Goal: Task Accomplishment & Management: Manage account settings

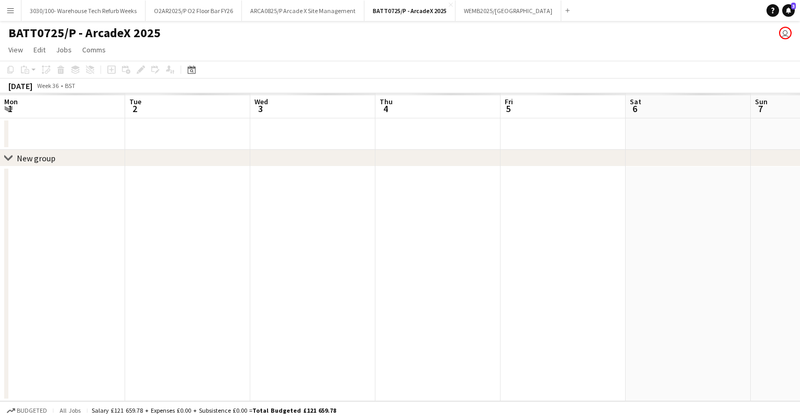
scroll to position [0, 256]
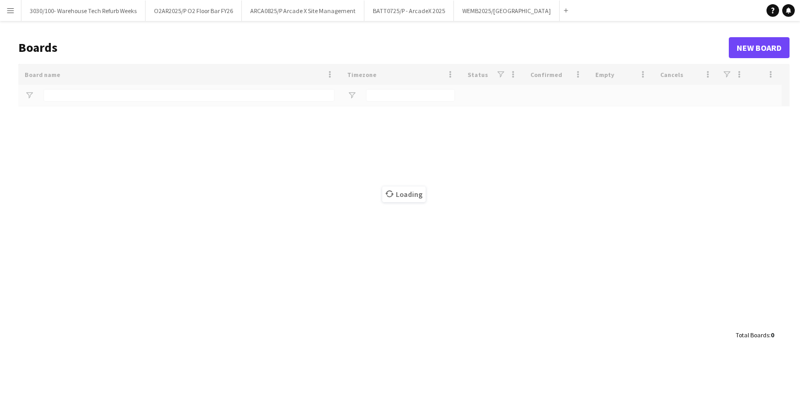
type input "*****"
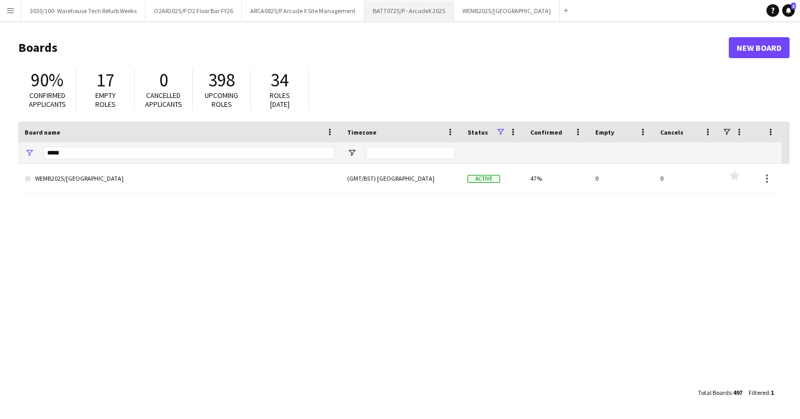
click at [384, 9] on button "BATT0725/P - ArcadeX 2025 Close" at bounding box center [409, 11] width 90 height 20
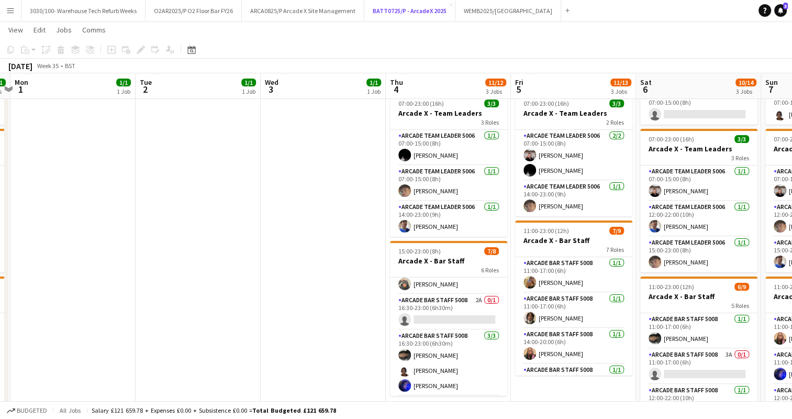
scroll to position [0, 490]
click at [450, 306] on app-card-role "Arcade Bar Staff 5008 2A 0/1 16:30-23:00 (6h30m) single-neutral-actions" at bounding box center [448, 312] width 117 height 36
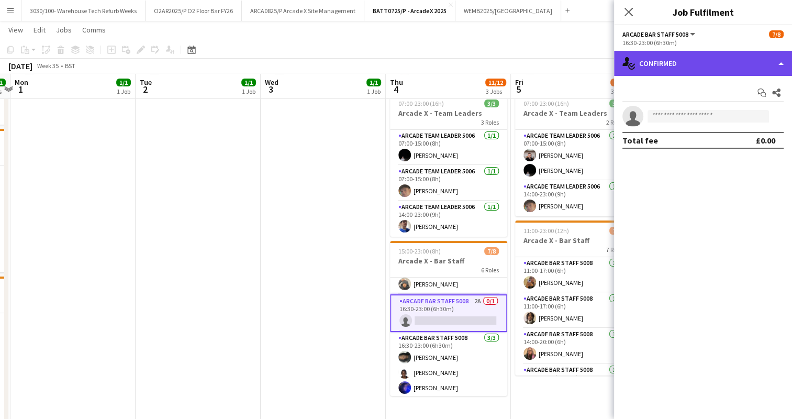
click at [718, 69] on div "single-neutral-actions-check-2 Confirmed" at bounding box center [703, 63] width 178 height 25
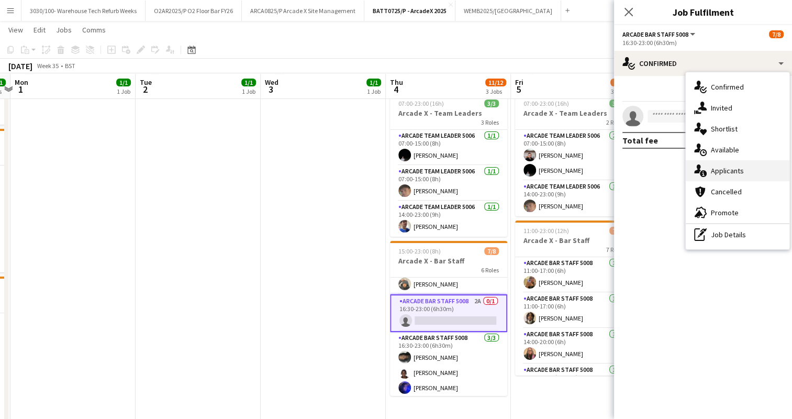
click at [720, 173] on div "single-neutral-actions-information Applicants" at bounding box center [738, 170] width 104 height 21
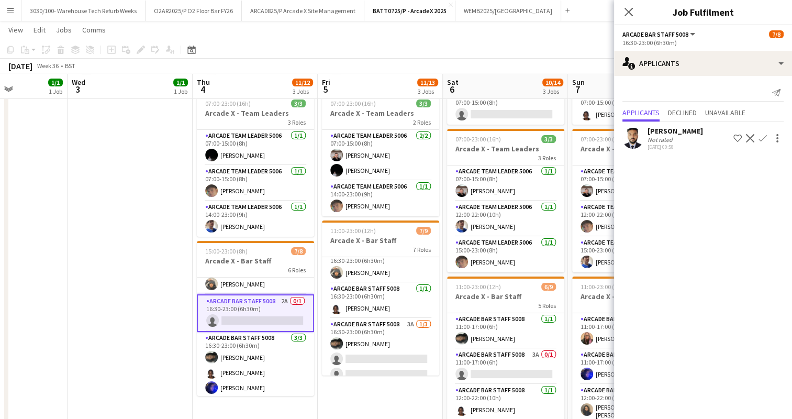
scroll to position [161, 0]
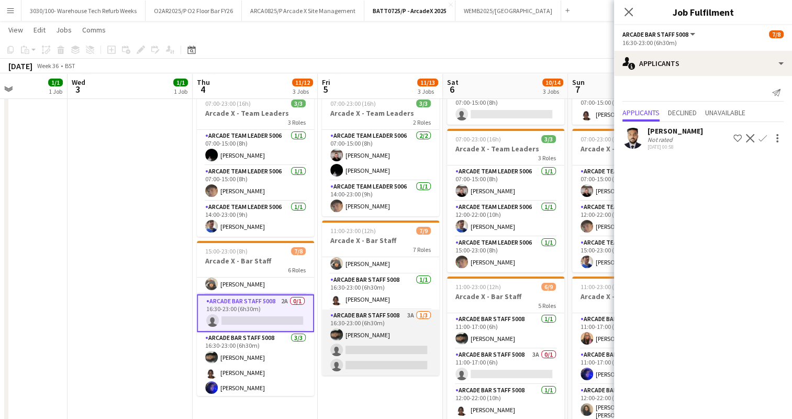
click at [404, 331] on app-card-role "Arcade Bar Staff 5008 3A [DATE] 16:30-23:00 (6h30m) [PERSON_NAME] single-neutra…" at bounding box center [380, 342] width 117 height 66
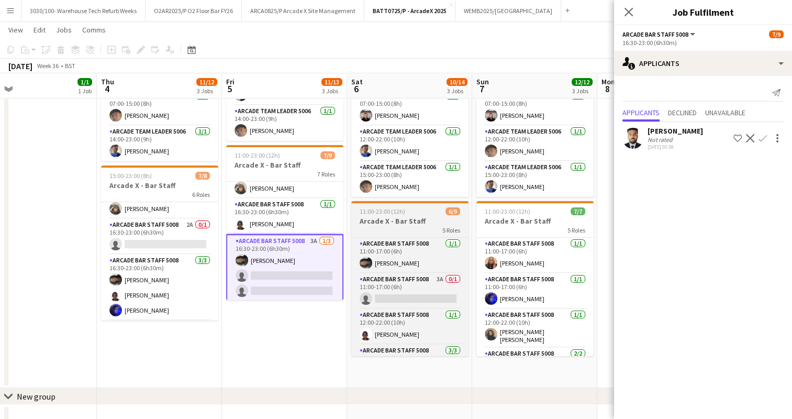
scroll to position [180, 0]
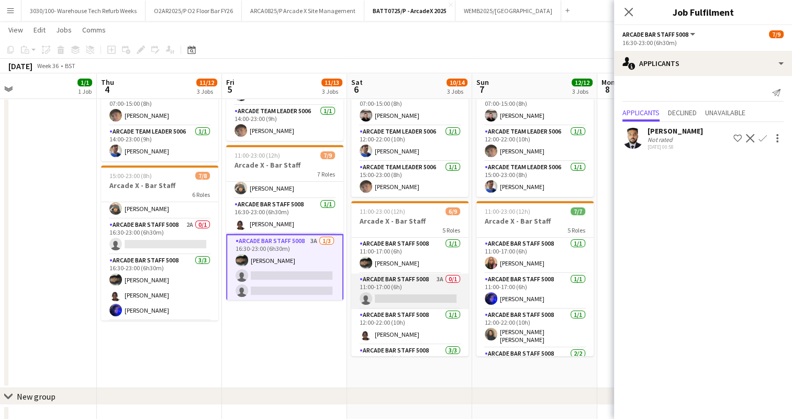
click at [416, 291] on app-card-role "Arcade Bar Staff 5008 3A 0/1 11:00-17:00 (6h) single-neutral-actions" at bounding box center [409, 291] width 117 height 36
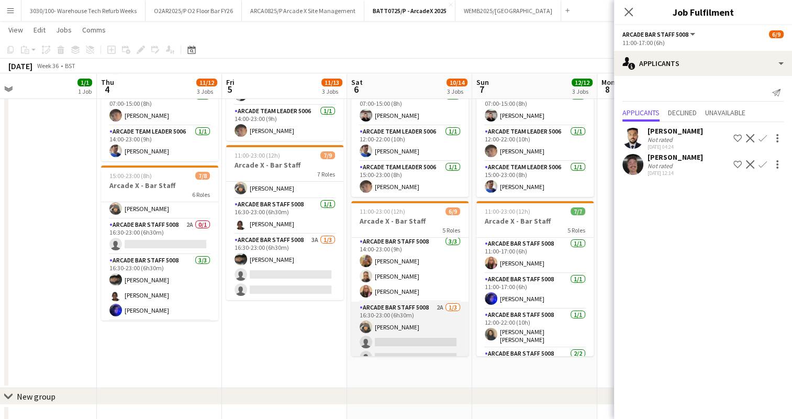
click at [411, 313] on app-card-role "Arcade Bar Staff 5008 2A [DATE] 16:30-23:00 (6h30m) [PERSON_NAME] single-neutra…" at bounding box center [409, 335] width 117 height 66
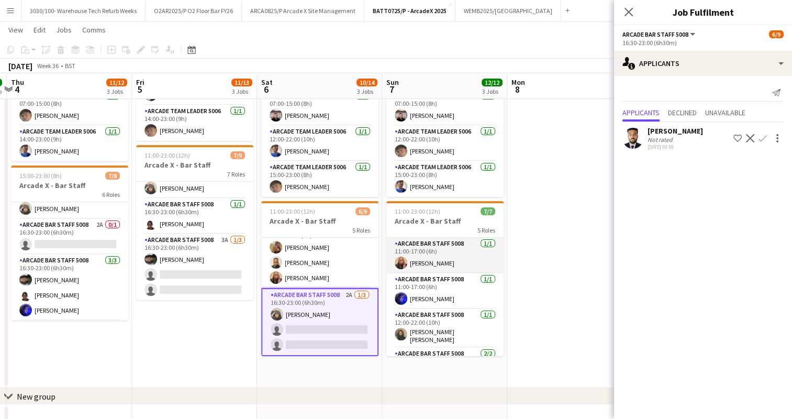
scroll to position [0, 375]
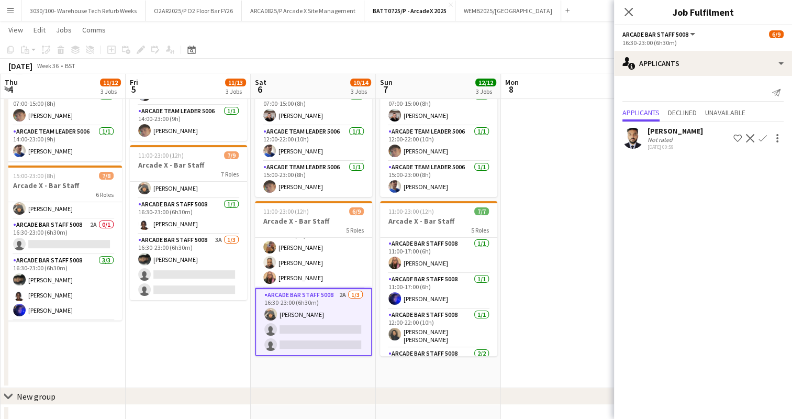
click at [568, 199] on app-date-cell at bounding box center [563, 162] width 125 height 451
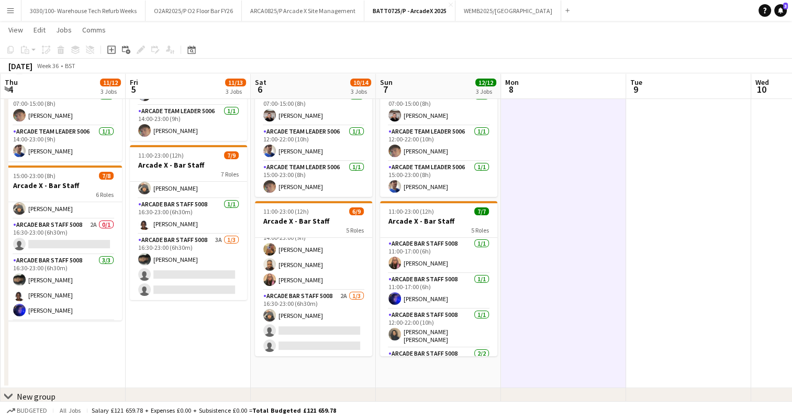
scroll to position [124, 0]
click at [505, 1] on button "WEMB2025/[GEOGRAPHIC_DATA] Close" at bounding box center [509, 11] width 106 height 20
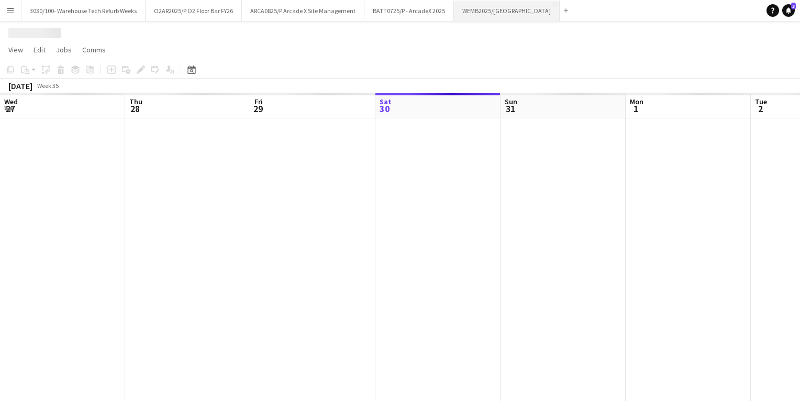
scroll to position [0, 250]
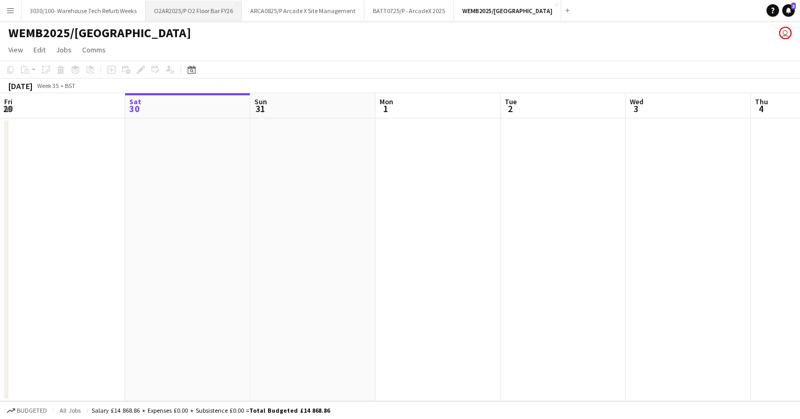
click at [197, 10] on button "O2AR2025/P O2 Floor Bar FY26 Close" at bounding box center [194, 11] width 96 height 20
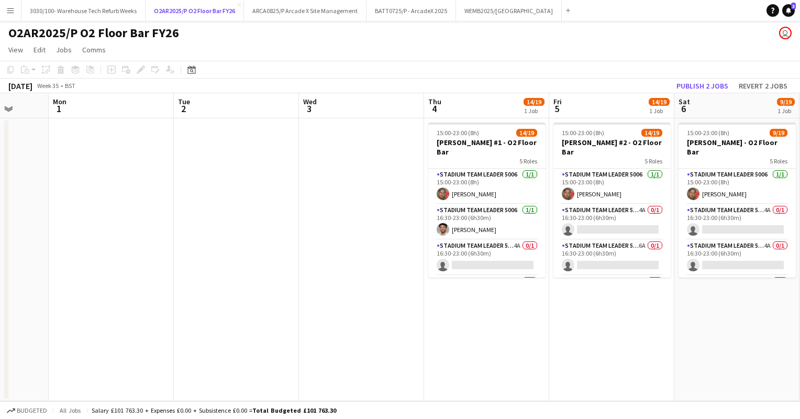
scroll to position [0, 330]
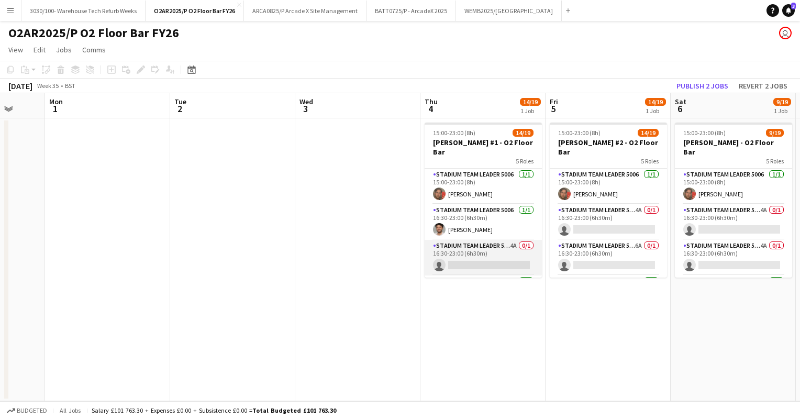
click at [492, 240] on app-card-role "Stadium Team Leader 5006 4A 0/1 16:30-23:00 (6h30m) single-neutral-actions" at bounding box center [483, 258] width 117 height 36
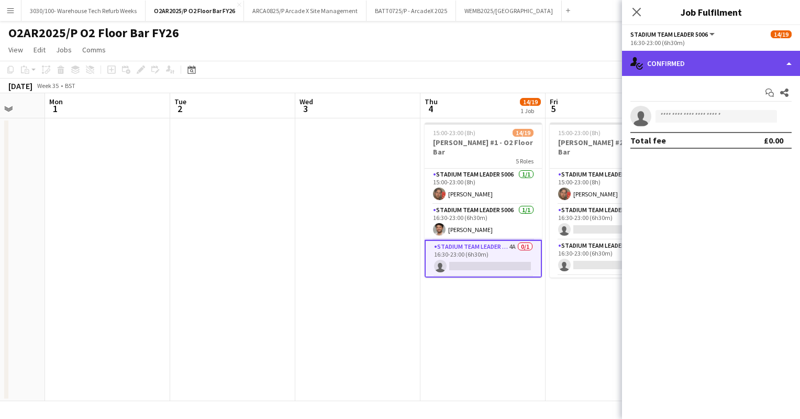
click at [725, 67] on div "single-neutral-actions-check-2 Confirmed" at bounding box center [711, 63] width 178 height 25
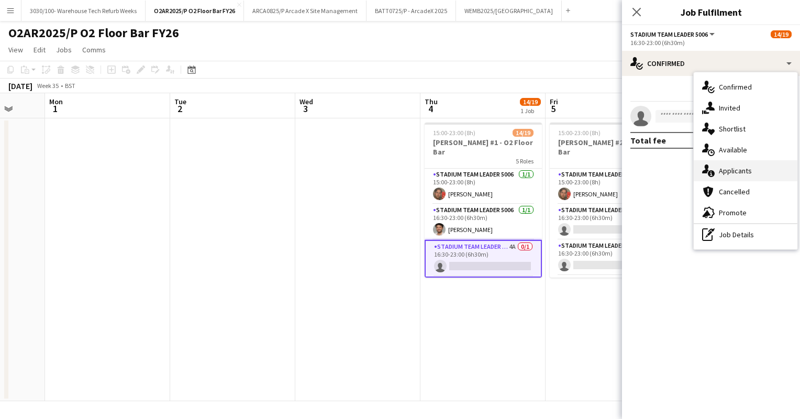
click at [725, 167] on div "single-neutral-actions-information Applicants" at bounding box center [746, 170] width 104 height 21
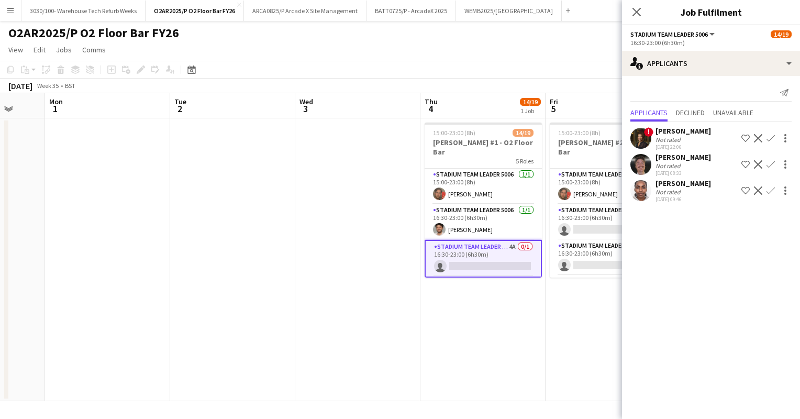
click at [771, 191] on app-icon "Confirm" at bounding box center [771, 190] width 8 height 8
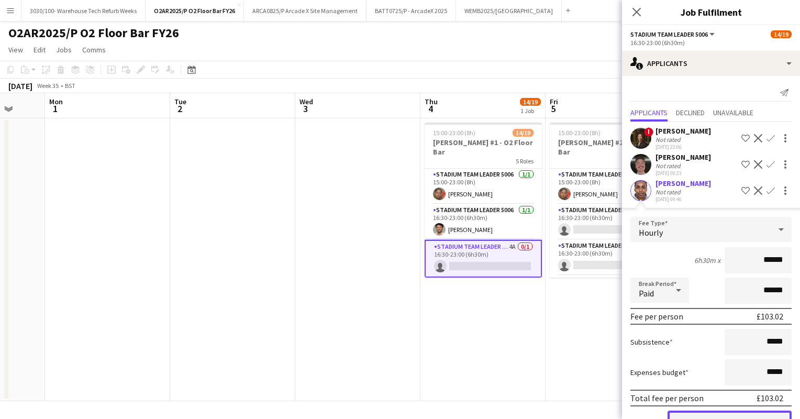
click at [702, 416] on button "Confirm" at bounding box center [730, 421] width 124 height 21
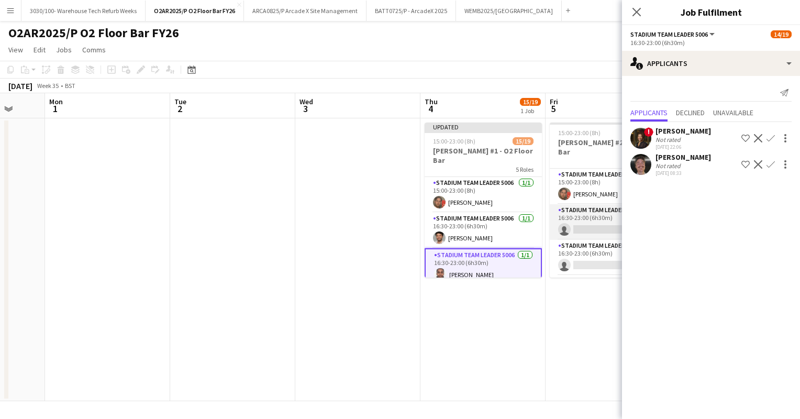
click at [591, 212] on app-card-role "Stadium Team Leader 5006 4A 0/1 16:30-23:00 (6h30m) single-neutral-actions" at bounding box center [608, 222] width 117 height 36
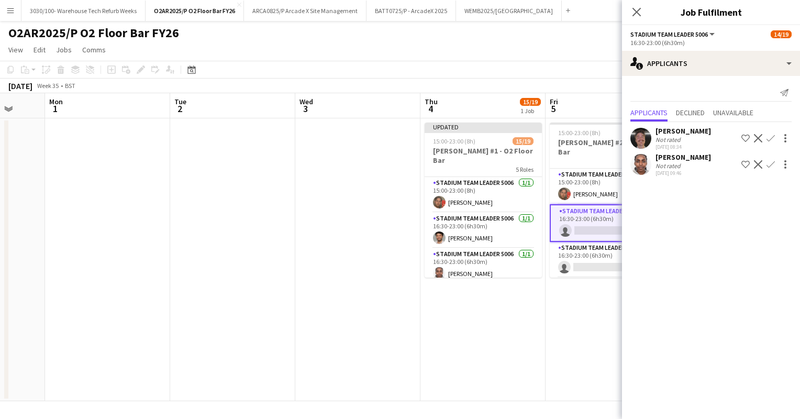
click at [769, 162] on app-icon "Confirm" at bounding box center [771, 164] width 8 height 8
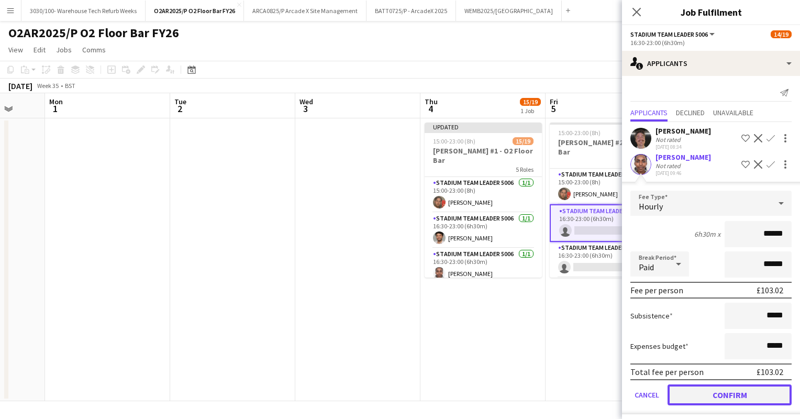
click at [716, 391] on button "Confirm" at bounding box center [730, 394] width 124 height 21
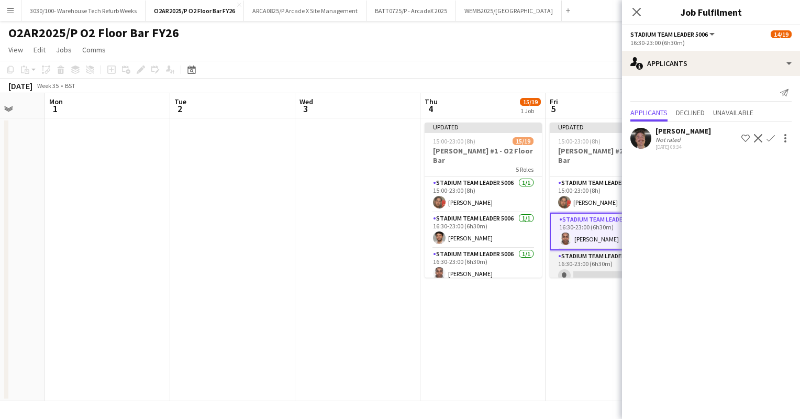
click at [580, 264] on app-card-role "Stadium Team Leader 5006 6A 0/1 16:30-23:00 (6h30m) single-neutral-actions" at bounding box center [608, 268] width 117 height 36
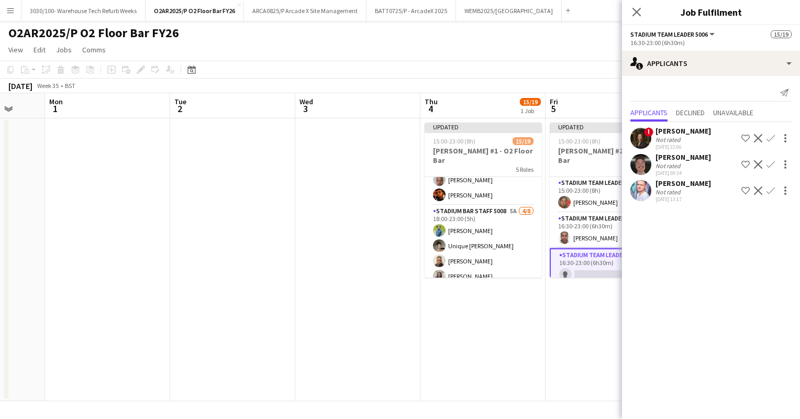
scroll to position [224, 0]
click at [491, 230] on app-card-role "Stadium Bar Staff 5008 5A [DATE] 18:00-23:00 (5h) [PERSON_NAME] Unique [PERSON_…" at bounding box center [483, 276] width 117 height 142
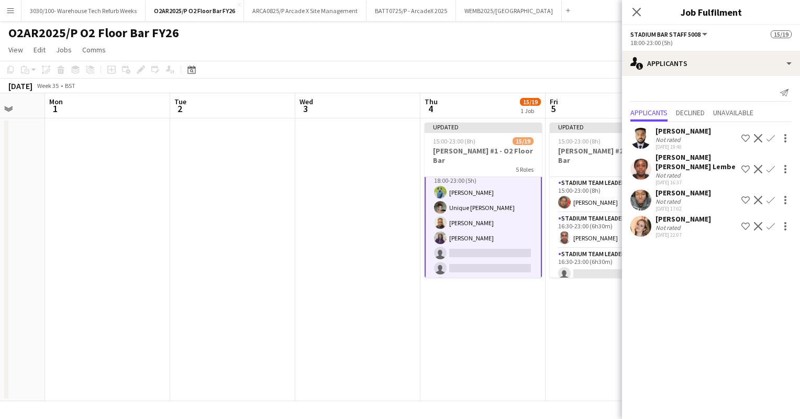
scroll to position [285, 0]
click at [769, 222] on app-icon "Confirm" at bounding box center [771, 226] width 8 height 8
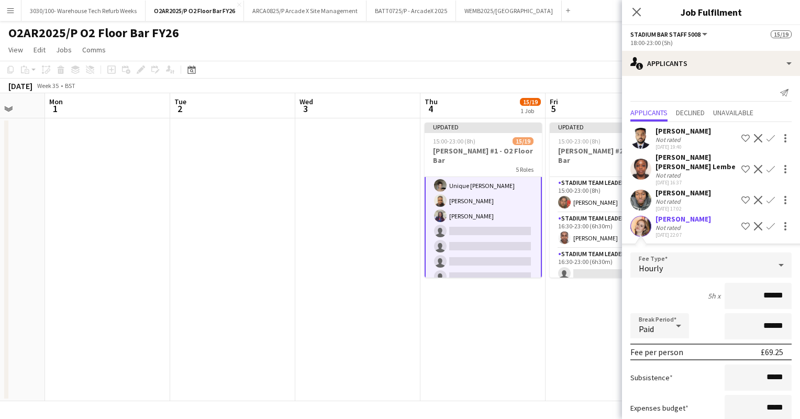
scroll to position [57, 0]
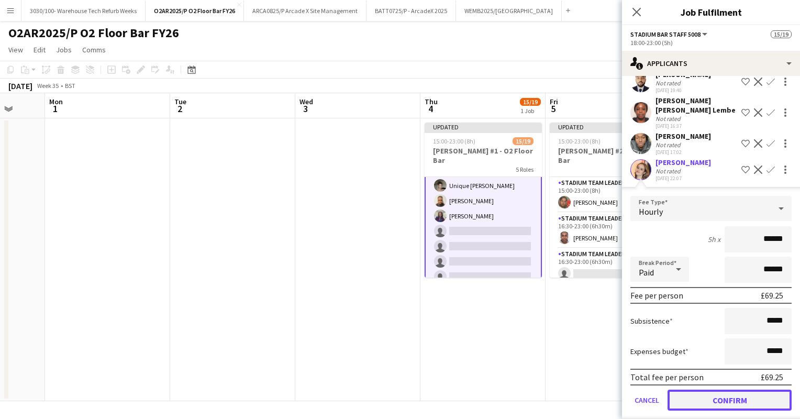
click at [714, 392] on button "Confirm" at bounding box center [730, 400] width 124 height 21
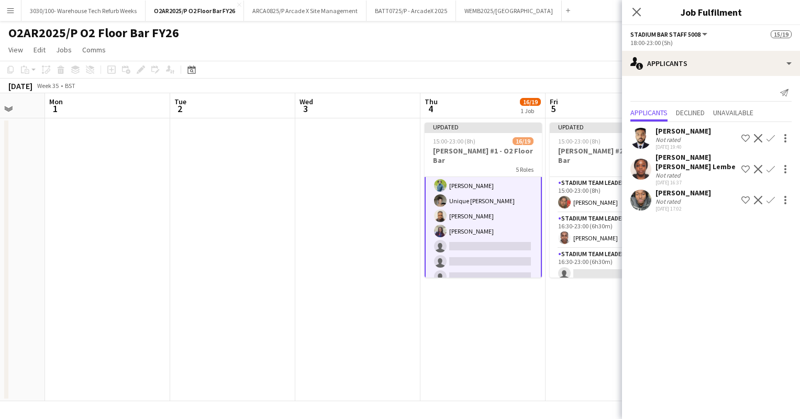
click at [769, 196] on app-icon "Confirm" at bounding box center [771, 200] width 8 height 8
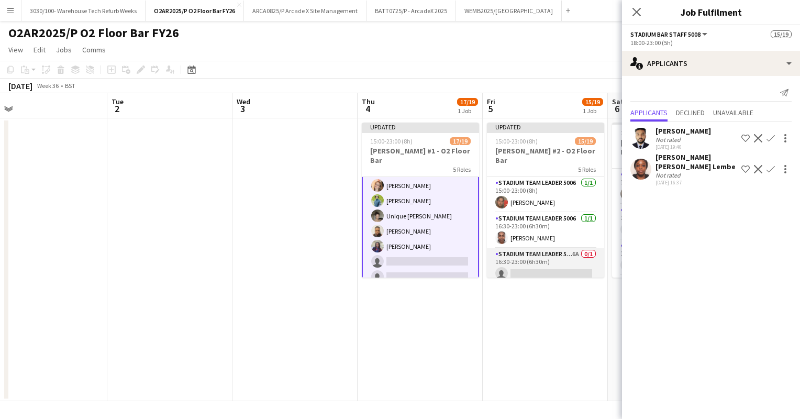
scroll to position [39, 0]
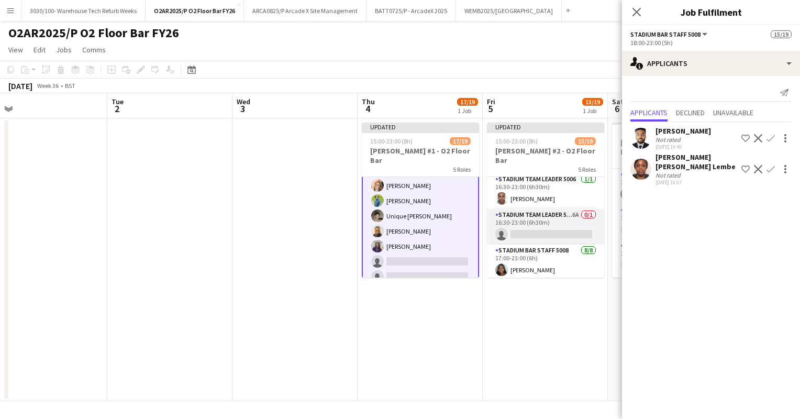
click at [550, 214] on app-card-role "Stadium Team Leader 5006 6A 0/1 16:30-23:00 (6h30m) single-neutral-actions" at bounding box center [545, 227] width 117 height 36
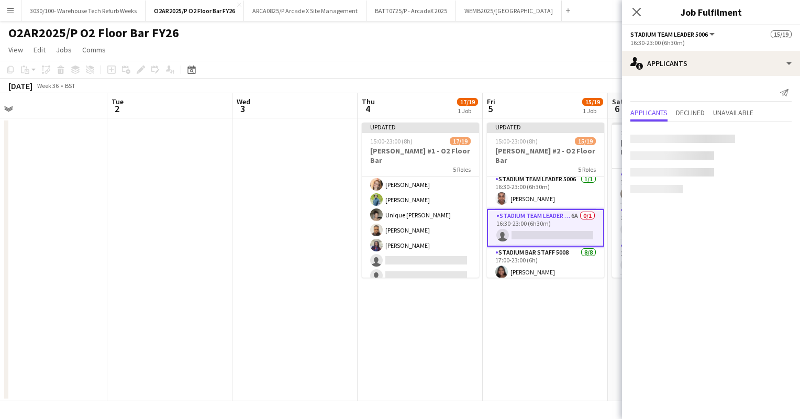
scroll to position [283, 0]
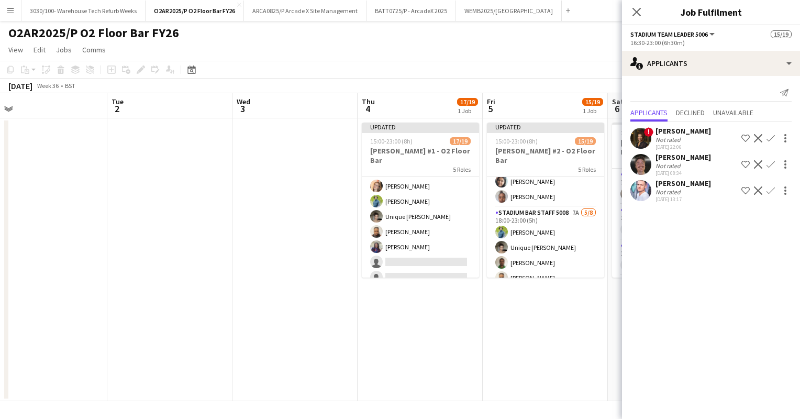
click at [550, 214] on app-card-role "Stadium Bar Staff 5008 7A [DATE] 18:00-23:00 (5h) [PERSON_NAME] Unique [PERSON_…" at bounding box center [545, 278] width 117 height 142
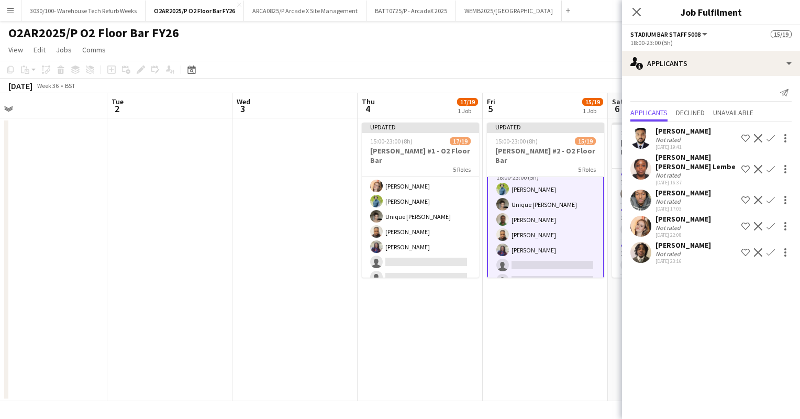
scroll to position [285, 0]
click at [773, 222] on app-icon "Confirm" at bounding box center [771, 226] width 8 height 8
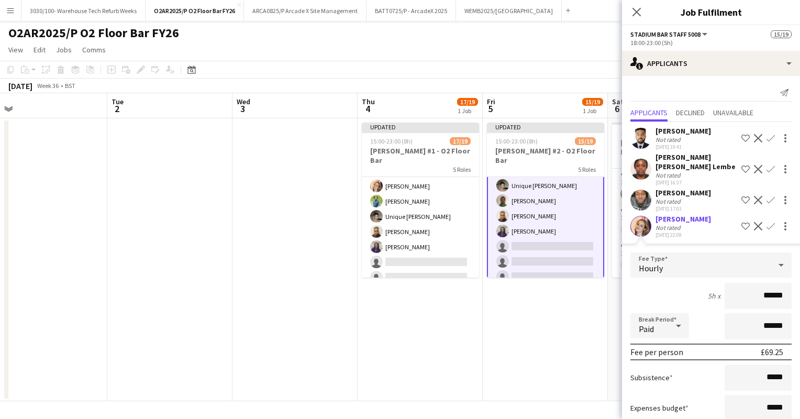
scroll to position [83, 0]
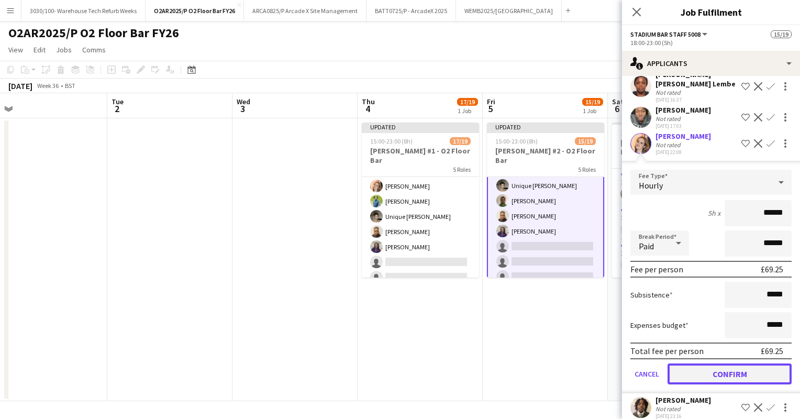
click at [719, 364] on button "Confirm" at bounding box center [730, 373] width 124 height 21
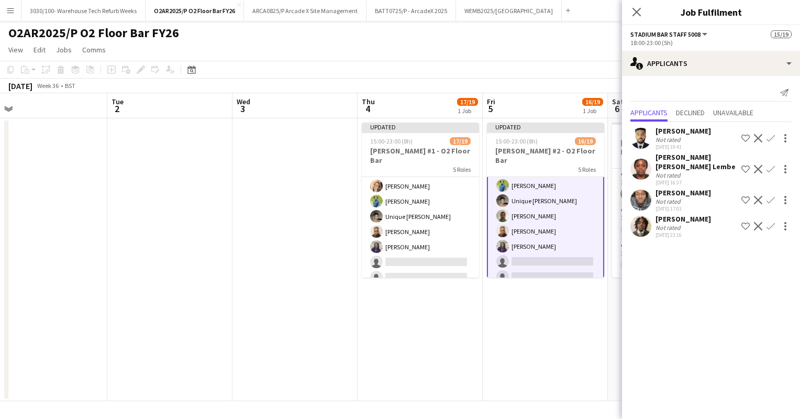
click at [770, 196] on app-icon "Confirm" at bounding box center [771, 200] width 8 height 8
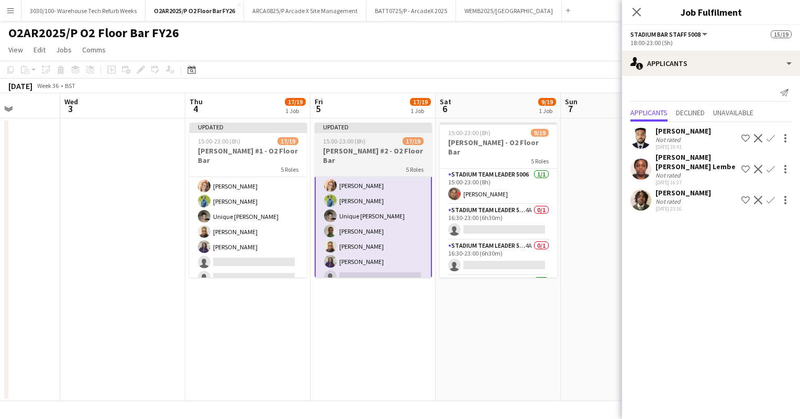
scroll to position [0, 320]
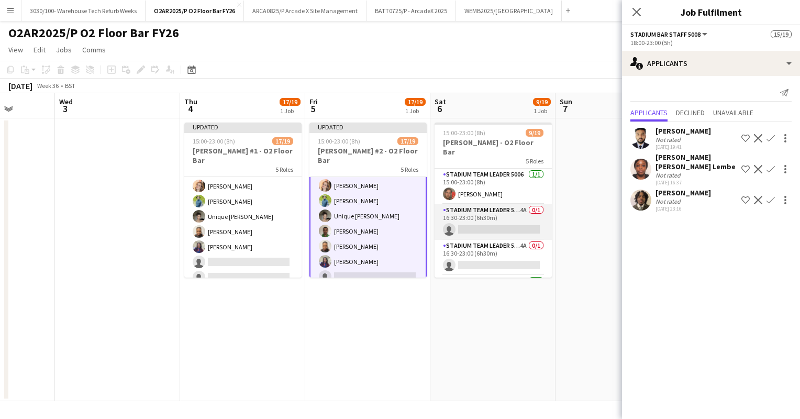
click at [483, 212] on app-card-role "Stadium Team Leader 5006 4A 0/1 16:30-23:00 (6h30m) single-neutral-actions" at bounding box center [493, 222] width 117 height 36
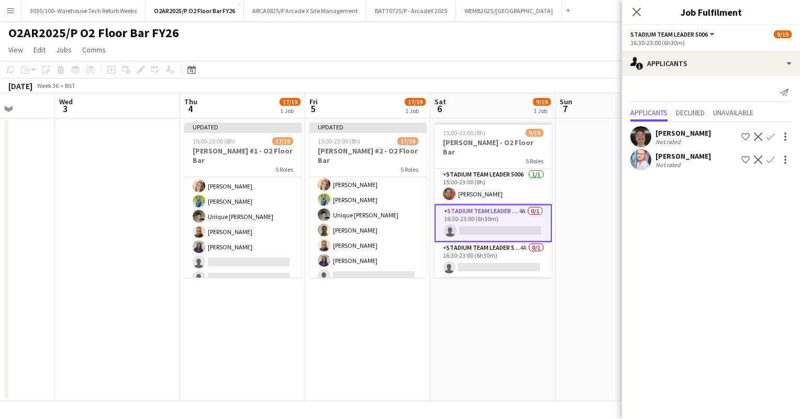
scroll to position [283, 0]
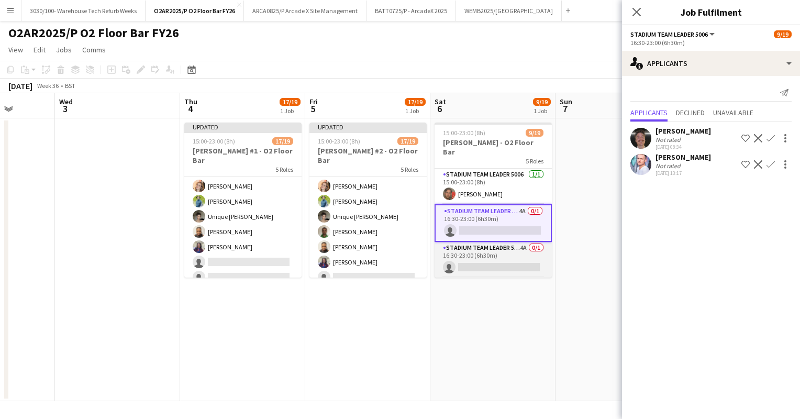
click at [493, 242] on app-card-role "Stadium Team Leader 5006 4A 0/1 16:30-23:00 (6h30m) single-neutral-actions" at bounding box center [493, 260] width 117 height 36
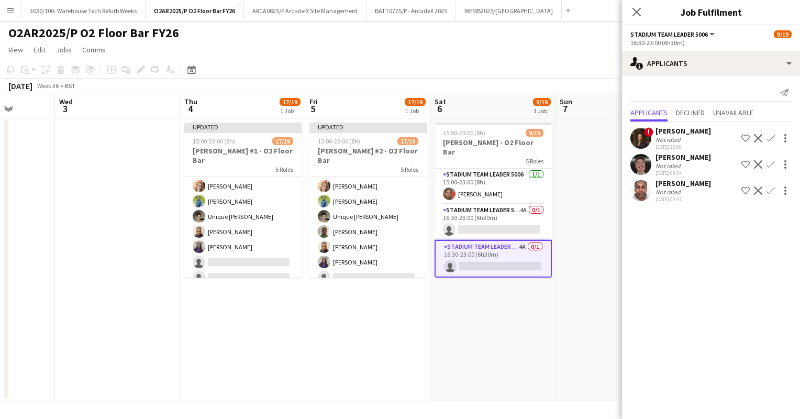
scroll to position [15, 0]
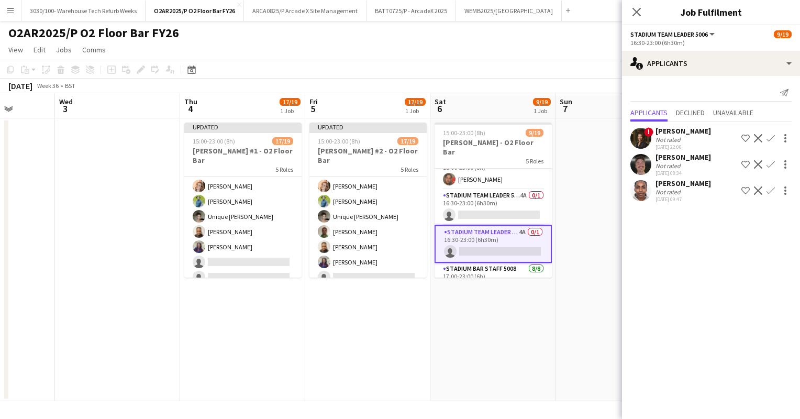
click at [767, 187] on app-icon "Confirm" at bounding box center [771, 190] width 8 height 8
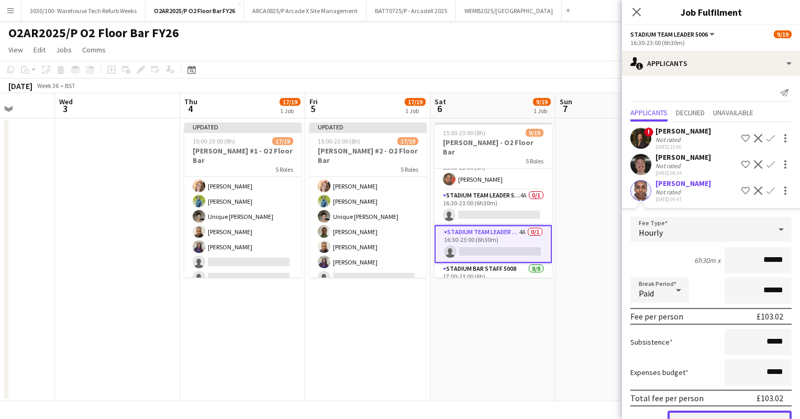
click at [697, 416] on button "Confirm" at bounding box center [730, 421] width 124 height 21
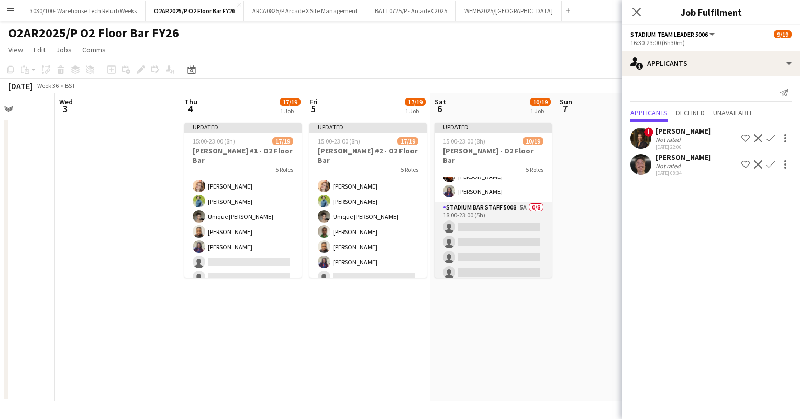
click at [485, 237] on app-card-role "Stadium Bar Staff 5008 5A 0/8 18:00-23:00 (5h) single-neutral-actions single-ne…" at bounding box center [493, 273] width 117 height 142
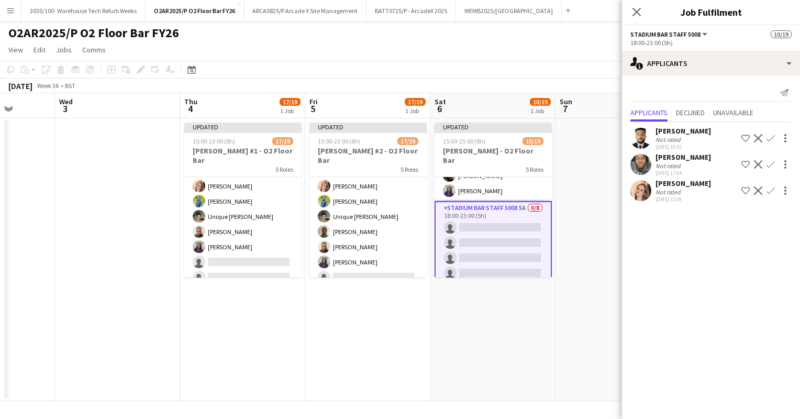
click at [769, 162] on app-icon "Confirm" at bounding box center [771, 164] width 8 height 8
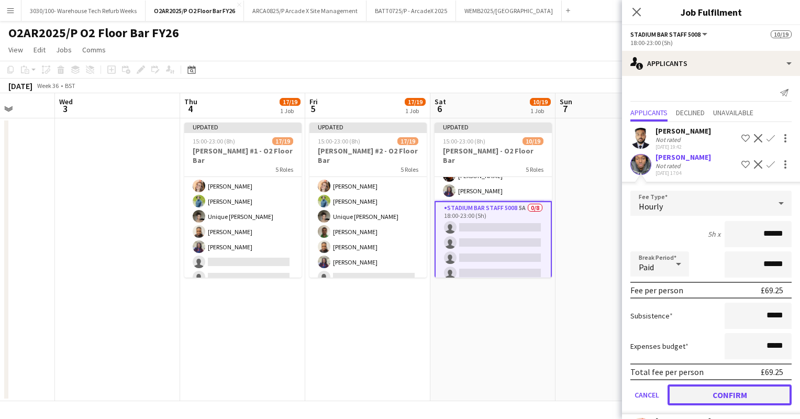
click at [716, 392] on button "Confirm" at bounding box center [730, 394] width 124 height 21
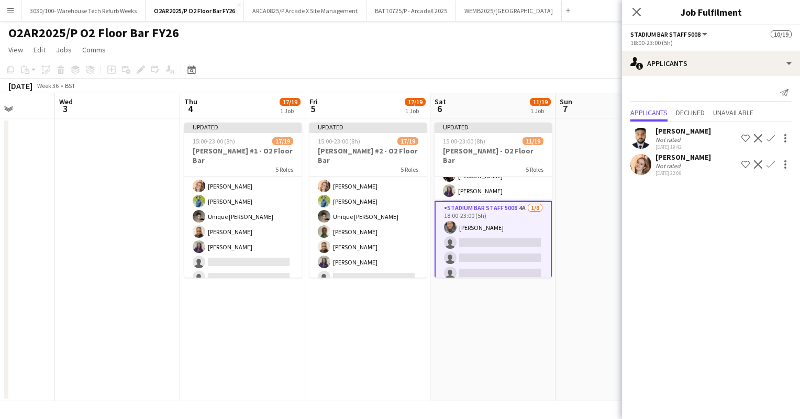
click at [769, 167] on app-icon "Confirm" at bounding box center [771, 164] width 8 height 8
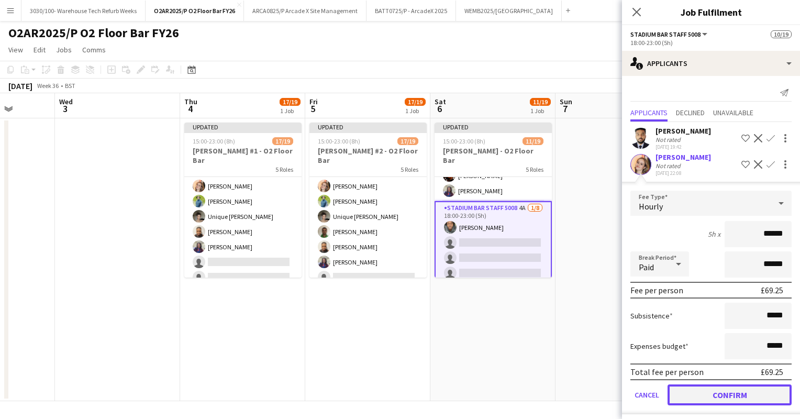
click at [704, 389] on button "Confirm" at bounding box center [730, 394] width 124 height 21
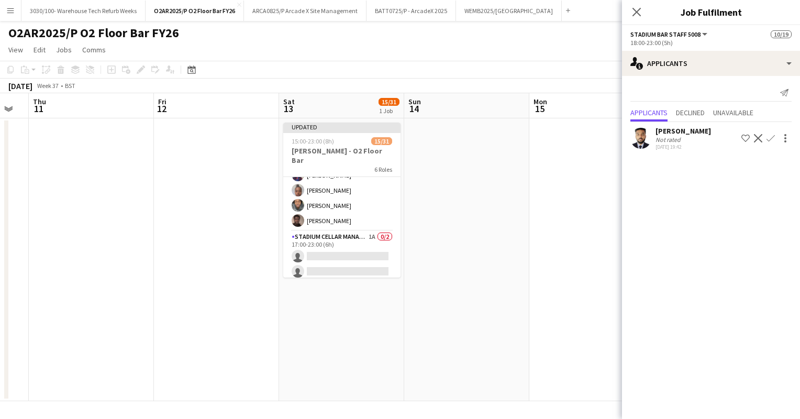
scroll to position [268, 0]
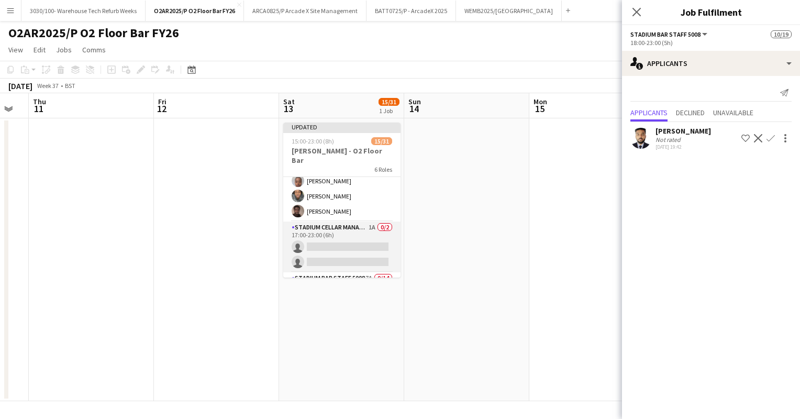
click at [330, 236] on app-card-role "Stadium Cellar Manager 5006 1A 0/2 17:00-23:00 (6h) single-neutral-actions sing…" at bounding box center [341, 246] width 117 height 51
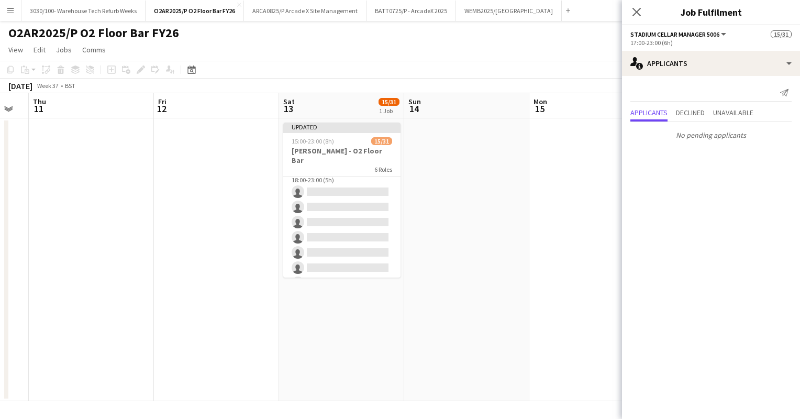
click at [330, 236] on app-card-role "Stadium Bar Staff 5008 7A 0/14 18:00-23:00 (5h) single-neutral-actions single-n…" at bounding box center [341, 283] width 117 height 233
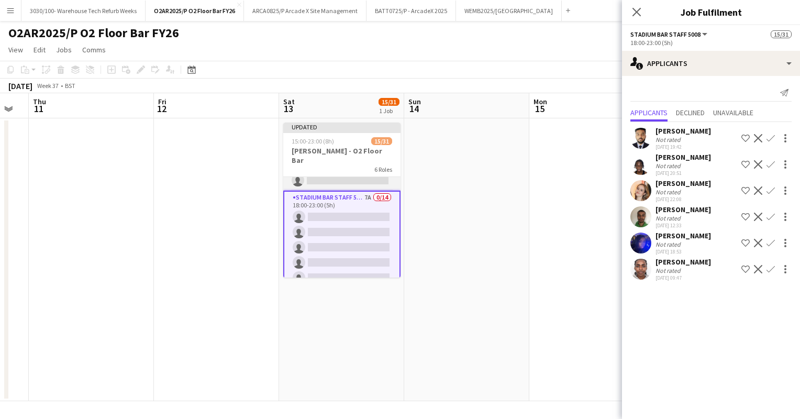
scroll to position [352, 0]
click at [771, 268] on app-icon "Confirm" at bounding box center [771, 269] width 8 height 8
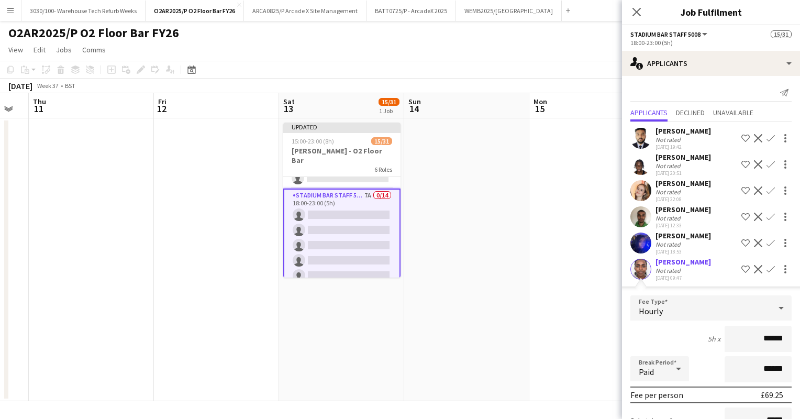
scroll to position [109, 0]
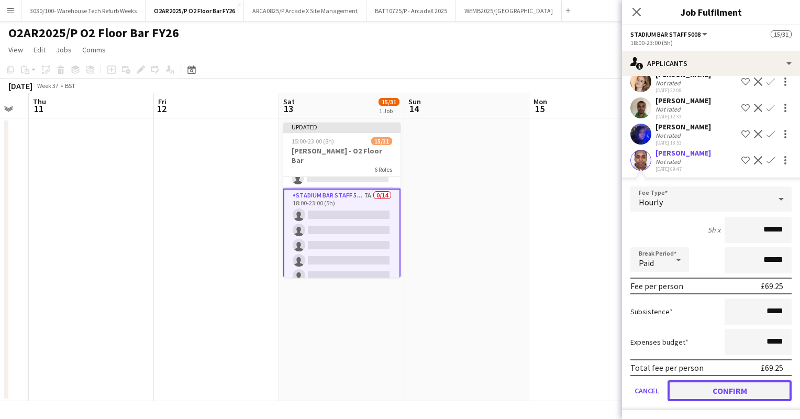
click at [700, 391] on button "Confirm" at bounding box center [730, 390] width 124 height 21
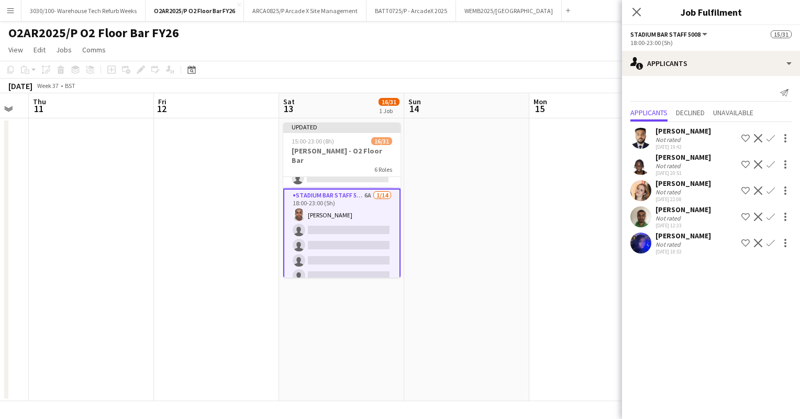
click at [770, 189] on app-icon "Confirm" at bounding box center [771, 190] width 8 height 8
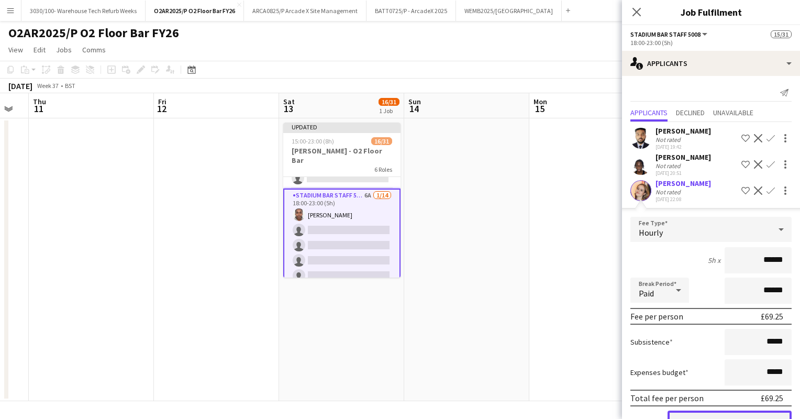
click at [696, 411] on button "Confirm" at bounding box center [730, 421] width 124 height 21
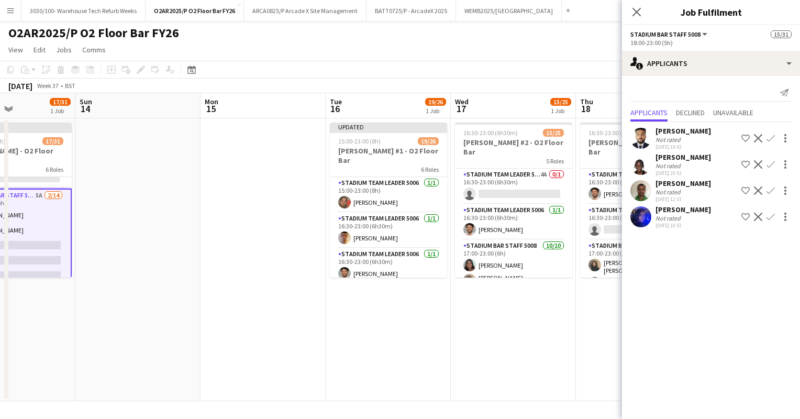
scroll to position [0, 307]
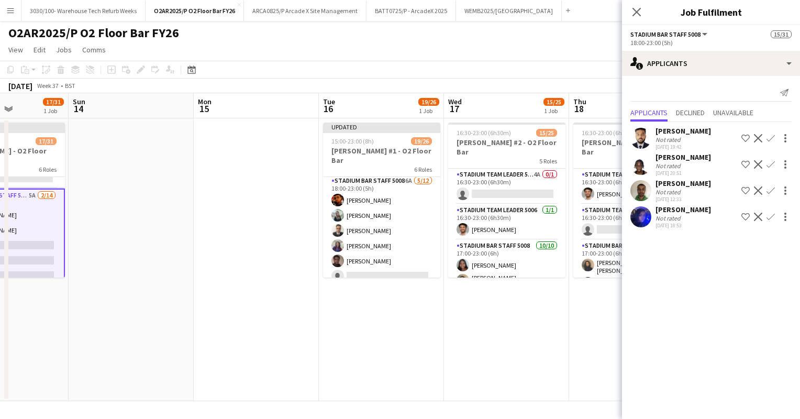
click at [358, 214] on app-card-role "Stadium Bar Staff 5008 6A [DATE] 18:00-23:00 (5h) [PERSON_NAME] [PERSON_NAME] […" at bounding box center [381, 276] width 117 height 203
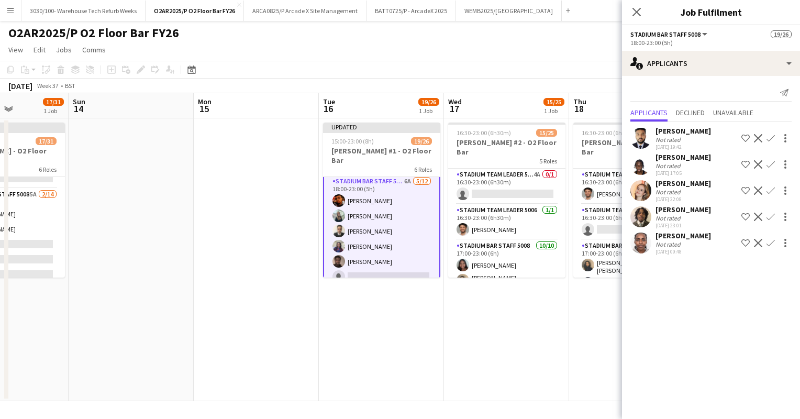
click at [772, 241] on app-icon "Confirm" at bounding box center [771, 243] width 8 height 8
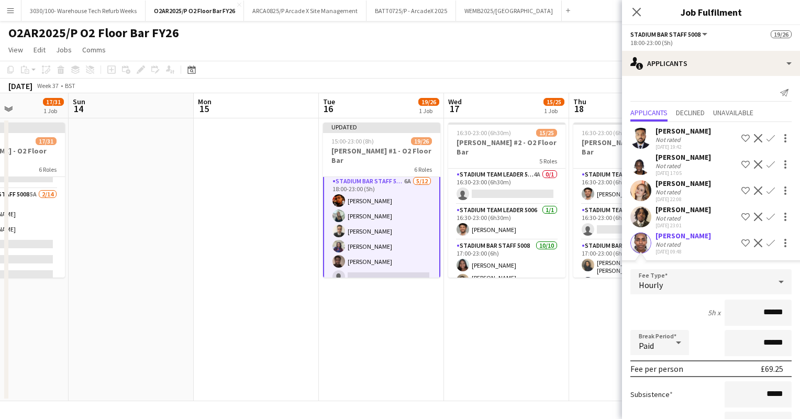
scroll to position [83, 0]
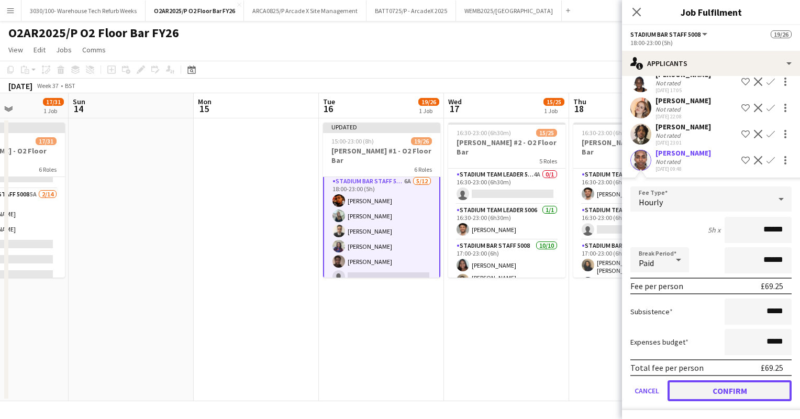
click at [704, 383] on button "Confirm" at bounding box center [730, 390] width 124 height 21
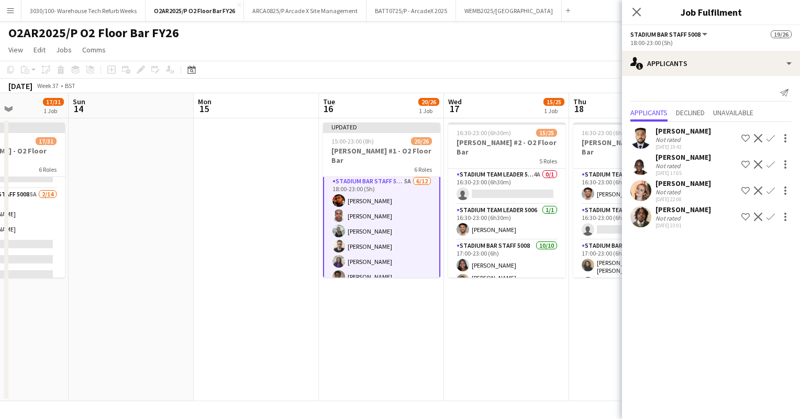
scroll to position [0, 0]
click at [771, 187] on app-icon "Confirm" at bounding box center [771, 190] width 8 height 8
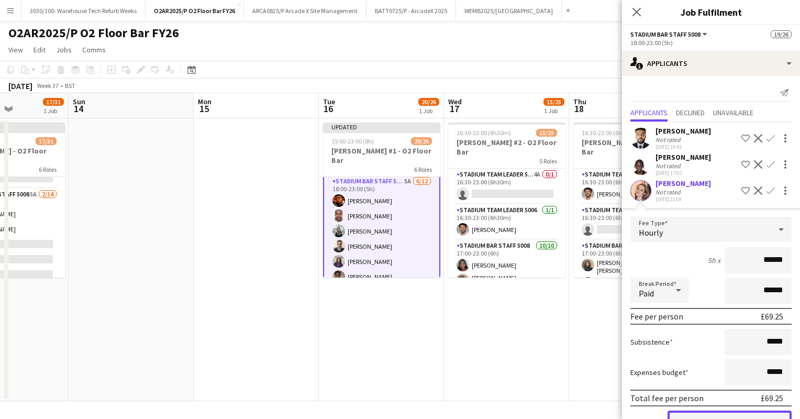
click at [722, 415] on button "Confirm" at bounding box center [730, 421] width 124 height 21
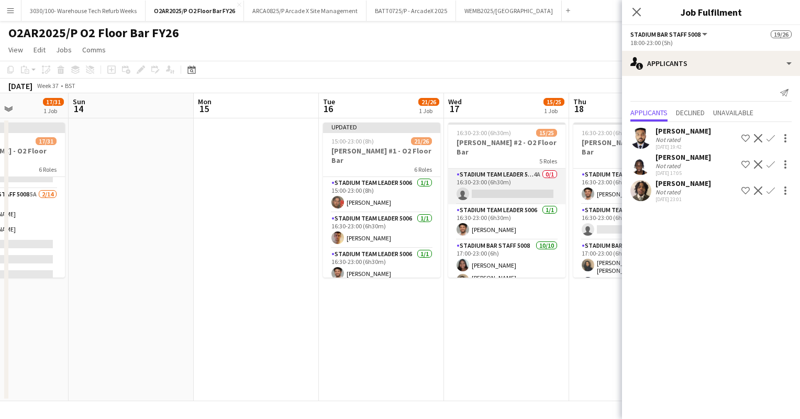
click at [513, 174] on app-card-role "Stadium Team Leader 5006 4A 0/1 16:30-23:00 (6h30m) single-neutral-actions" at bounding box center [506, 187] width 117 height 36
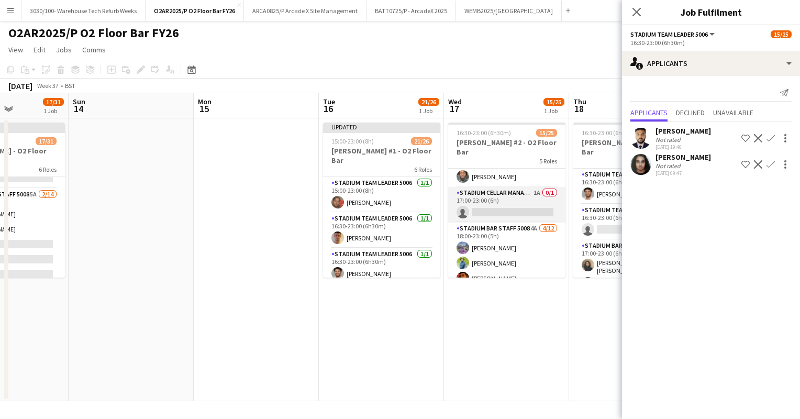
click at [528, 193] on app-card-role "Stadium Cellar Manager 5006 1A 0/1 17:00-23:00 (6h) single-neutral-actions" at bounding box center [506, 205] width 117 height 36
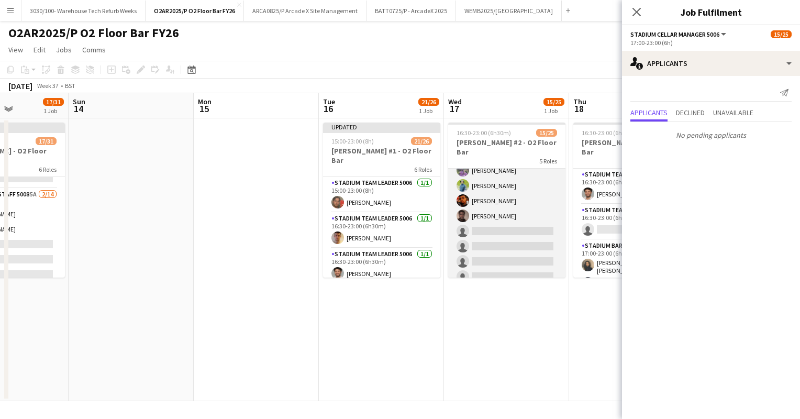
click at [511, 242] on app-card-role "Stadium Bar Staff 5008 4A [DATE] 18:00-23:00 (5h) [PERSON_NAME] [PERSON_NAME] […" at bounding box center [506, 246] width 117 height 203
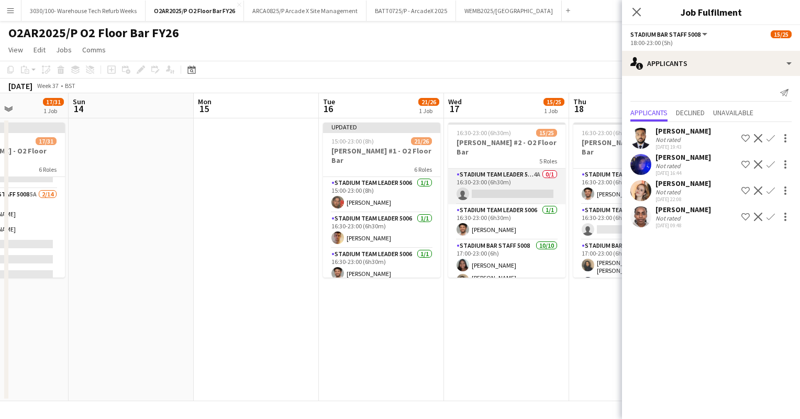
click at [504, 174] on app-card-role "Stadium Team Leader 5006 4A 0/1 16:30-23:00 (6h30m) single-neutral-actions" at bounding box center [506, 187] width 117 height 36
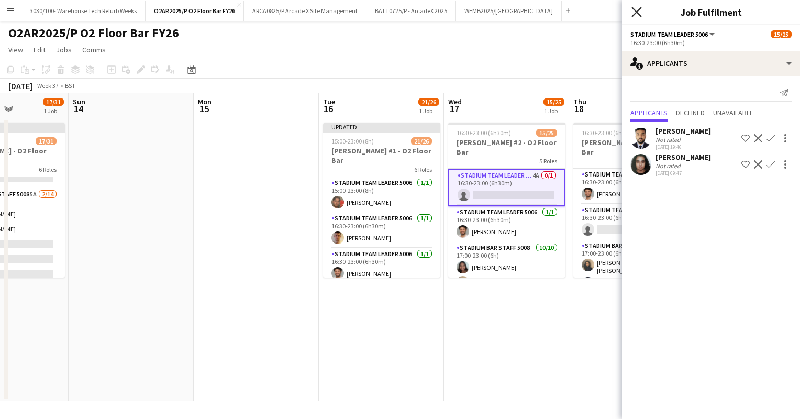
click at [637, 15] on icon "Close pop-in" at bounding box center [636, 12] width 10 height 10
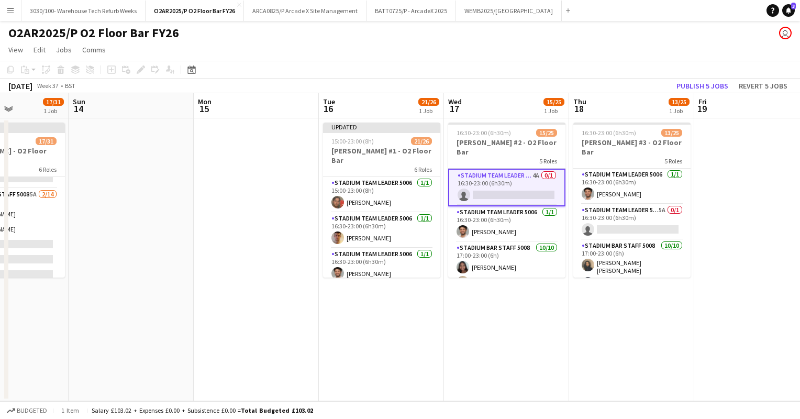
click at [522, 170] on app-card-role "Stadium Team Leader 5006 4A 0/1 16:30-23:00 (6h30m) single-neutral-actions" at bounding box center [506, 188] width 117 height 38
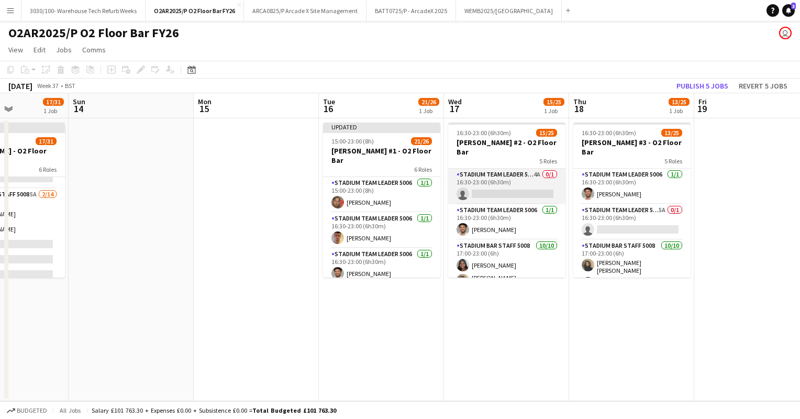
click at [515, 172] on app-card-role "Stadium Team Leader 5006 4A 0/1 16:30-23:00 (6h30m) single-neutral-actions" at bounding box center [506, 187] width 117 height 36
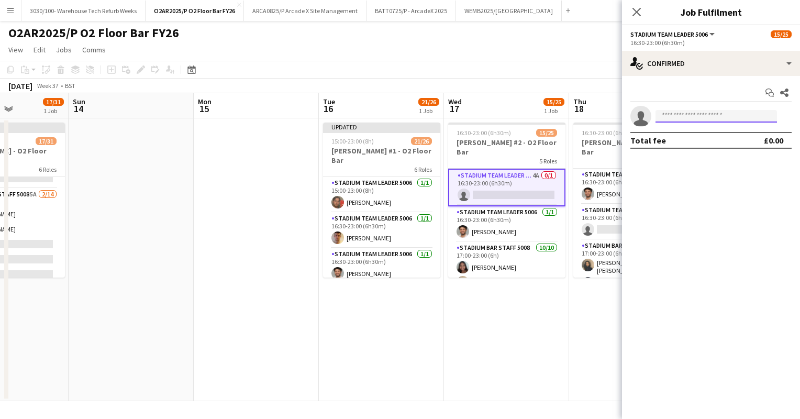
click at [696, 116] on input at bounding box center [716, 116] width 121 height 13
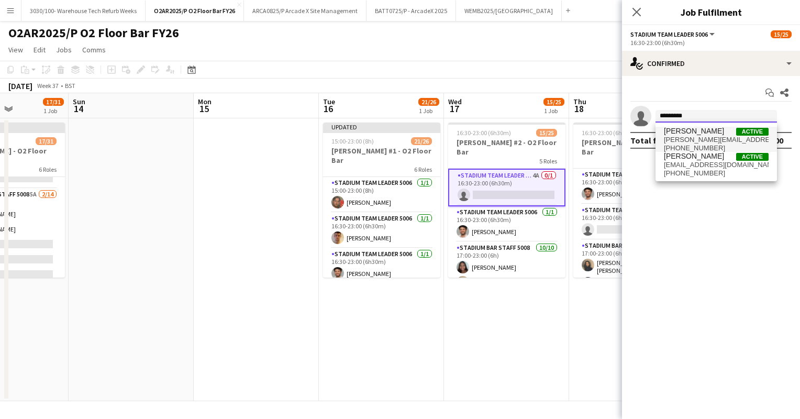
type input "*********"
click at [706, 142] on span "[PERSON_NAME][EMAIL_ADDRESS][PERSON_NAME][DOMAIN_NAME]" at bounding box center [716, 140] width 105 height 8
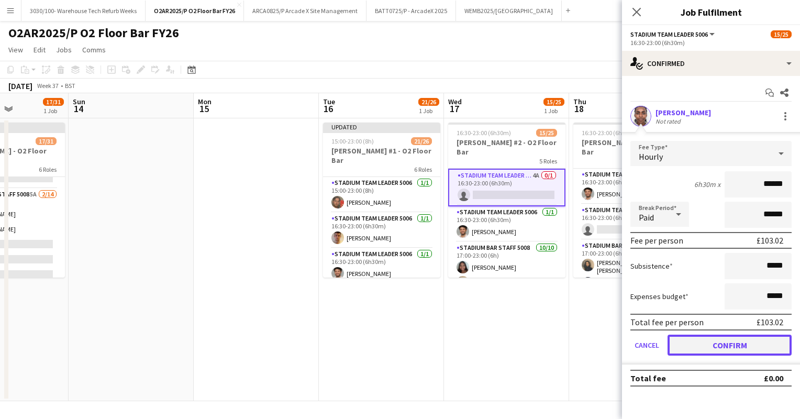
click at [713, 340] on button "Confirm" at bounding box center [730, 345] width 124 height 21
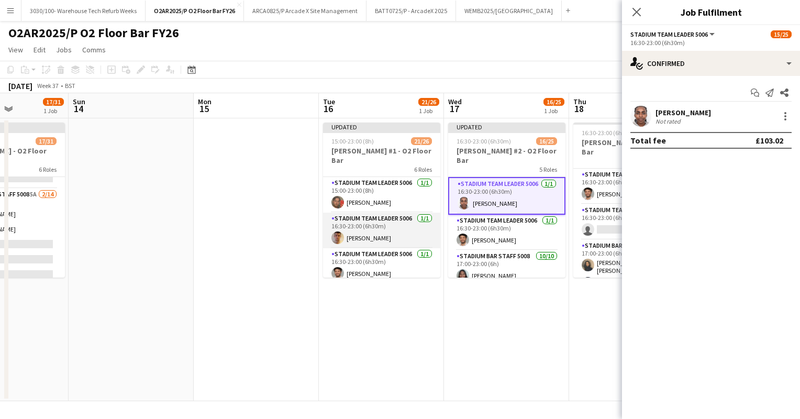
click at [374, 218] on app-card-role "Stadium Team Leader 5006 [DATE] 16:30-23:00 (6h30m) [PERSON_NAME]" at bounding box center [381, 231] width 117 height 36
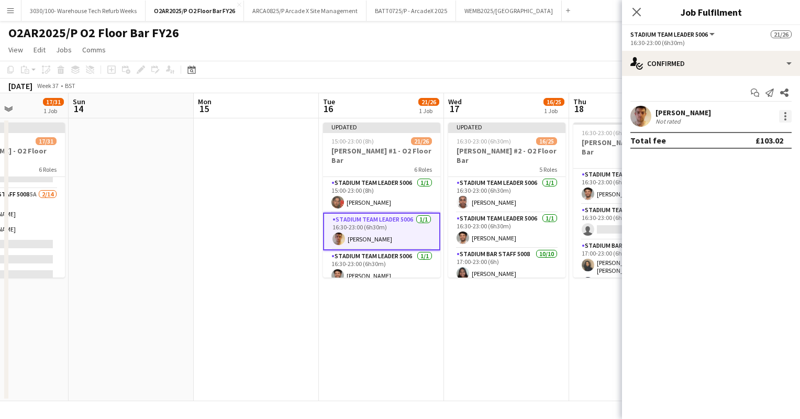
click at [784, 112] on div at bounding box center [785, 116] width 13 height 13
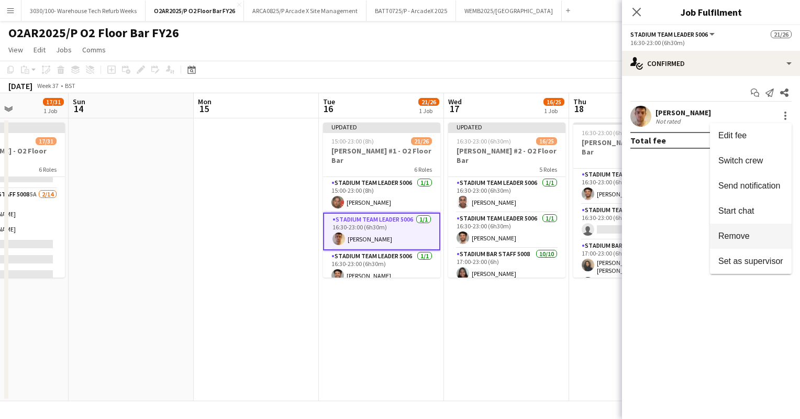
click at [741, 230] on button "Remove" at bounding box center [751, 236] width 82 height 25
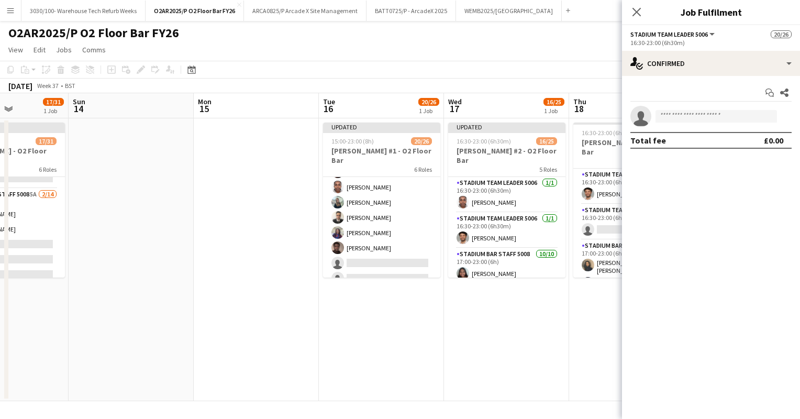
click at [392, 212] on app-card-role "Stadium Bar Staff 5008 4A [DATE] 18:00-23:00 (5h) [PERSON_NAME] [PERSON_NAME] […" at bounding box center [381, 232] width 117 height 203
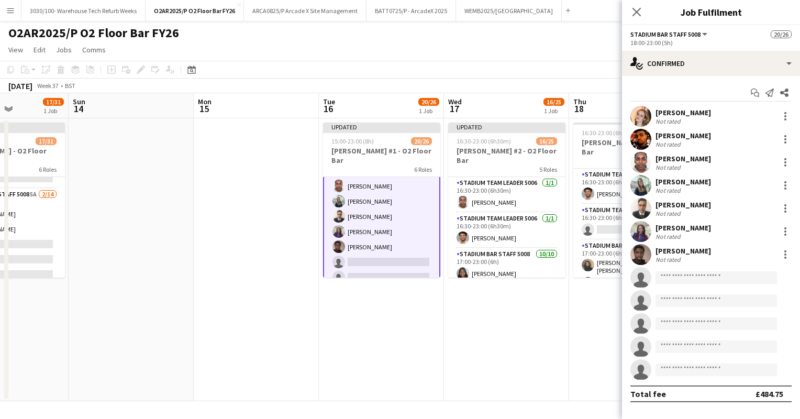
scroll to position [364, 0]
click at [785, 161] on div at bounding box center [785, 162] width 2 height 2
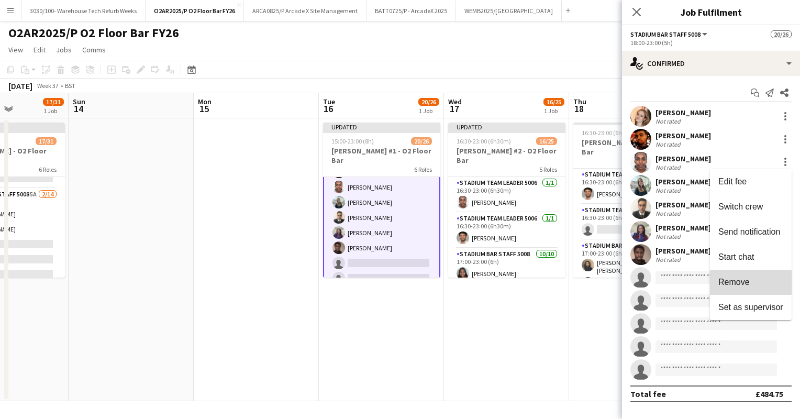
click at [744, 280] on span "Remove" at bounding box center [733, 282] width 31 height 9
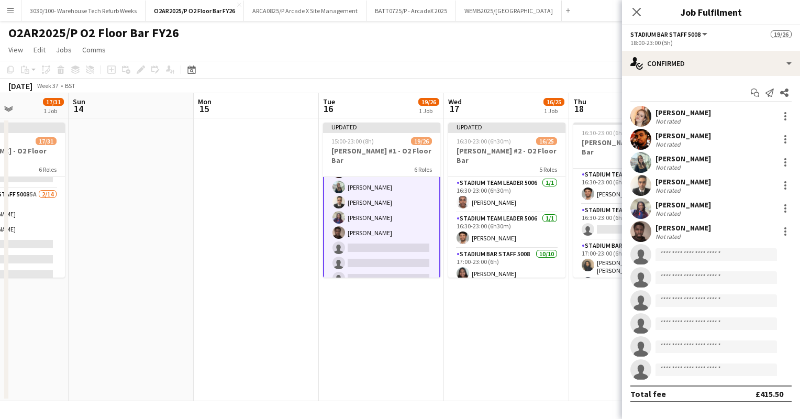
scroll to position [0, 0]
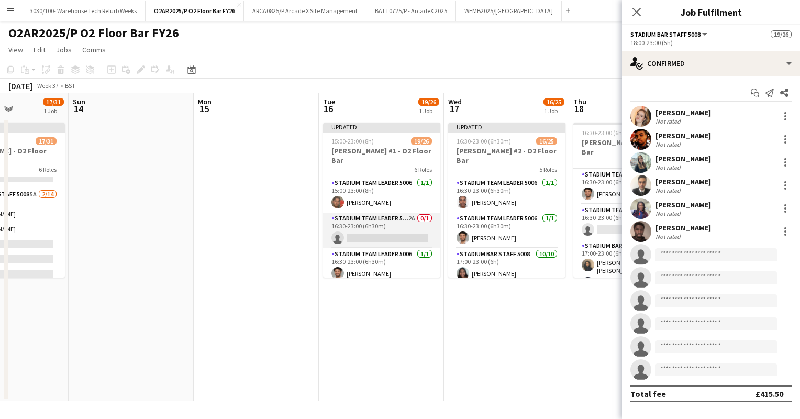
click at [361, 216] on app-card-role "Stadium Team Leader 5006 2A 0/1 16:30-23:00 (6h30m) single-neutral-actions" at bounding box center [381, 231] width 117 height 36
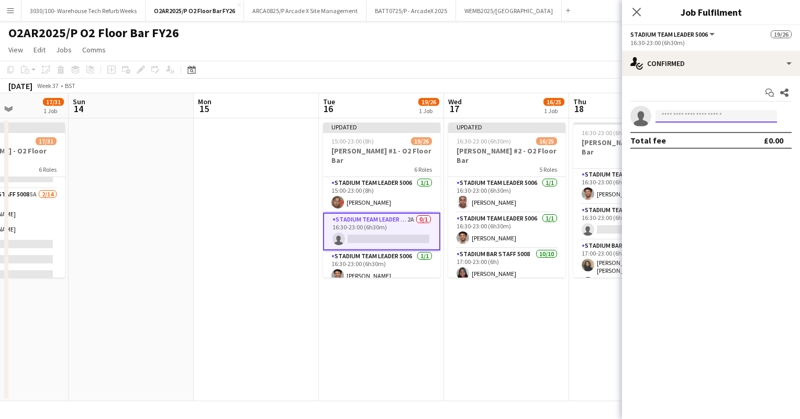
click at [669, 113] on input at bounding box center [716, 116] width 121 height 13
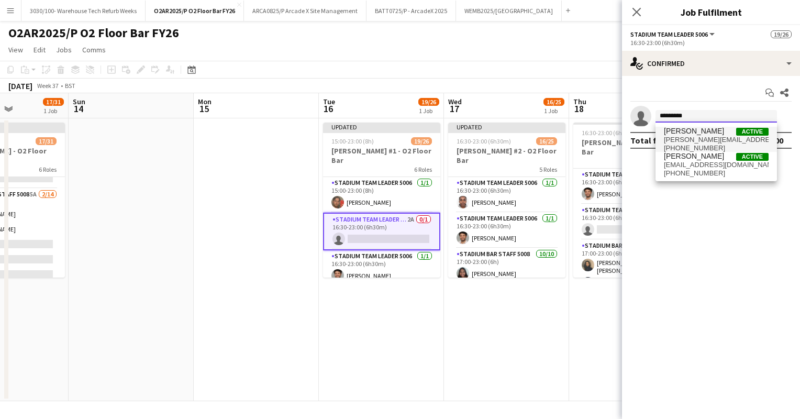
type input "*********"
click at [723, 138] on span "[PERSON_NAME][EMAIL_ADDRESS][PERSON_NAME][DOMAIN_NAME]" at bounding box center [716, 140] width 105 height 8
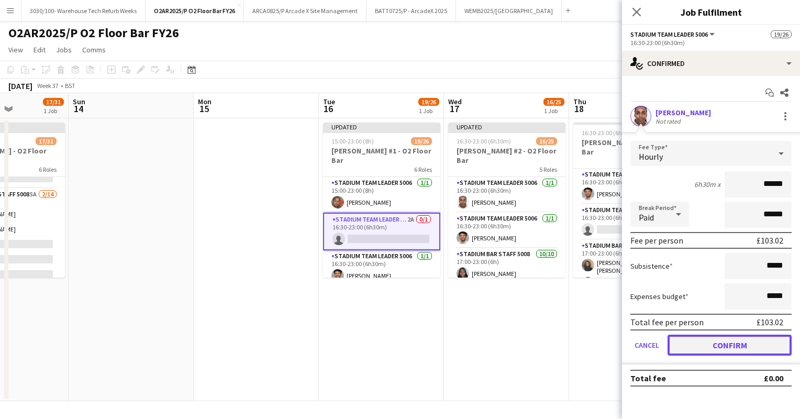
click at [693, 336] on button "Confirm" at bounding box center [730, 345] width 124 height 21
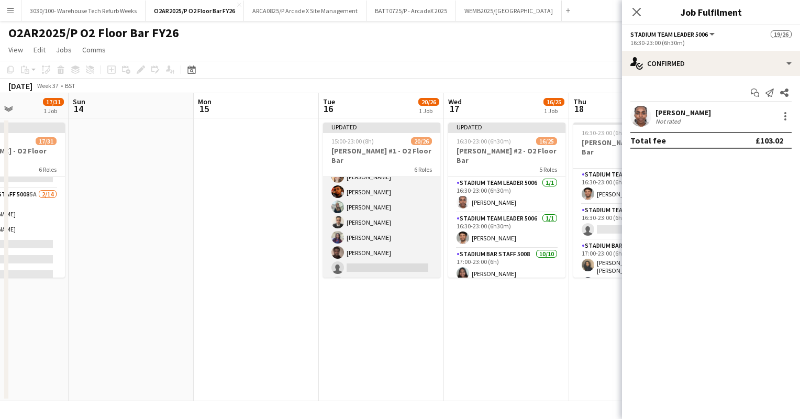
click at [365, 222] on app-card-role "Stadium Bar Staff 5008 4A [DATE] 18:00-23:00 (5h) [PERSON_NAME] [PERSON_NAME] […" at bounding box center [381, 252] width 117 height 203
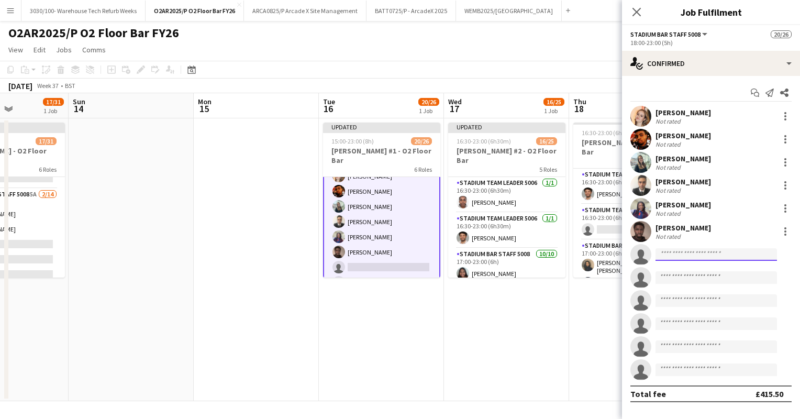
click at [679, 253] on input at bounding box center [716, 254] width 121 height 13
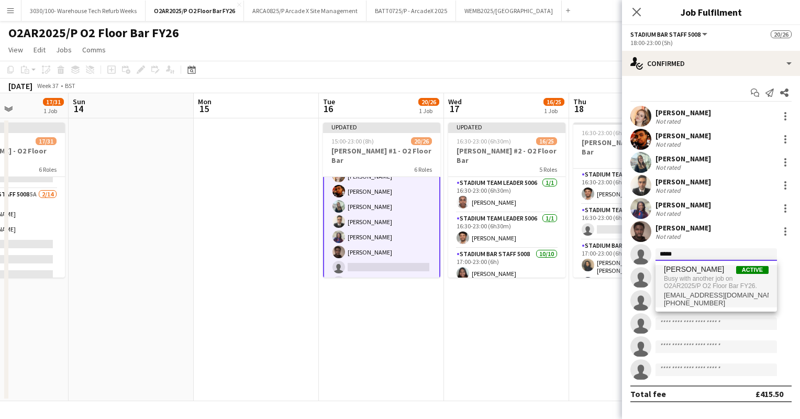
type input "*****"
click at [697, 268] on span "[PERSON_NAME]" at bounding box center [694, 269] width 60 height 9
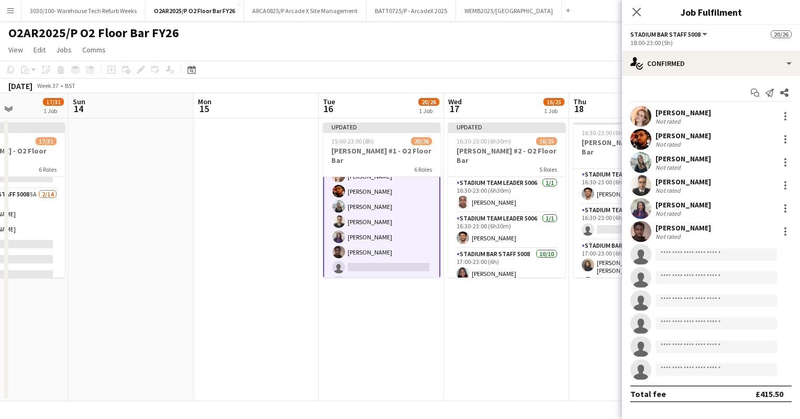
click at [517, 311] on app-date-cell "Updated 16:30-23:00 (6h30m) 16/25 [PERSON_NAME] #2 - O2 Floor Bar 5 Roles Stadi…" at bounding box center [506, 259] width 125 height 283
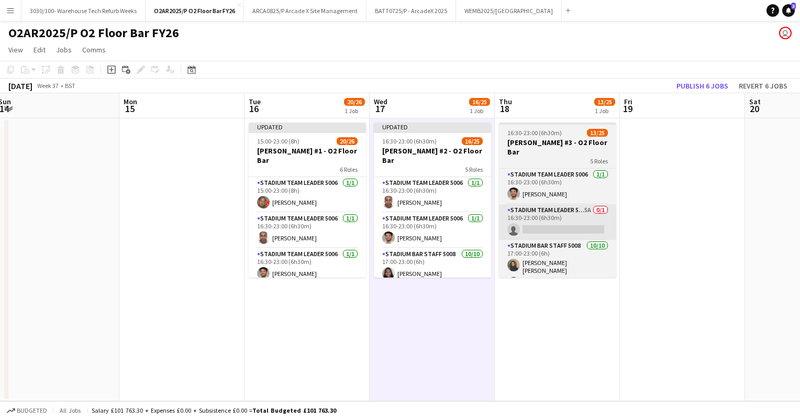
scroll to position [0, 382]
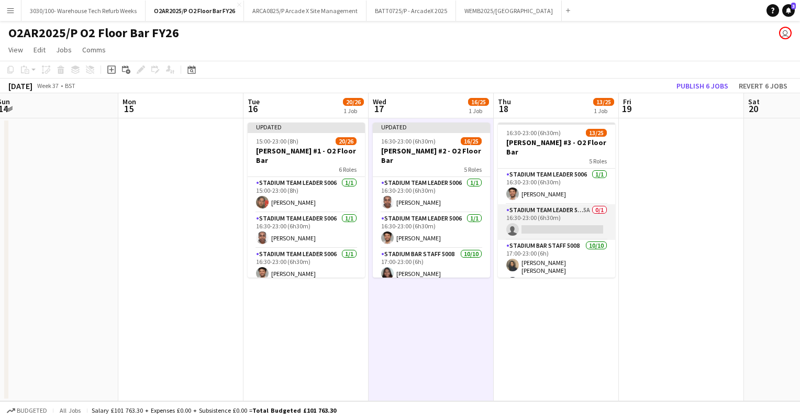
click at [534, 208] on app-card-role "Stadium Team Leader 5006 5A 0/1 16:30-23:00 (6h30m) single-neutral-actions" at bounding box center [556, 222] width 117 height 36
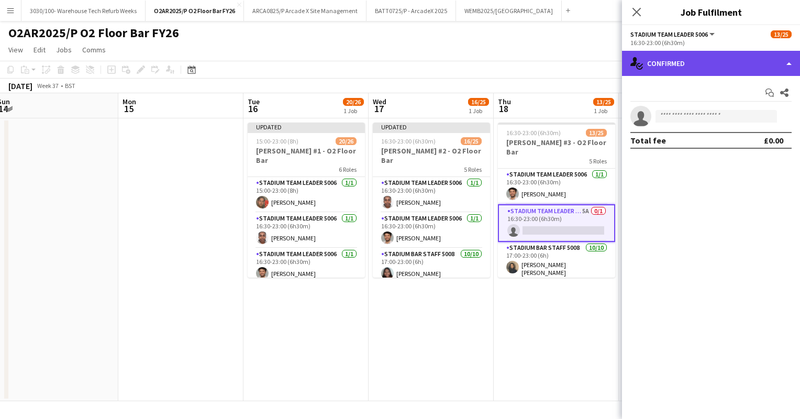
click at [691, 53] on div "single-neutral-actions-check-2 Confirmed" at bounding box center [711, 63] width 178 height 25
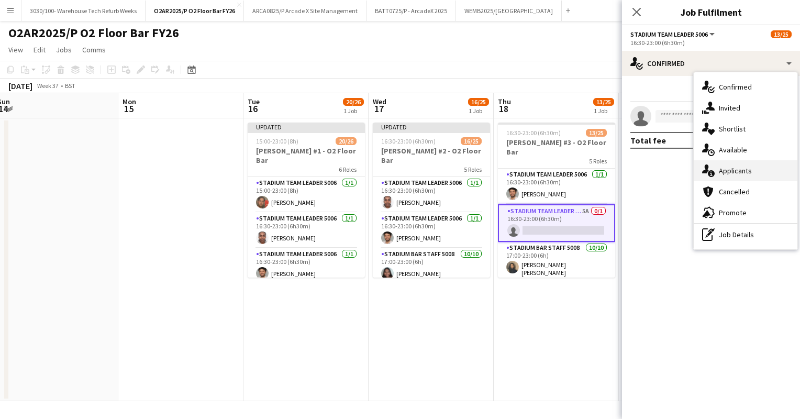
click at [716, 165] on div "single-neutral-actions-information Applicants" at bounding box center [746, 170] width 104 height 21
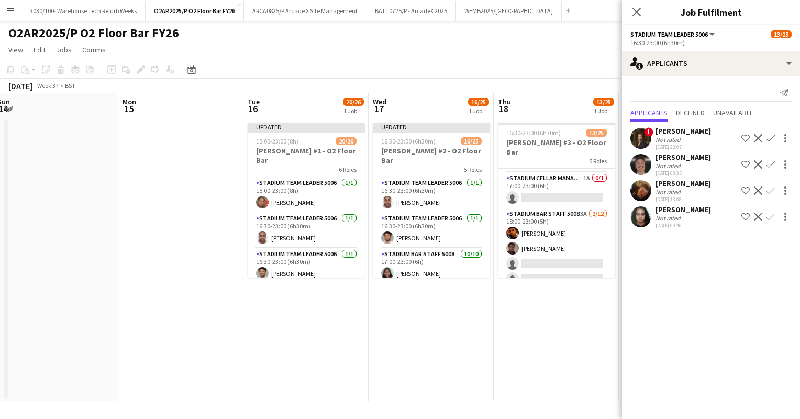
scroll to position [251, 0]
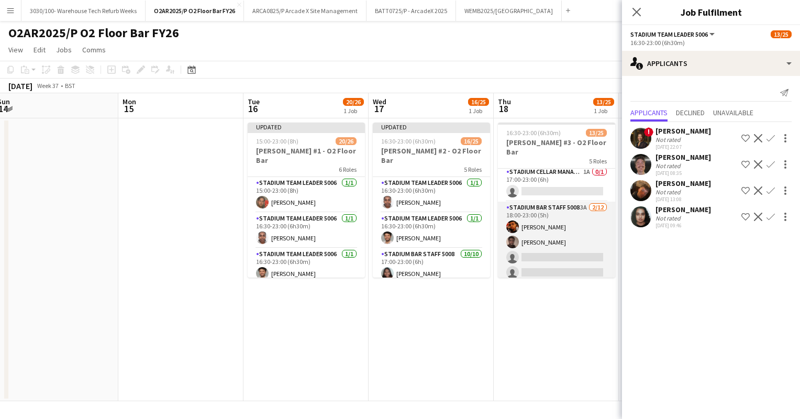
click at [569, 212] on app-card-role "Stadium Bar Staff 5008 3A [DATE] 18:00-23:00 (5h) [PERSON_NAME] [PERSON_NAME] s…" at bounding box center [556, 303] width 117 height 203
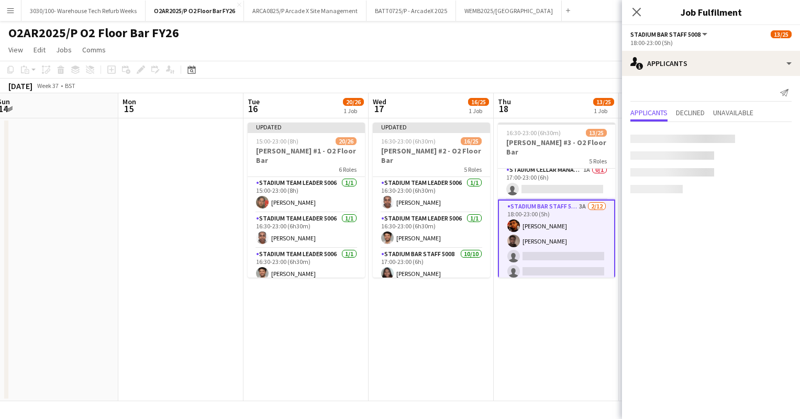
scroll to position [250, 0]
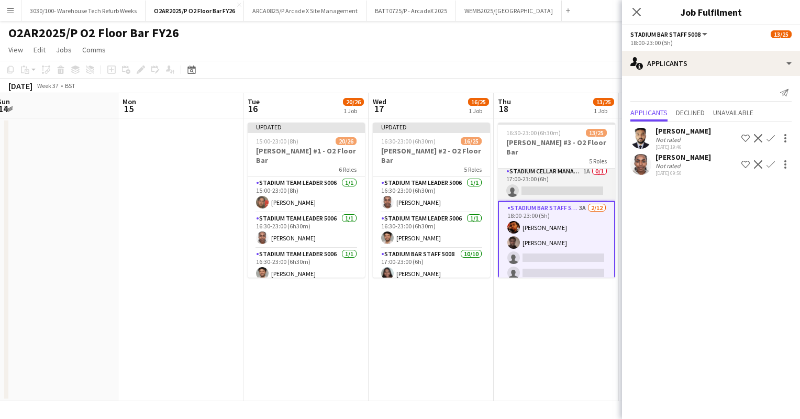
click at [568, 174] on app-card-role "Stadium Cellar Manager 5006 1A 0/1 17:00-23:00 (6h) single-neutral-actions" at bounding box center [556, 183] width 117 height 36
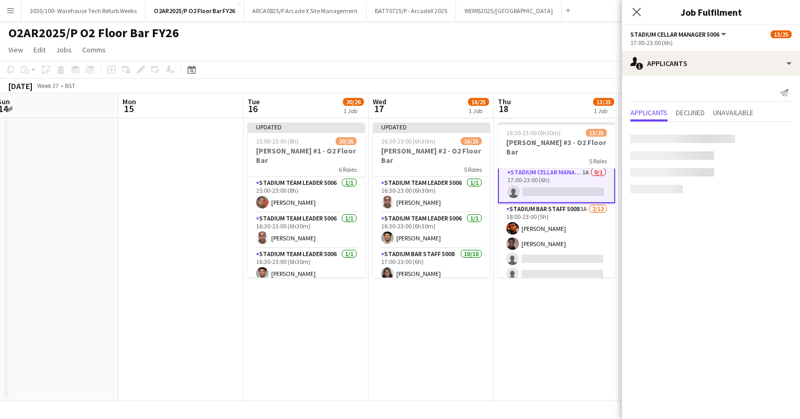
scroll to position [251, 0]
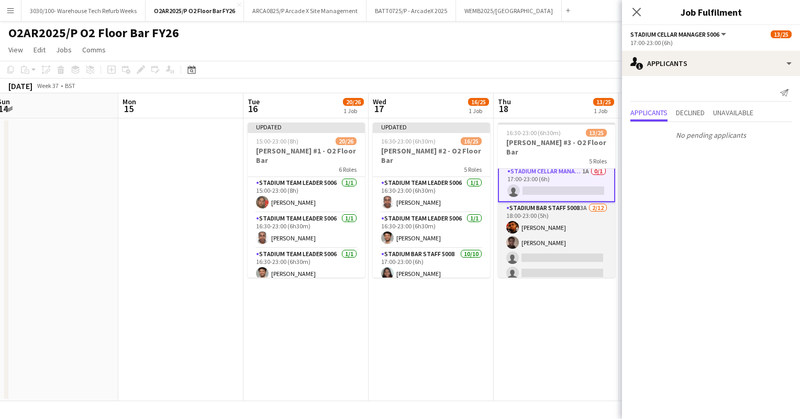
click at [553, 202] on app-card-role "Stadium Bar Staff 5008 3A [DATE] 18:00-23:00 (5h) [PERSON_NAME] [PERSON_NAME] s…" at bounding box center [556, 303] width 117 height 203
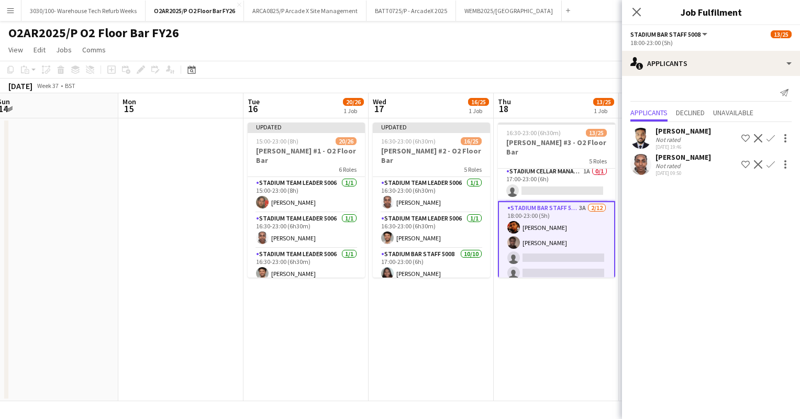
scroll to position [0, 0]
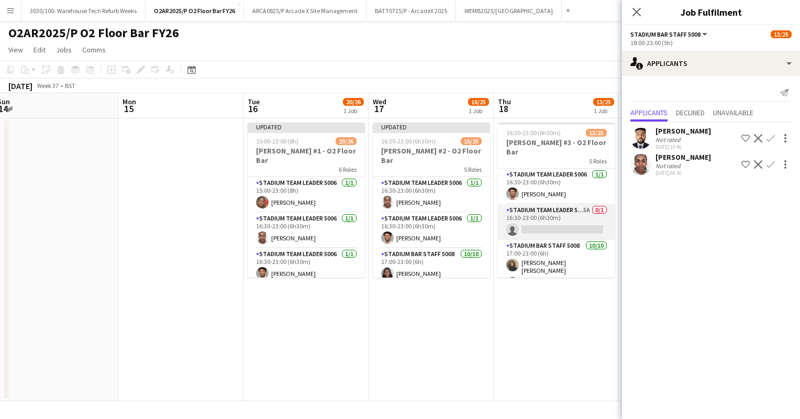
click at [559, 210] on app-card-role "Stadium Team Leader 5006 5A 0/1 16:30-23:00 (6h30m) single-neutral-actions" at bounding box center [556, 222] width 117 height 36
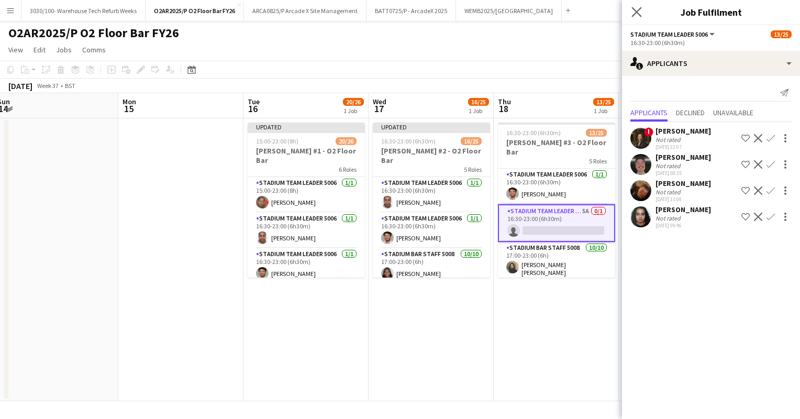
click at [640, 6] on app-icon "Close pop-in" at bounding box center [636, 12] width 15 height 15
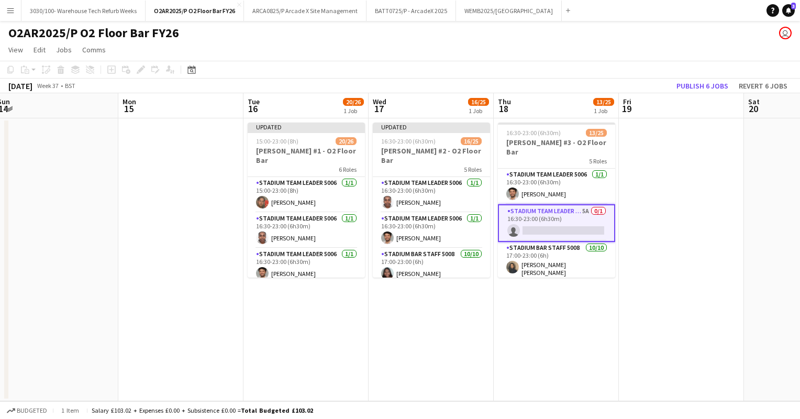
click at [556, 212] on app-card-role "Stadium Team Leader 5006 5A 0/1 16:30-23:00 (6h30m) single-neutral-actions" at bounding box center [556, 223] width 117 height 38
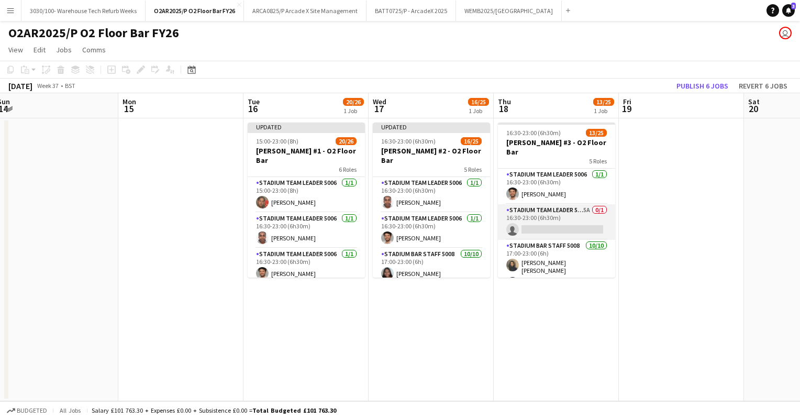
click at [561, 209] on app-card-role "Stadium Team Leader 5006 5A 0/1 16:30-23:00 (6h30m) single-neutral-actions" at bounding box center [556, 222] width 117 height 36
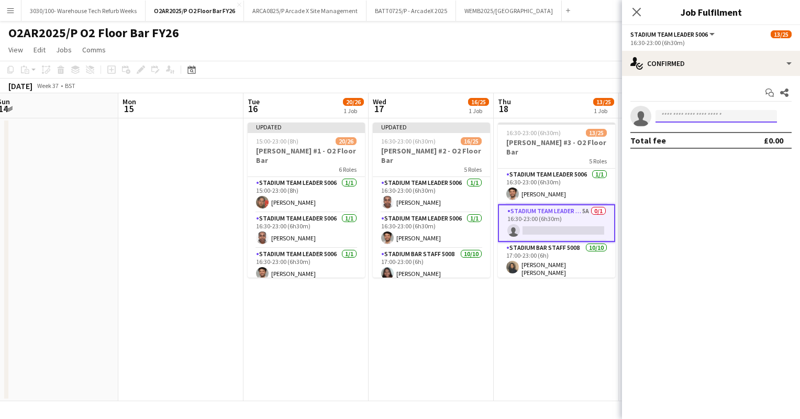
click at [692, 116] on input at bounding box center [716, 116] width 121 height 13
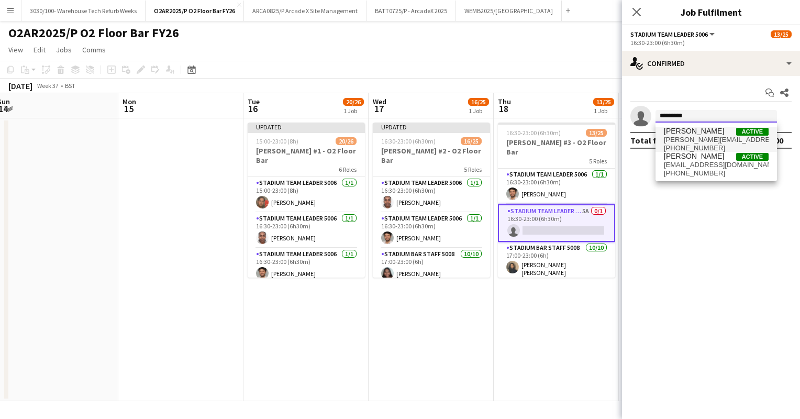
type input "*********"
click at [702, 139] on span "[PERSON_NAME][EMAIL_ADDRESS][PERSON_NAME][DOMAIN_NAME]" at bounding box center [716, 140] width 105 height 8
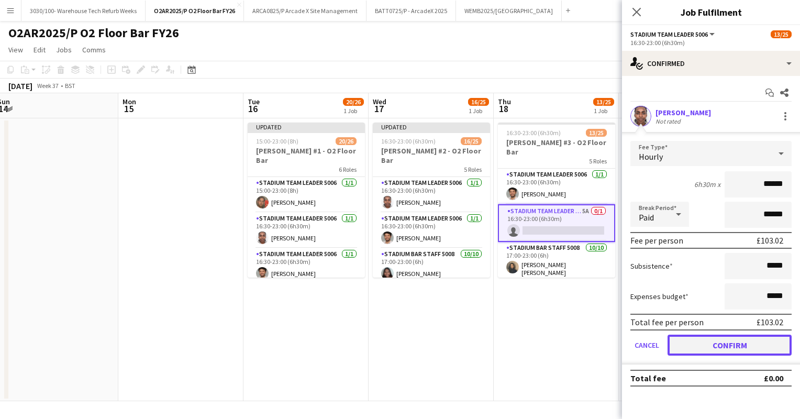
click at [688, 343] on button "Confirm" at bounding box center [730, 345] width 124 height 21
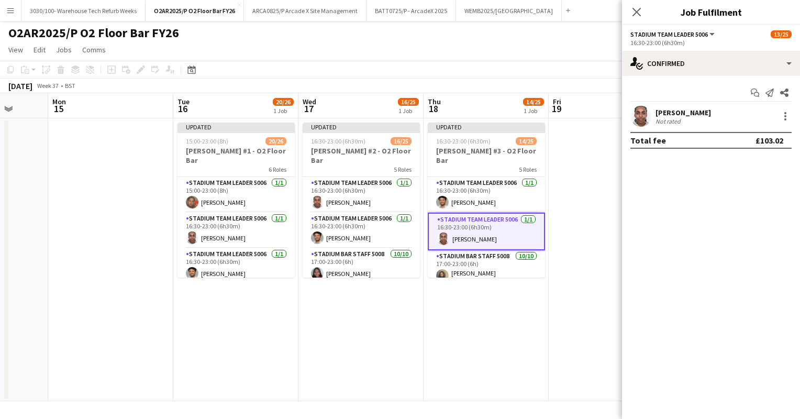
scroll to position [0, 452]
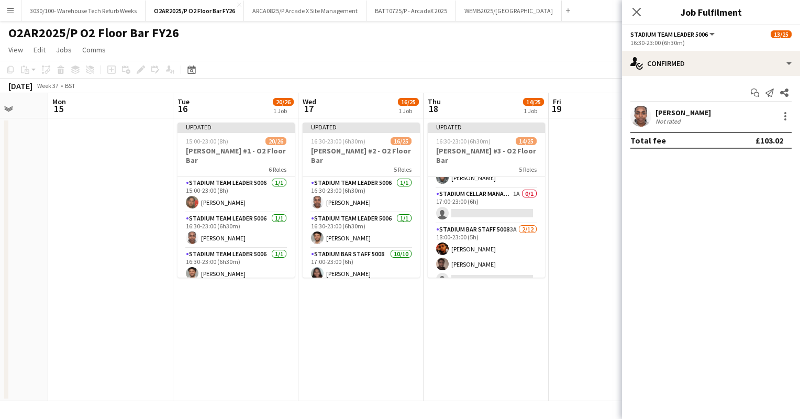
click at [473, 228] on app-card-role "Stadium Bar Staff 5008 3A [DATE] 18:00-23:00 (5h) [PERSON_NAME] [PERSON_NAME] s…" at bounding box center [486, 325] width 117 height 203
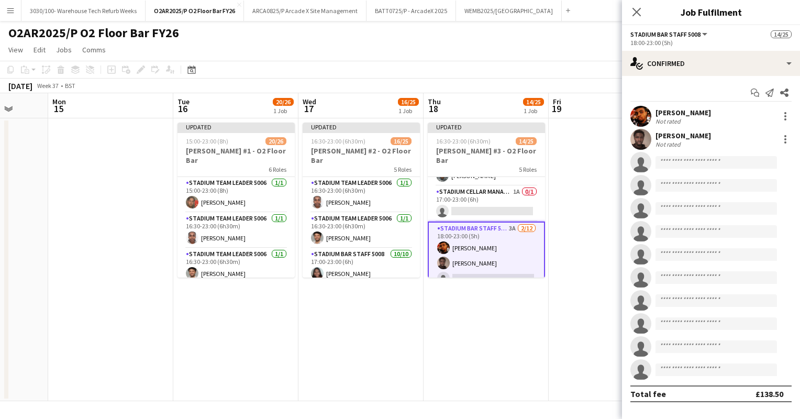
scroll to position [236, 0]
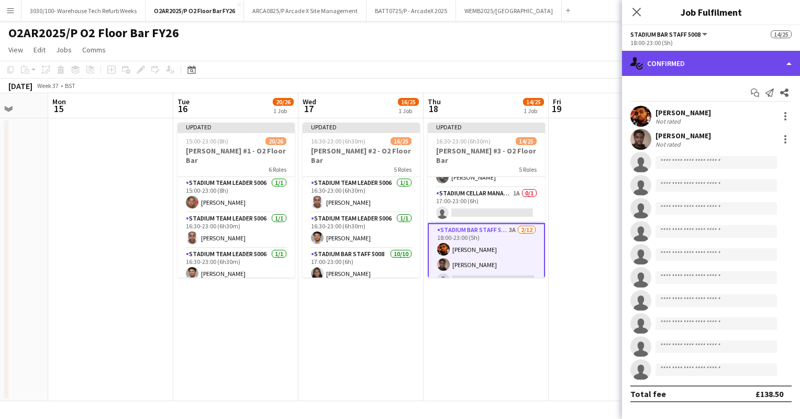
click at [744, 62] on div "single-neutral-actions-check-2 Confirmed" at bounding box center [711, 63] width 178 height 25
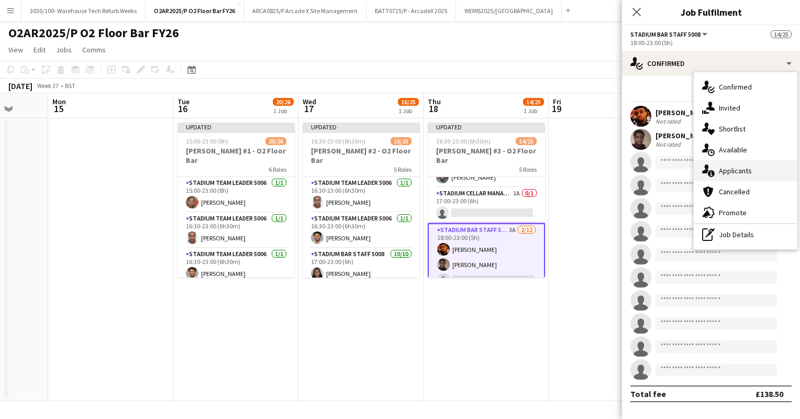
click at [738, 172] on div "single-neutral-actions-information Applicants" at bounding box center [746, 170] width 104 height 21
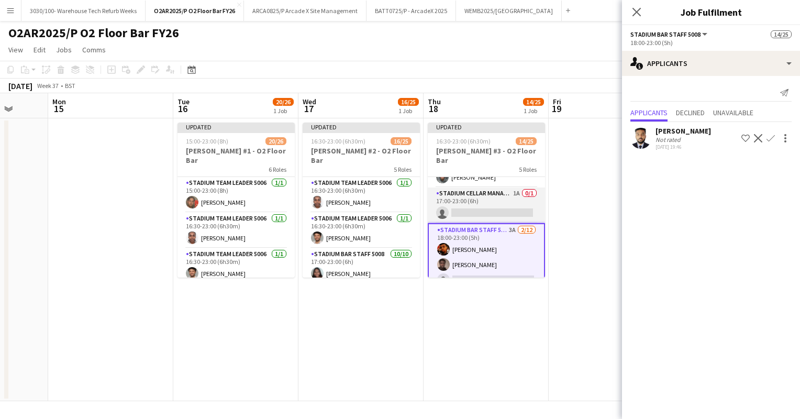
click at [494, 203] on app-card-role "Stadium Cellar Manager 5006 1A 0/1 17:00-23:00 (6h) single-neutral-actions" at bounding box center [486, 205] width 117 height 36
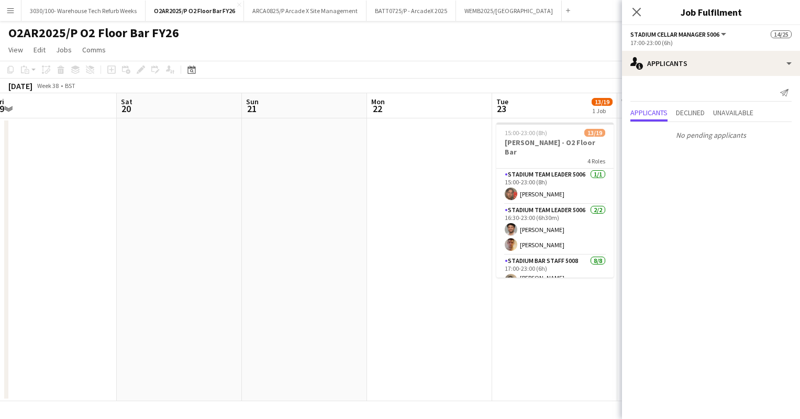
scroll to position [0, 371]
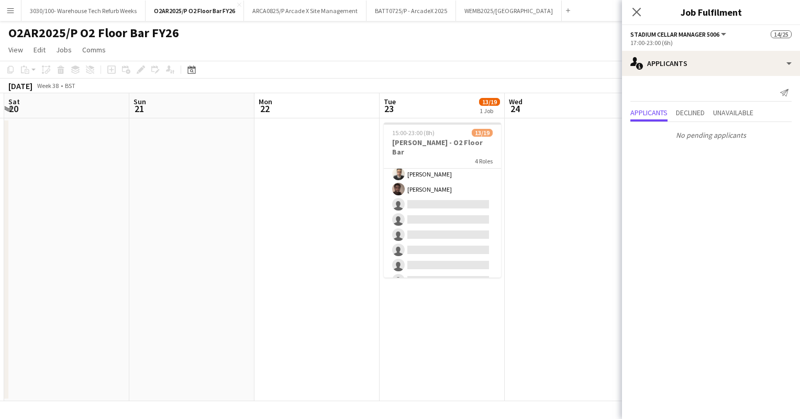
click at [467, 212] on app-card-role "Stadium Bar Staff 5008 8A [DATE] 18:00-23:00 (5h) [PERSON_NAME] [PERSON_NAME] s…" at bounding box center [442, 220] width 117 height 142
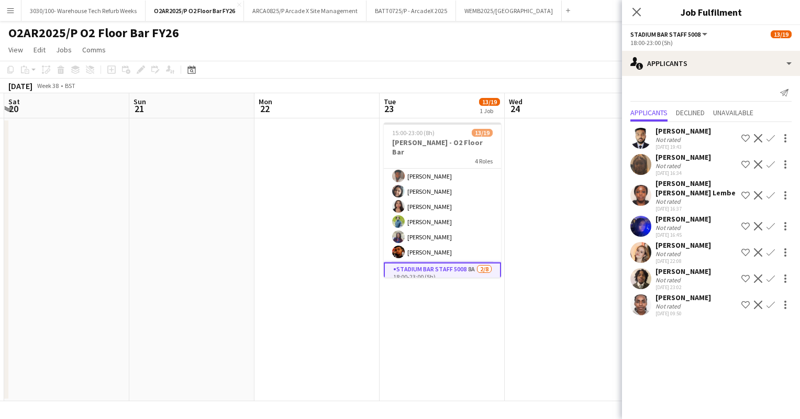
scroll to position [0, 0]
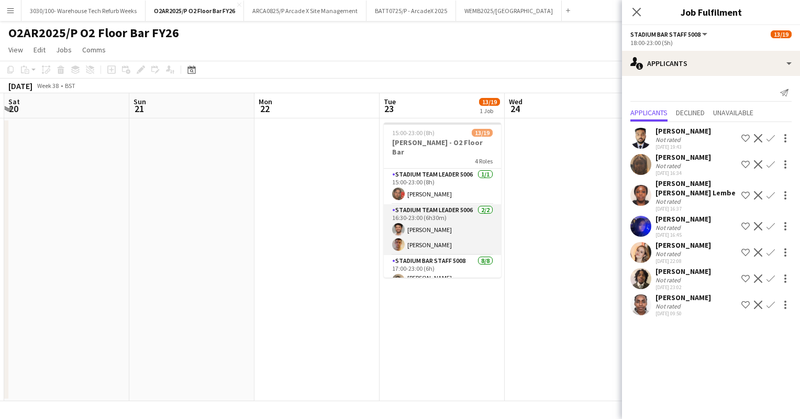
click at [448, 209] on app-card-role "Stadium Team Leader 5006 [DATE] 16:30-23:00 (6h30m) [PERSON_NAME] [PERSON_NAME]" at bounding box center [442, 229] width 117 height 51
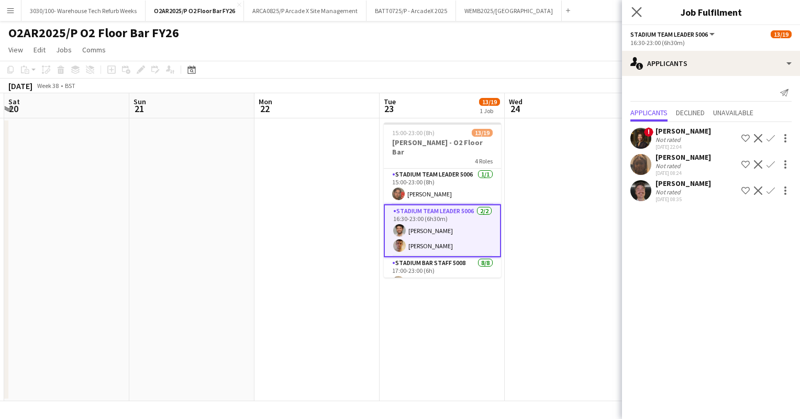
click at [637, 18] on app-icon "Close pop-in" at bounding box center [636, 12] width 15 height 15
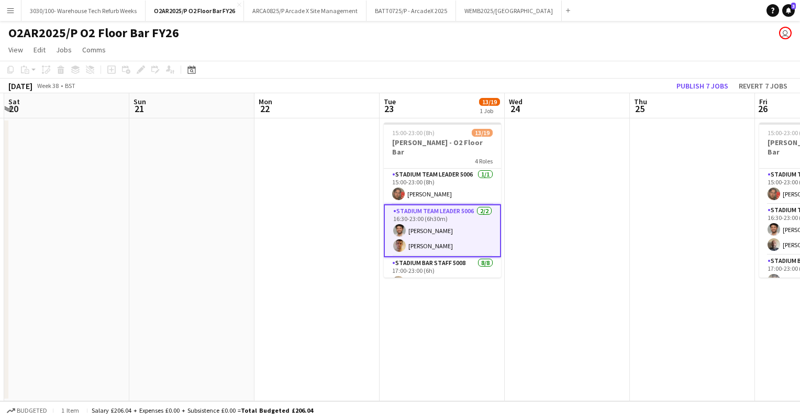
click at [427, 225] on app-card-role "Stadium Team Leader 5006 [DATE] 16:30-23:00 (6h30m) [PERSON_NAME] [PERSON_NAME]" at bounding box center [442, 230] width 117 height 53
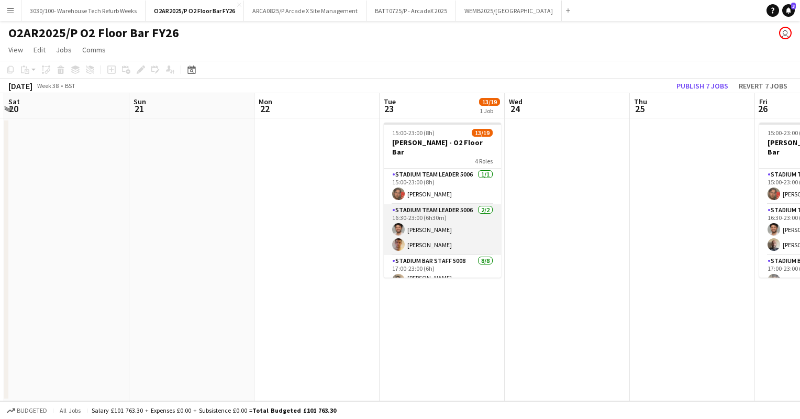
click at [429, 221] on app-card-role "Stadium Team Leader 5006 [DATE] 16:30-23:00 (6h30m) [PERSON_NAME] [PERSON_NAME]" at bounding box center [442, 229] width 117 height 51
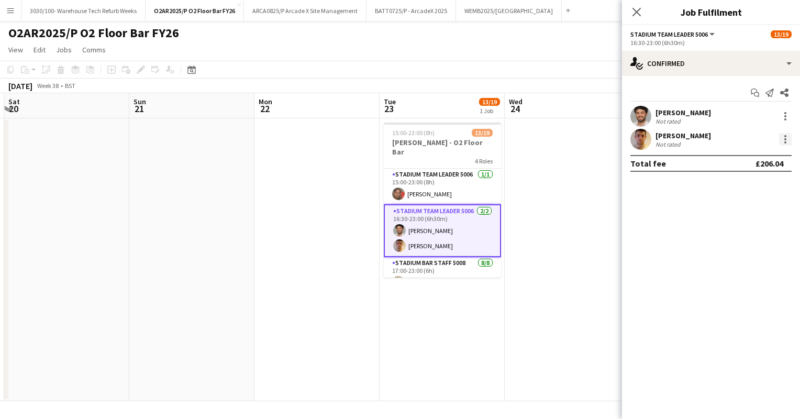
click at [786, 141] on div at bounding box center [785, 139] width 13 height 13
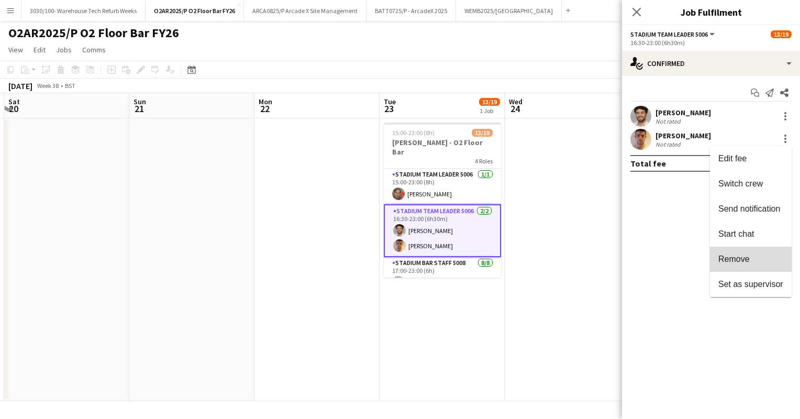
click at [737, 254] on span "Remove" at bounding box center [733, 258] width 31 height 9
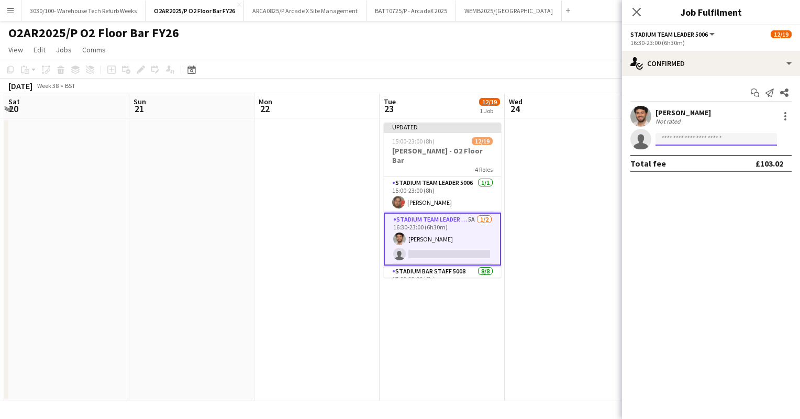
click at [670, 136] on input at bounding box center [716, 139] width 121 height 13
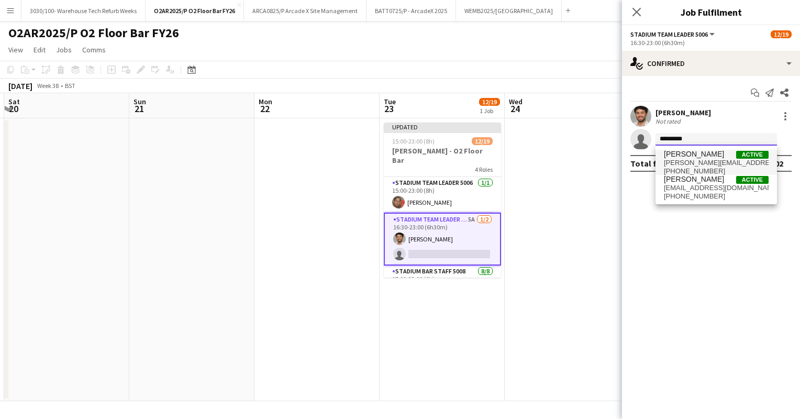
type input "*********"
click at [709, 153] on span "[PERSON_NAME]" at bounding box center [694, 154] width 60 height 9
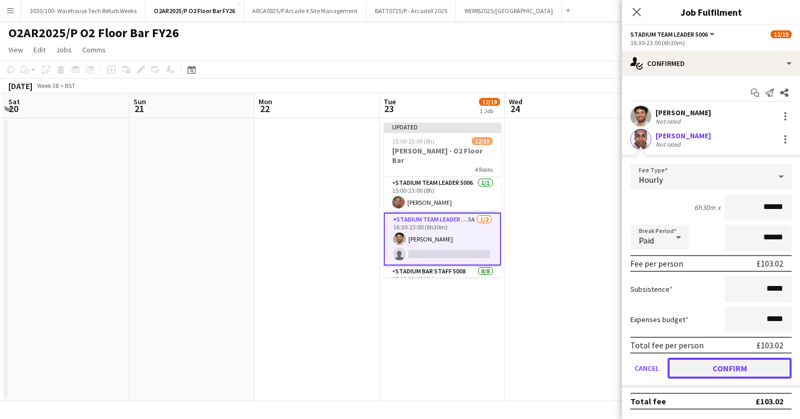
click at [700, 364] on button "Confirm" at bounding box center [730, 368] width 124 height 21
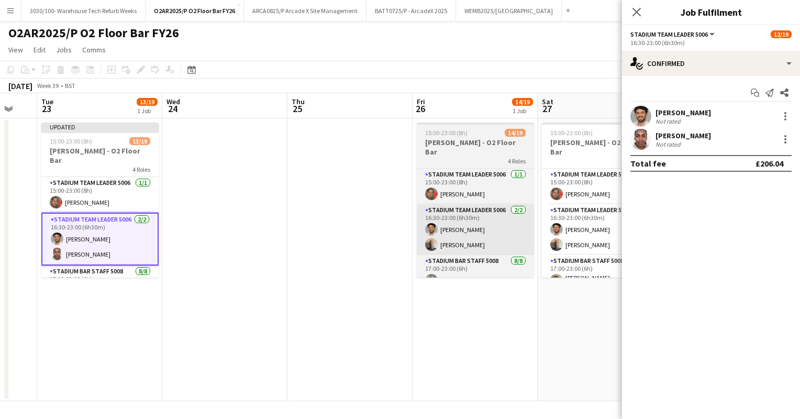
scroll to position [0, 213]
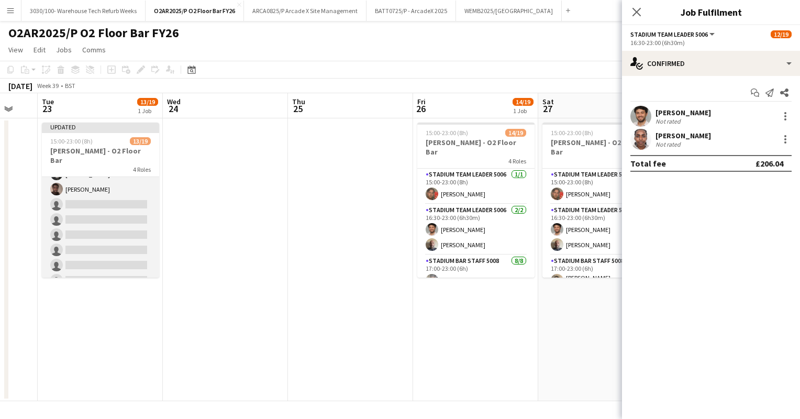
click at [114, 223] on app-card-role "Stadium Bar Staff 5008 8A [DATE] 18:00-23:00 (5h) [PERSON_NAME] [PERSON_NAME] s…" at bounding box center [100, 220] width 117 height 142
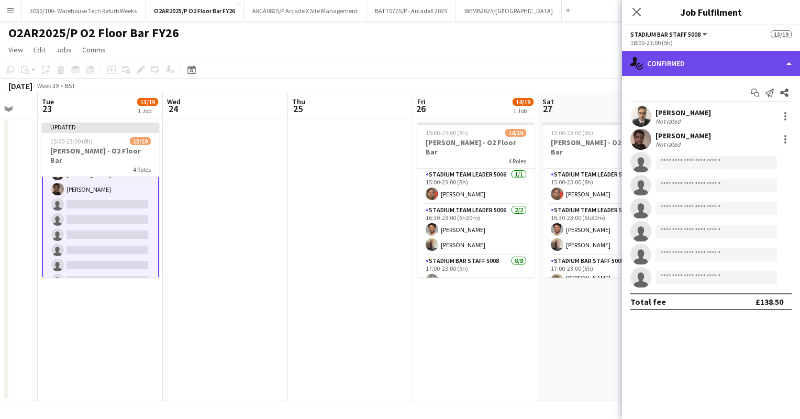
click at [730, 56] on div "single-neutral-actions-check-2 Confirmed" at bounding box center [711, 63] width 178 height 25
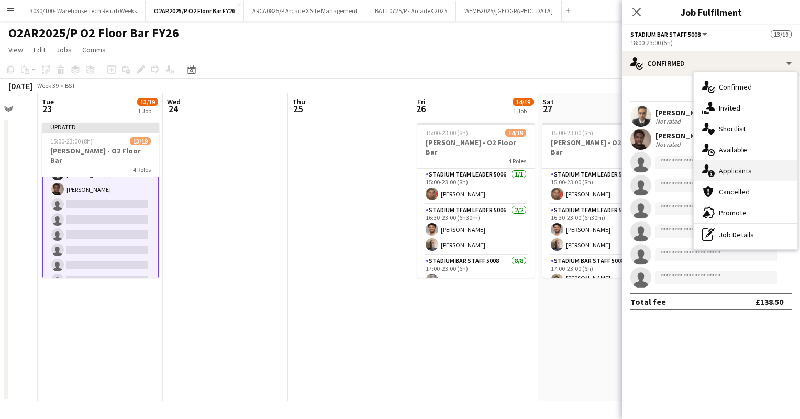
click at [734, 176] on div "single-neutral-actions-information Applicants" at bounding box center [746, 170] width 104 height 21
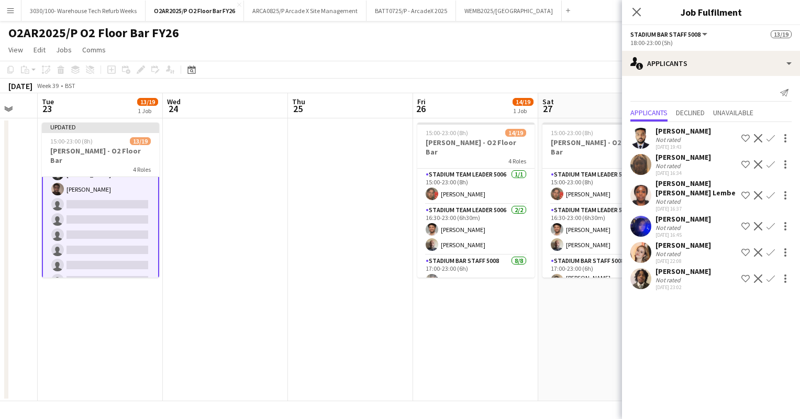
click at [769, 248] on app-icon "Confirm" at bounding box center [771, 252] width 8 height 8
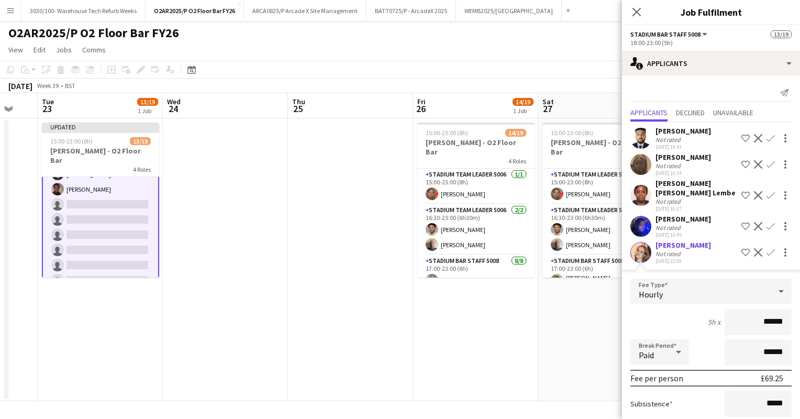
scroll to position [109, 0]
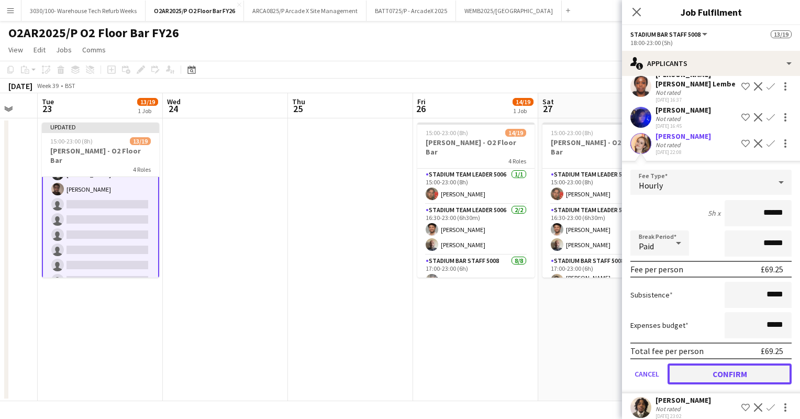
click at [711, 363] on button "Confirm" at bounding box center [730, 373] width 124 height 21
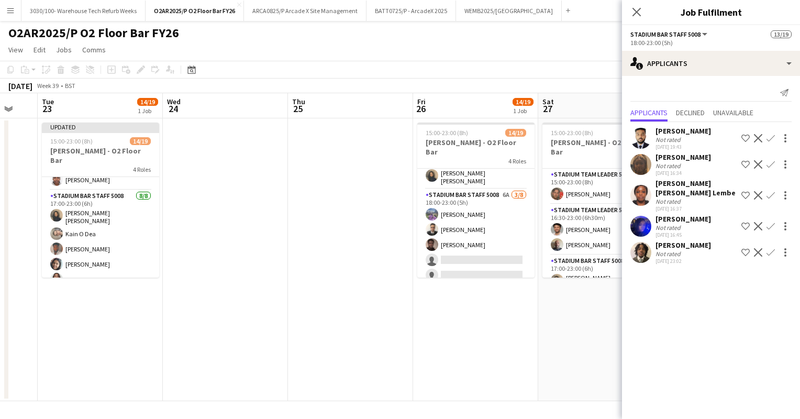
scroll to position [212, 0]
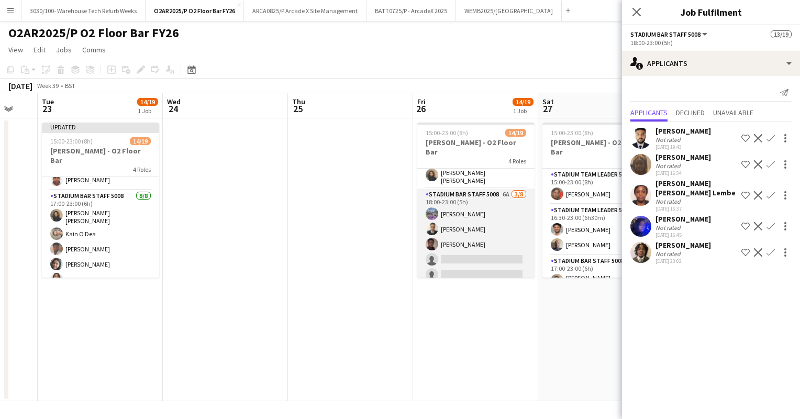
click at [486, 214] on app-card-role "Stadium Bar Staff 5008 6A [DATE] 18:00-23:00 (5h) Bec [PERSON_NAME] [PERSON_NAM…" at bounding box center [475, 260] width 117 height 142
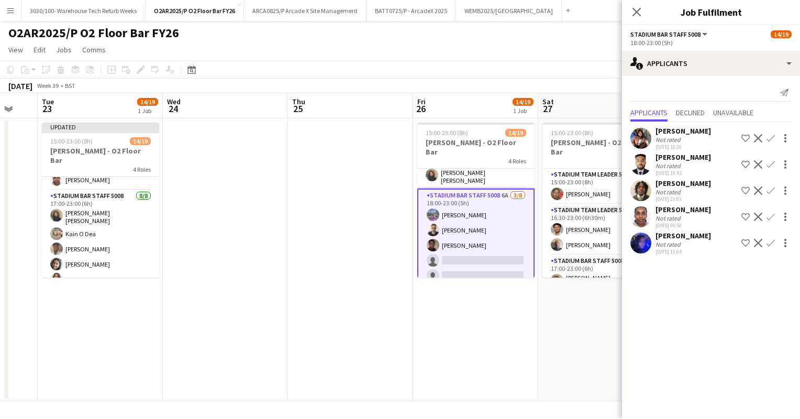
click at [771, 216] on app-icon "Confirm" at bounding box center [771, 217] width 8 height 8
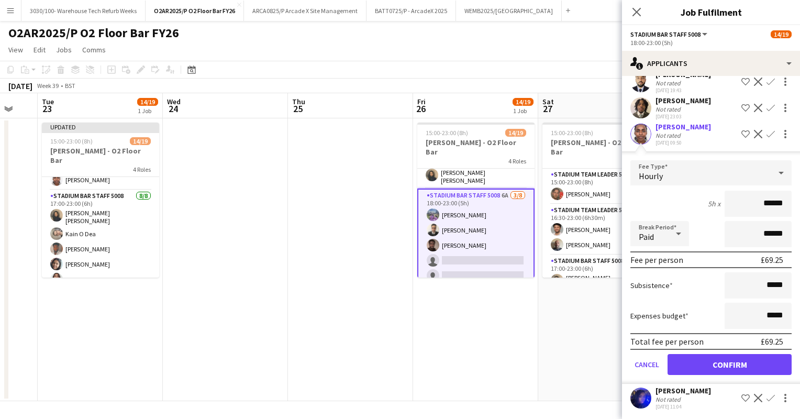
scroll to position [82, 0]
click at [711, 365] on button "Confirm" at bounding box center [730, 364] width 124 height 21
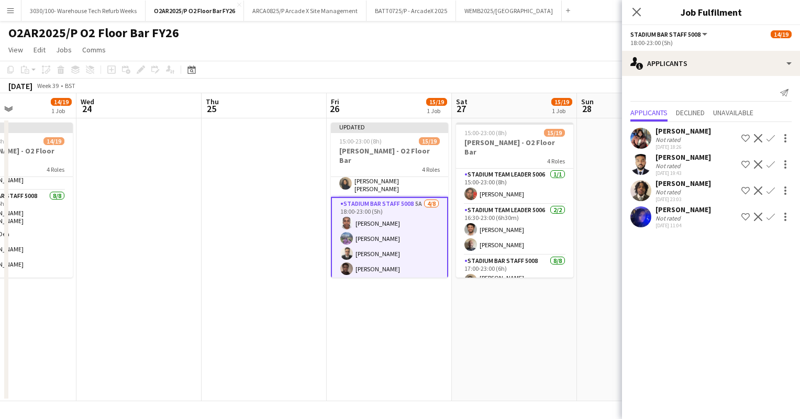
scroll to position [0, 303]
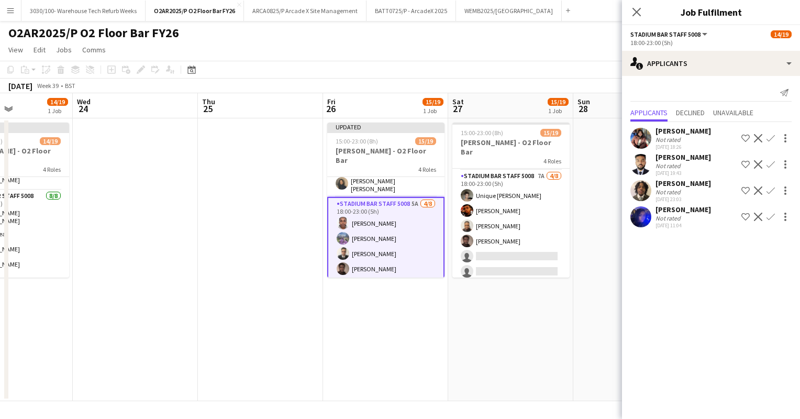
click at [535, 238] on app-card-role "Stadium Bar Staff 5008 7A [DATE] 18:00-23:00 (5h) Unique [PERSON_NAME] [PERSON_…" at bounding box center [510, 241] width 117 height 142
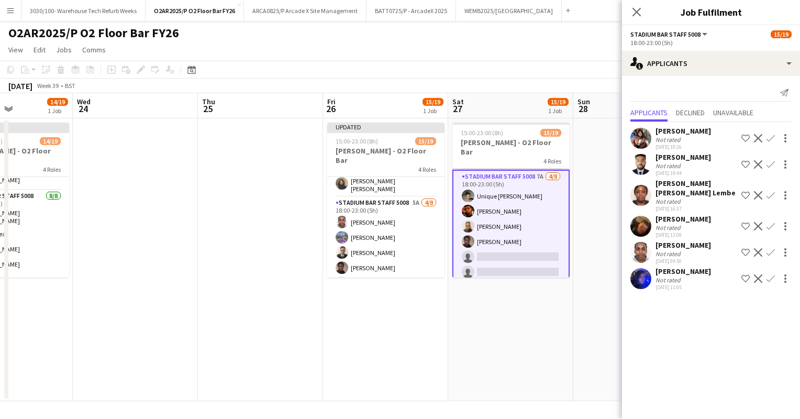
click at [772, 248] on app-icon "Confirm" at bounding box center [771, 252] width 8 height 8
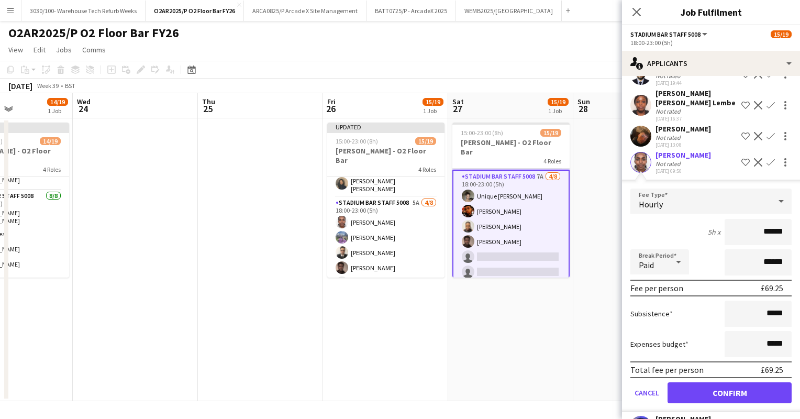
scroll to position [94, 0]
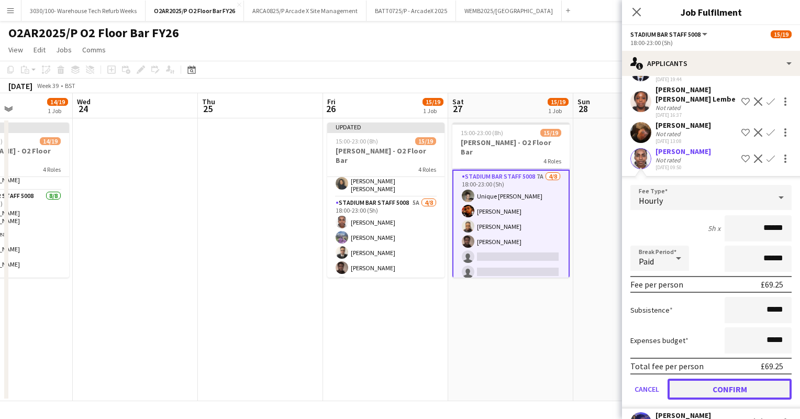
click at [704, 379] on button "Confirm" at bounding box center [730, 389] width 124 height 21
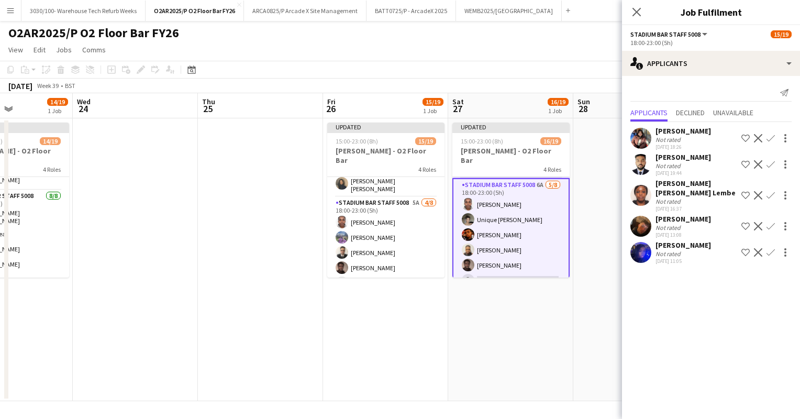
click at [546, 66] on app-toolbar "Copy Paste Paste Ctrl+V Paste with crew Ctrl+Shift+V Paste linked Job [GEOGRAPH…" at bounding box center [400, 70] width 800 height 18
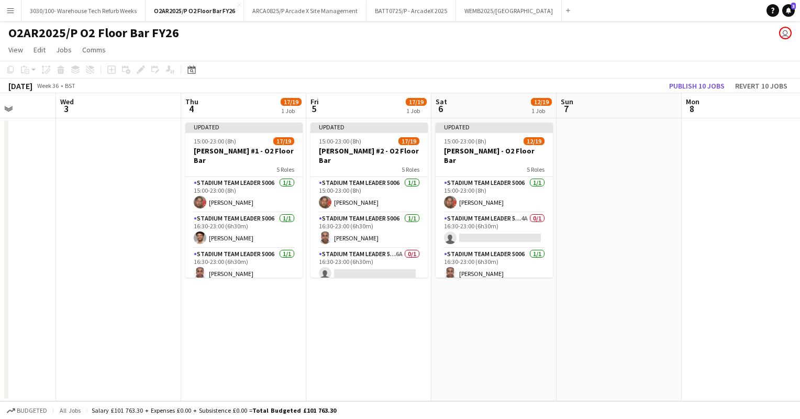
scroll to position [0, 289]
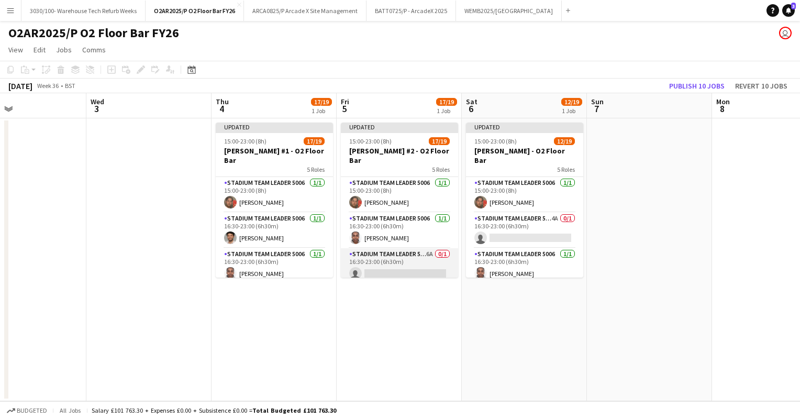
click at [423, 256] on app-card-role "Stadium Team Leader 5006 6A 0/1 16:30-23:00 (6h30m) single-neutral-actions" at bounding box center [399, 266] width 117 height 36
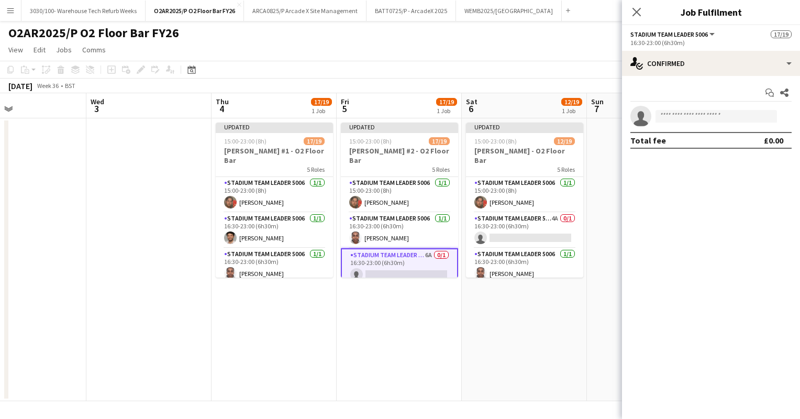
click at [698, 76] on div "Start chat Share single-neutral-actions Total fee £0.00" at bounding box center [711, 116] width 178 height 81
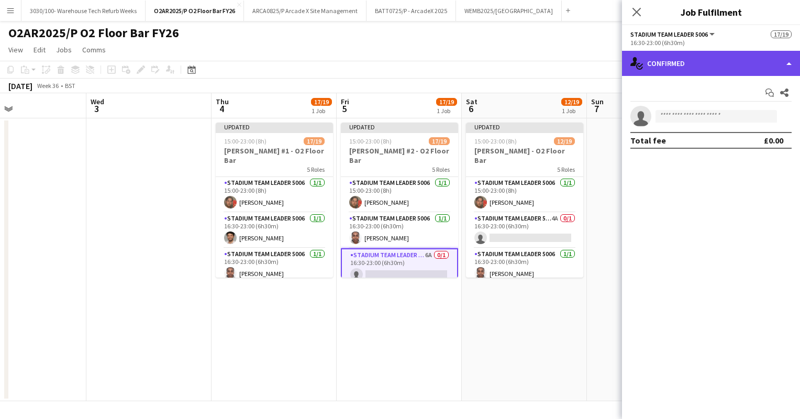
click at [706, 69] on div "single-neutral-actions-check-2 Confirmed" at bounding box center [711, 63] width 178 height 25
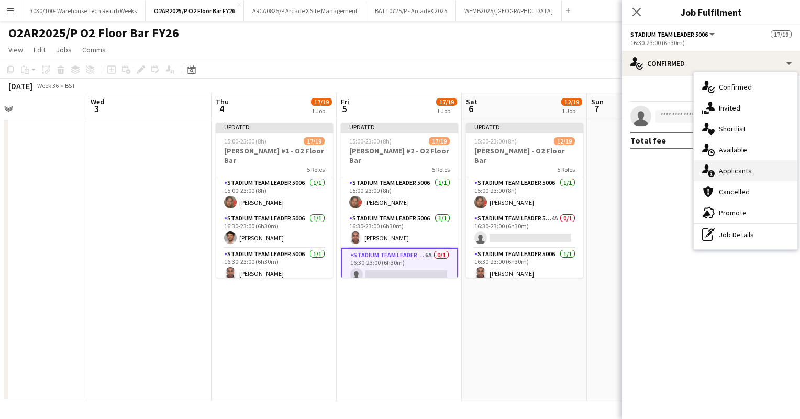
click at [731, 162] on div "single-neutral-actions-information Applicants" at bounding box center [746, 170] width 104 height 21
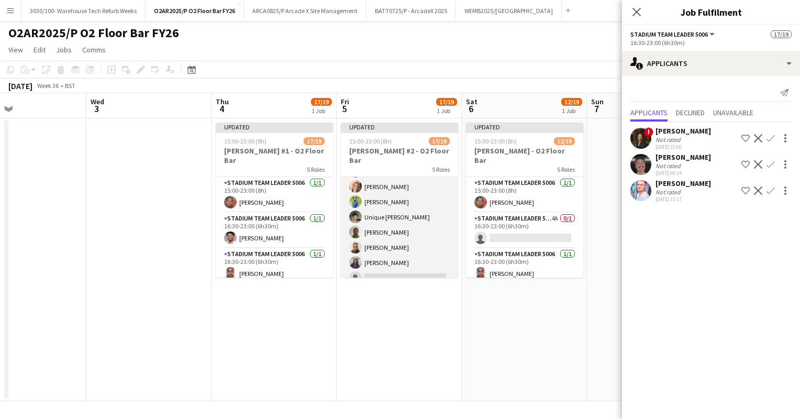
click at [402, 237] on app-card-role "Stadium Bar Staff 5008 5A [DATE] 18:00-23:00 (5h) [PERSON_NAME] [PERSON_NAME] U…" at bounding box center [399, 217] width 117 height 142
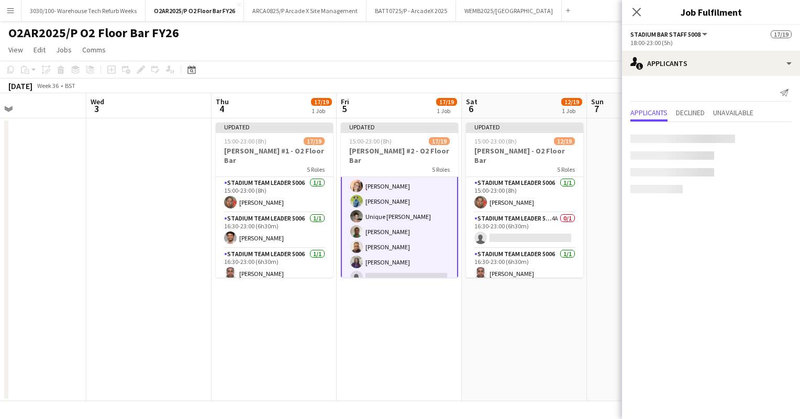
scroll to position [285, 0]
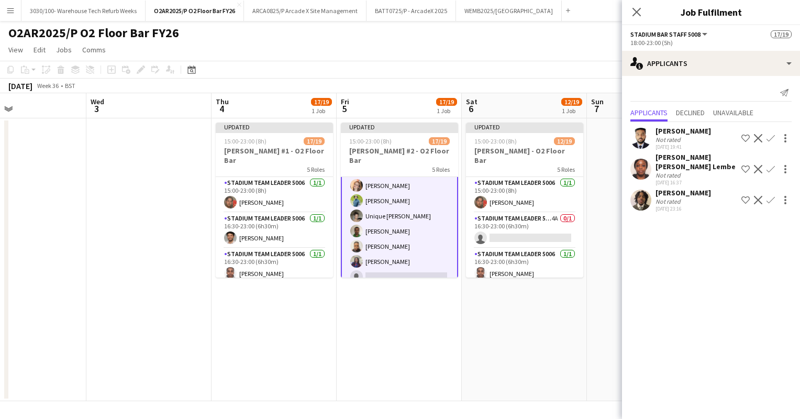
click at [770, 196] on app-icon "Confirm" at bounding box center [771, 200] width 8 height 8
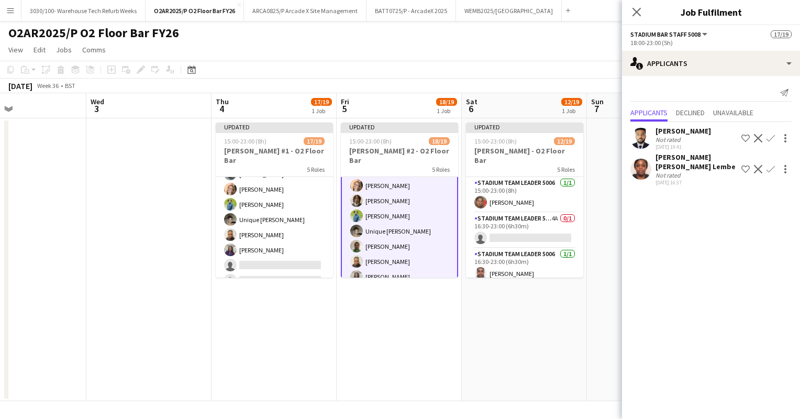
scroll to position [283, 0]
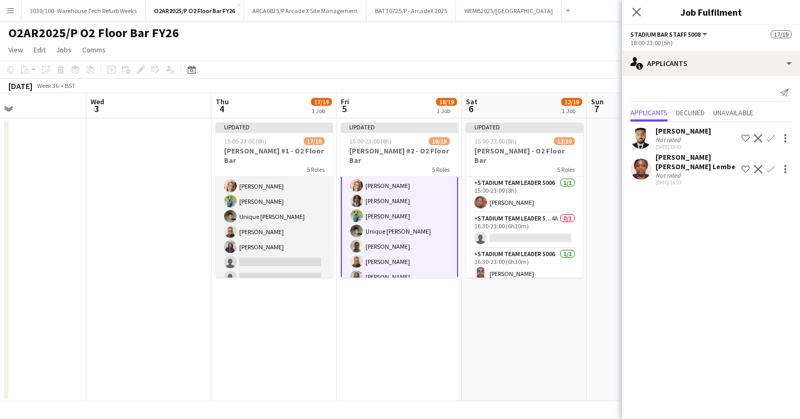
click at [285, 222] on app-card-role "Stadium Bar Staff 5008 3A [DATE] 18:00-23:00 (5h) [PERSON_NAME] [PERSON_NAME] U…" at bounding box center [274, 217] width 117 height 142
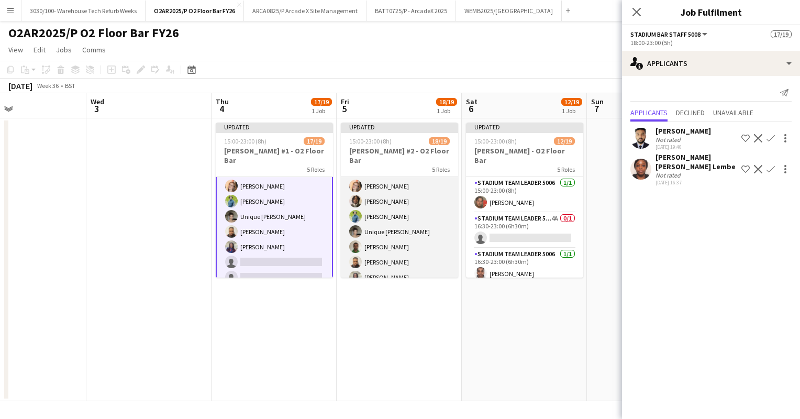
scroll to position [0, 304]
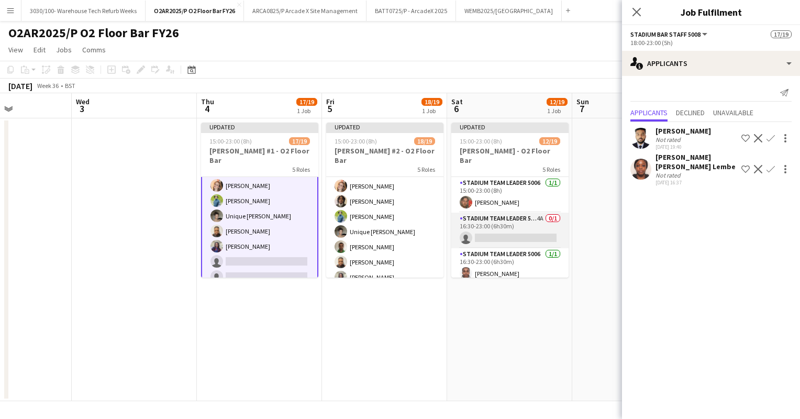
click at [471, 218] on app-card-role "Stadium Team Leader 5006 4A 0/1 16:30-23:00 (6h30m) single-neutral-actions" at bounding box center [509, 231] width 117 height 36
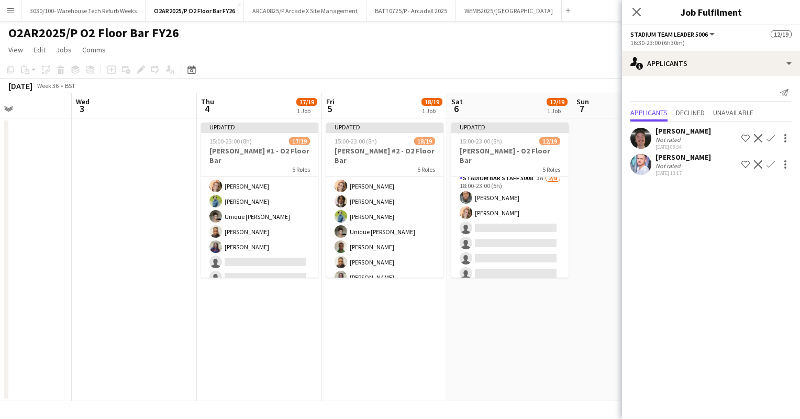
click at [471, 218] on app-card-role "Stadium Bar Staff 5008 3A [DATE] 18:00-23:00 (5h) [PERSON_NAME] [PERSON_NAME] s…" at bounding box center [509, 243] width 117 height 142
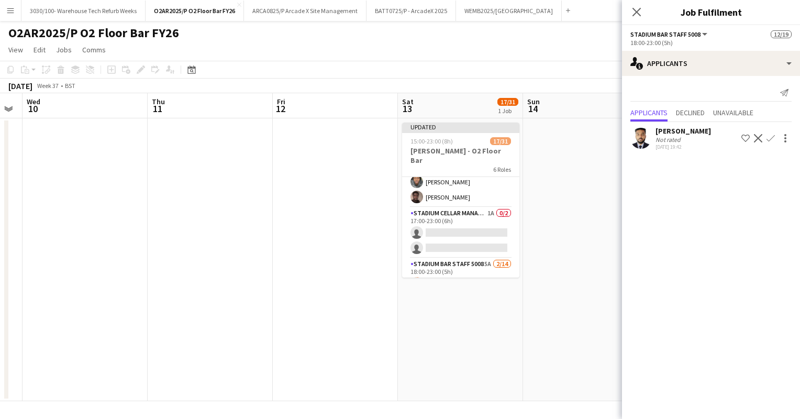
scroll to position [284, 0]
click at [481, 217] on app-card-role "Stadium Cellar Manager 5006 1A 0/2 17:00-23:00 (6h) single-neutral-actions sing…" at bounding box center [460, 231] width 117 height 51
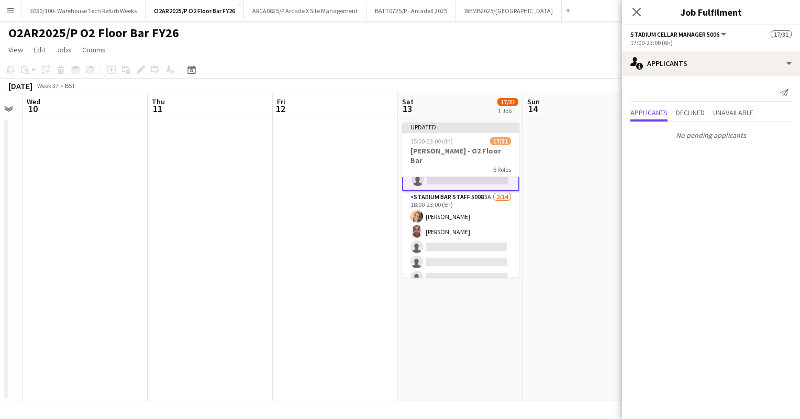
click at [481, 217] on app-card-role "Stadium Bar Staff 5008 5A [DATE] 18:00-23:00 (5h) [PERSON_NAME] [PERSON_NAME] s…" at bounding box center [460, 307] width 117 height 233
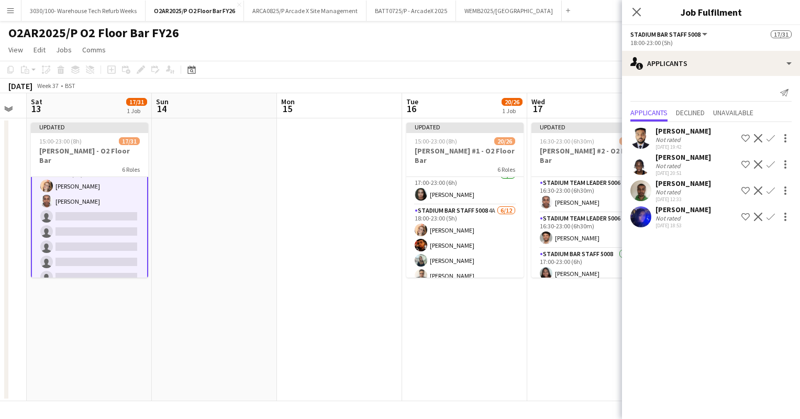
scroll to position [304, 0]
click at [482, 221] on app-card-role "Stadium Bar Staff 5008 4A [DATE] 18:00-23:00 (5h) [PERSON_NAME] [PERSON_NAME] […" at bounding box center [464, 292] width 117 height 203
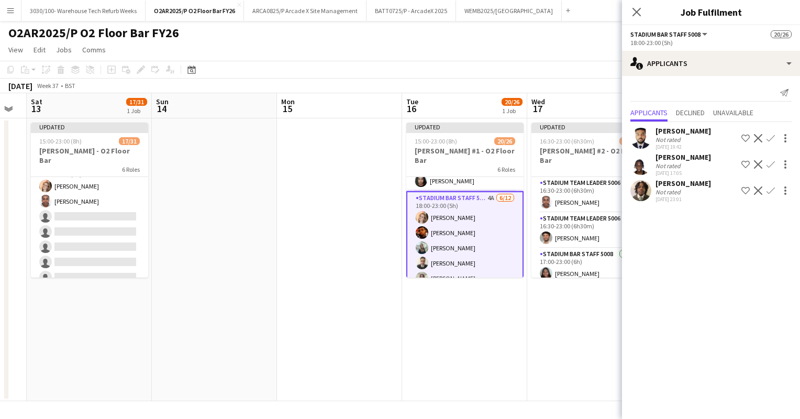
click at [769, 189] on app-icon "Confirm" at bounding box center [771, 190] width 8 height 8
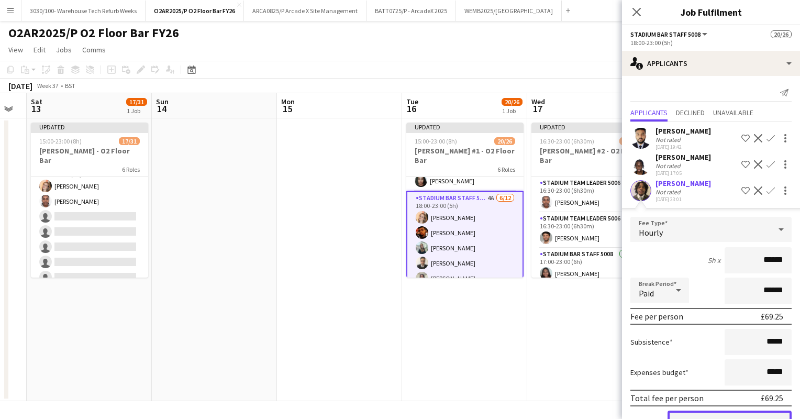
click at [722, 411] on button "Confirm" at bounding box center [730, 421] width 124 height 21
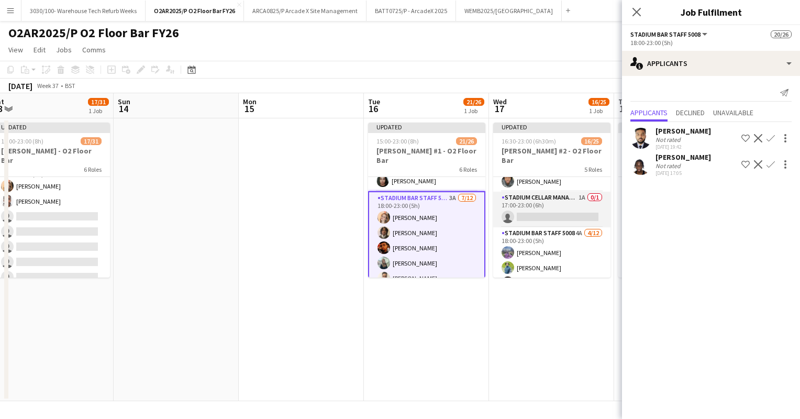
scroll to position [232, 0]
click at [546, 201] on app-card-role "Stadium Cellar Manager 5006 1A 0/1 17:00-23:00 (6h) single-neutral-actions" at bounding box center [551, 209] width 117 height 36
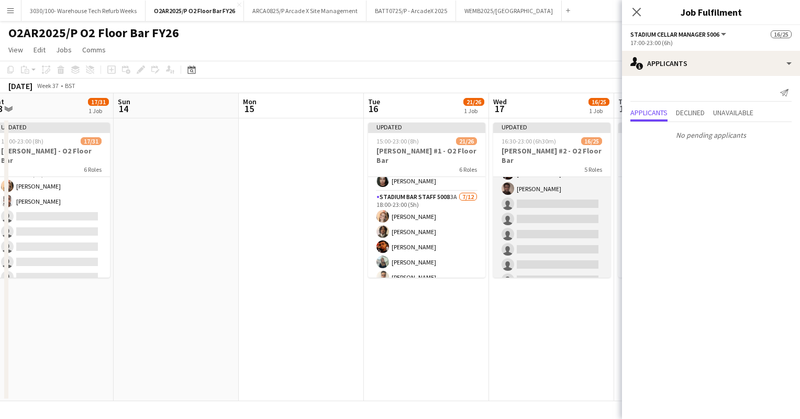
click at [545, 241] on app-card-role "Stadium Bar Staff 5008 4A [DATE] 18:00-23:00 (5h) [PERSON_NAME] [PERSON_NAME] […" at bounding box center [551, 219] width 117 height 203
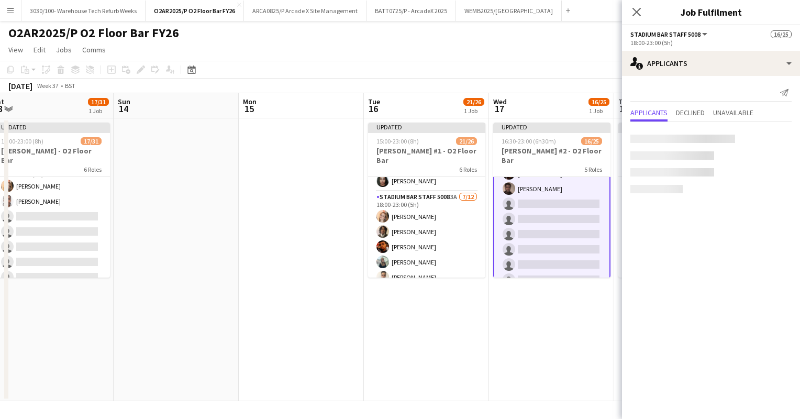
scroll to position [373, 0]
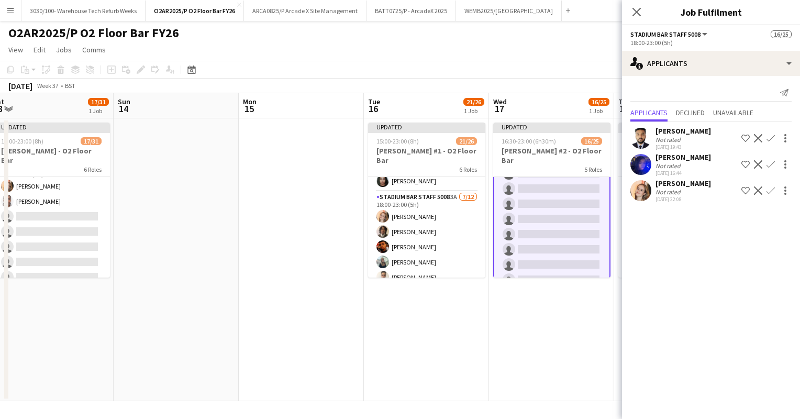
click at [645, 187] on app-user-avatar at bounding box center [640, 190] width 21 height 21
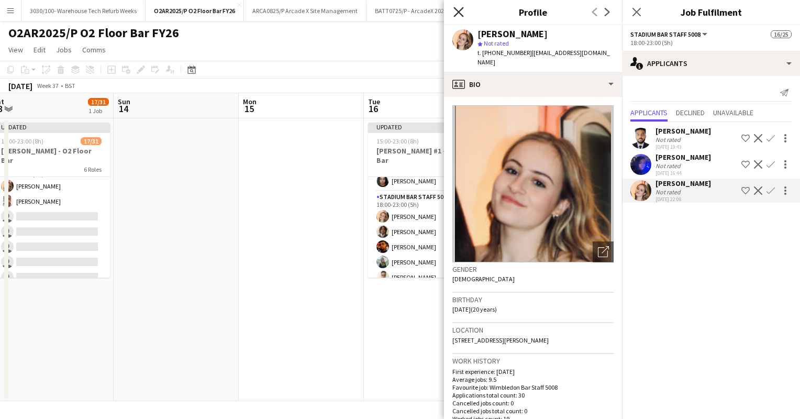
click at [459, 15] on icon "Close pop-in" at bounding box center [458, 12] width 10 height 10
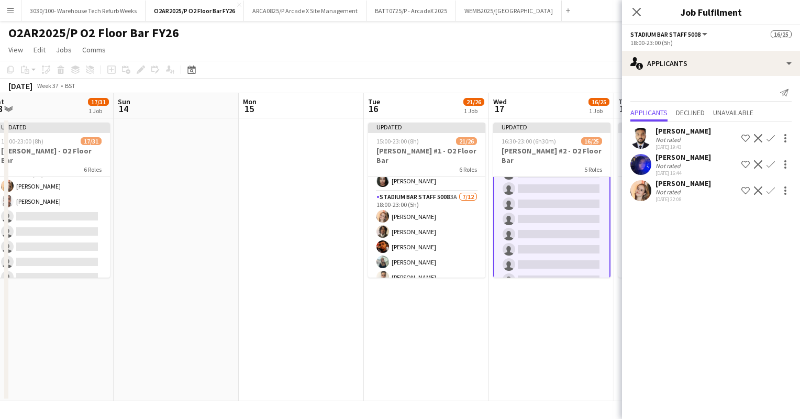
click at [771, 187] on app-icon "Confirm" at bounding box center [771, 190] width 8 height 8
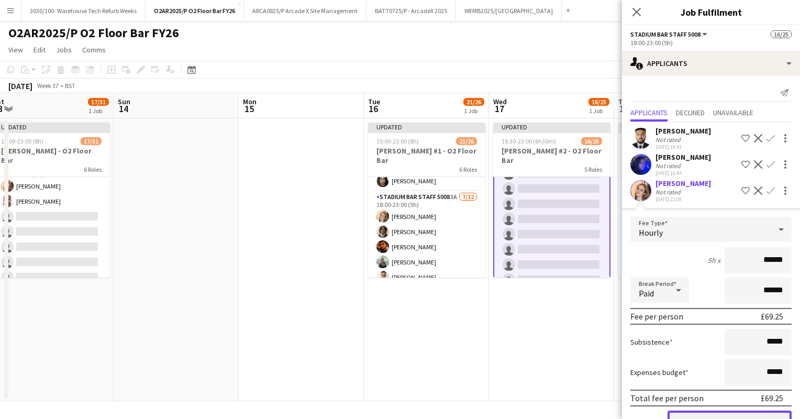
click at [700, 412] on button "Confirm" at bounding box center [730, 421] width 124 height 21
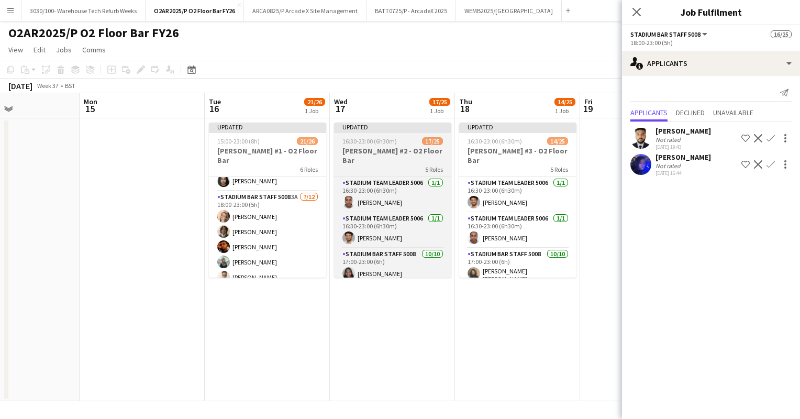
scroll to position [0, 323]
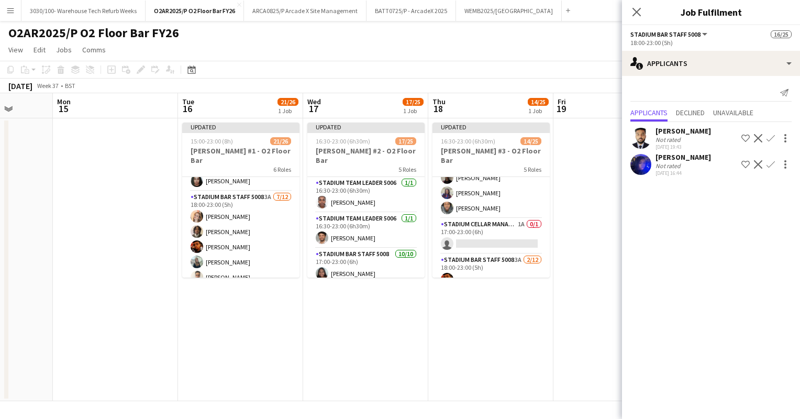
click at [483, 232] on app-card-role "Stadium Cellar Manager 5006 1A 0/1 17:00-23:00 (6h) single-neutral-actions" at bounding box center [491, 236] width 117 height 36
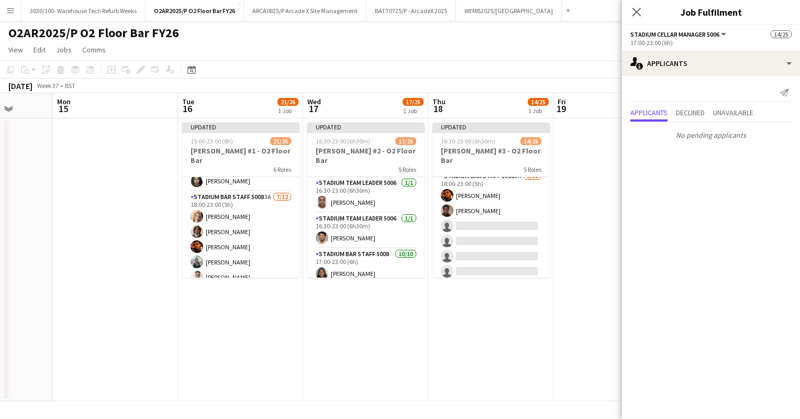
click at [483, 232] on app-card-role "Stadium Bar Staff 5008 3A [DATE] 18:00-23:00 (5h) [PERSON_NAME] [PERSON_NAME] s…" at bounding box center [491, 271] width 117 height 203
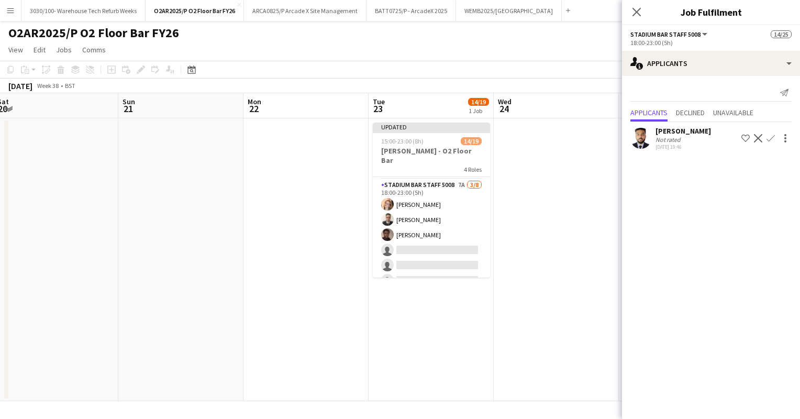
scroll to position [229, 0]
click at [436, 225] on app-card-role "Stadium Bar Staff 5008 7A [DATE] 18:00-23:00 (5h) [PERSON_NAME] [PERSON_NAME] […" at bounding box center [431, 250] width 117 height 142
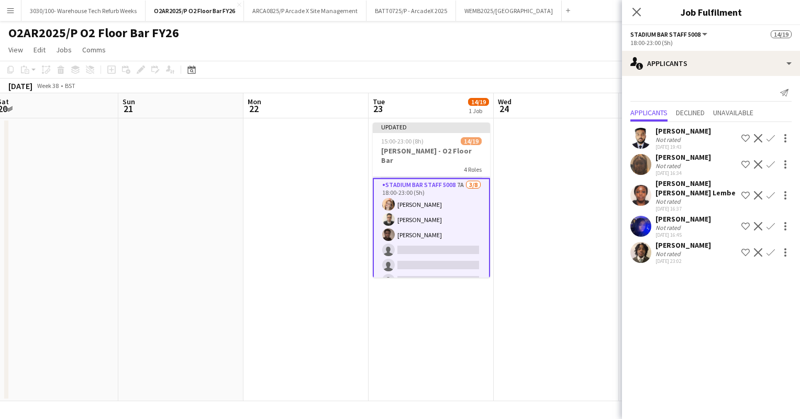
scroll to position [262, 0]
click at [771, 248] on app-icon "Confirm" at bounding box center [771, 252] width 8 height 8
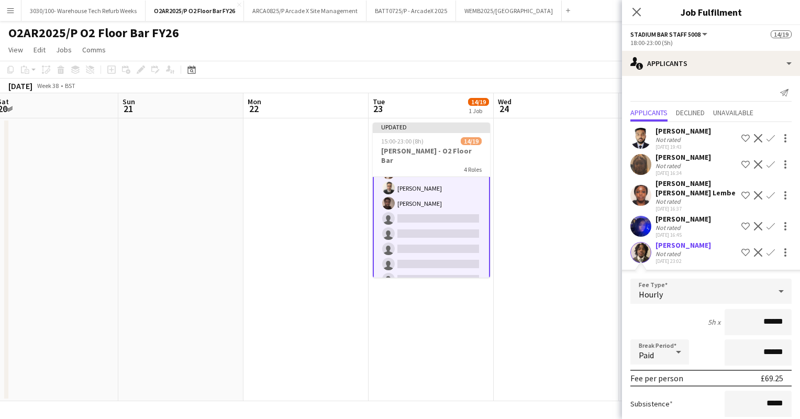
scroll to position [83, 0]
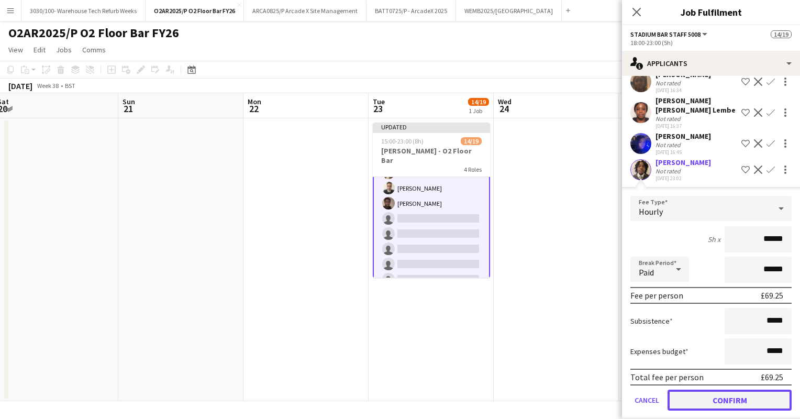
click at [713, 391] on button "Confirm" at bounding box center [730, 400] width 124 height 21
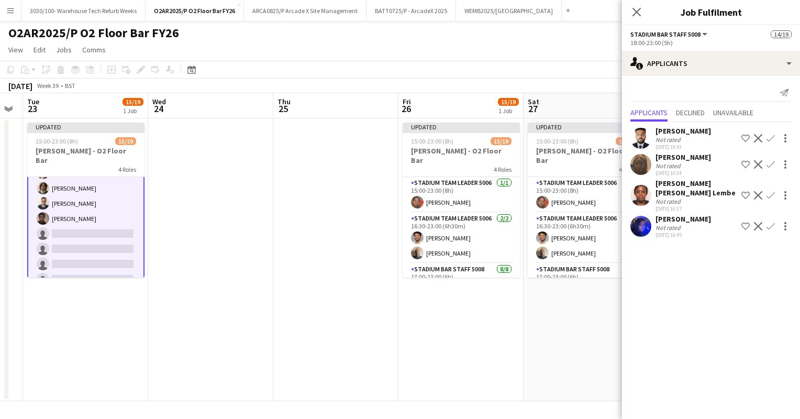
scroll to position [0, 433]
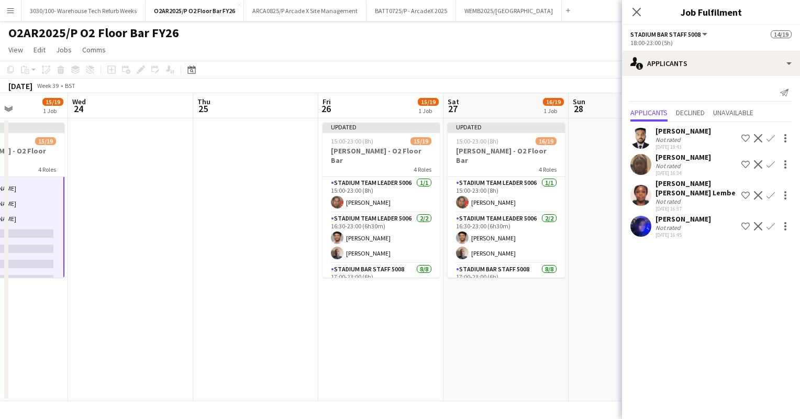
click at [519, 199] on app-card-role "Stadium Team Leader 5006 [DATE] 15:00-23:00 (8h) [PERSON_NAME]" at bounding box center [506, 195] width 117 height 36
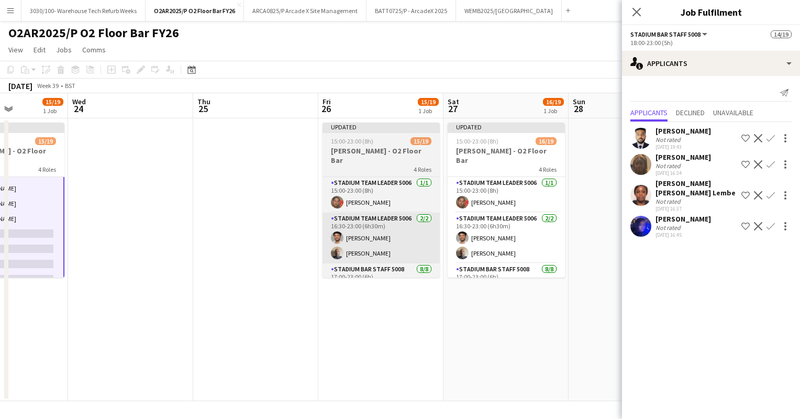
scroll to position [0, 0]
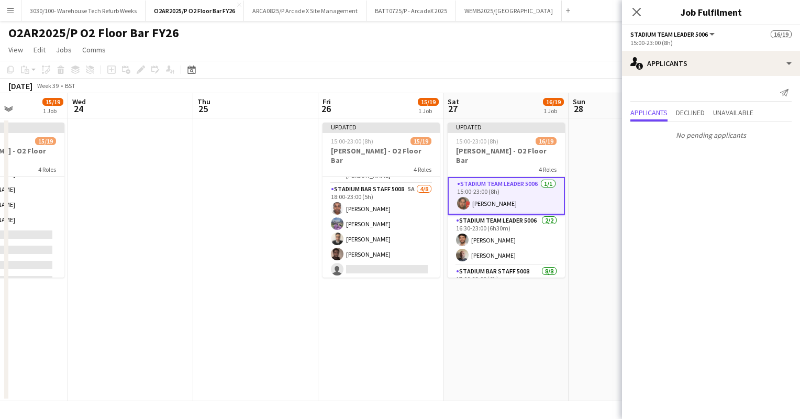
click at [402, 221] on app-card-role "Stadium Bar Staff 5008 5A [DATE] 18:00-23:00 (5h) [PERSON_NAME] Bec [PERSON_NAM…" at bounding box center [381, 254] width 117 height 142
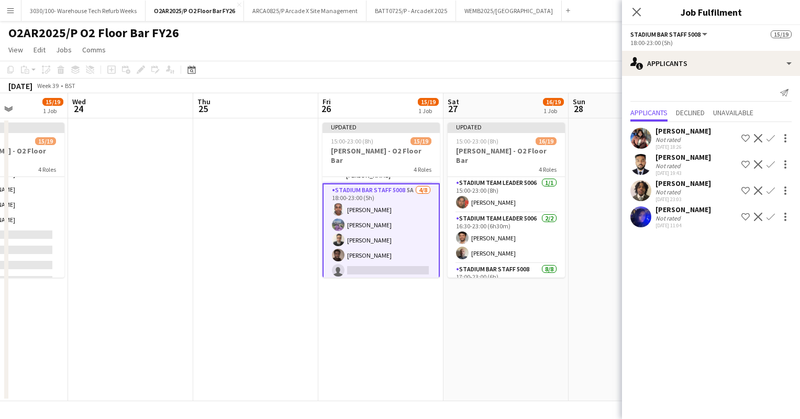
click at [772, 187] on app-icon "Confirm" at bounding box center [771, 190] width 8 height 8
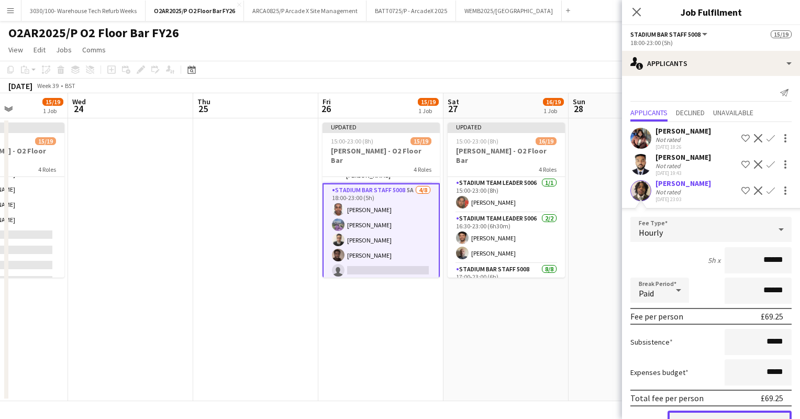
click at [705, 412] on button "Confirm" at bounding box center [730, 421] width 124 height 21
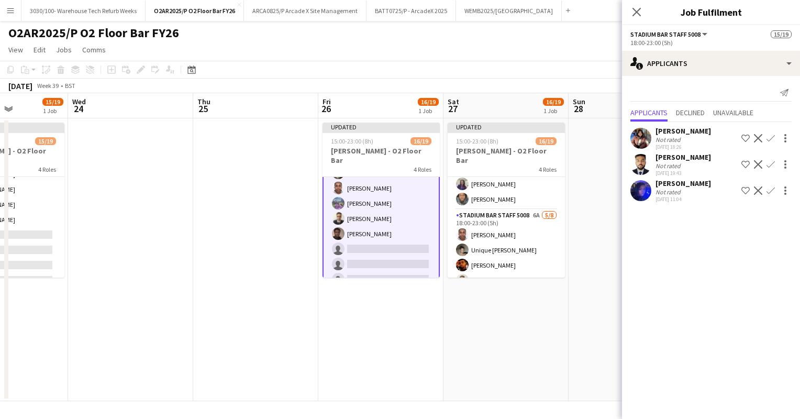
click at [497, 231] on app-card-role "Stadium Bar Staff 5008 6A [DATE] 18:00-23:00 (5h) [PERSON_NAME] Unique [PERSON_…" at bounding box center [506, 280] width 117 height 142
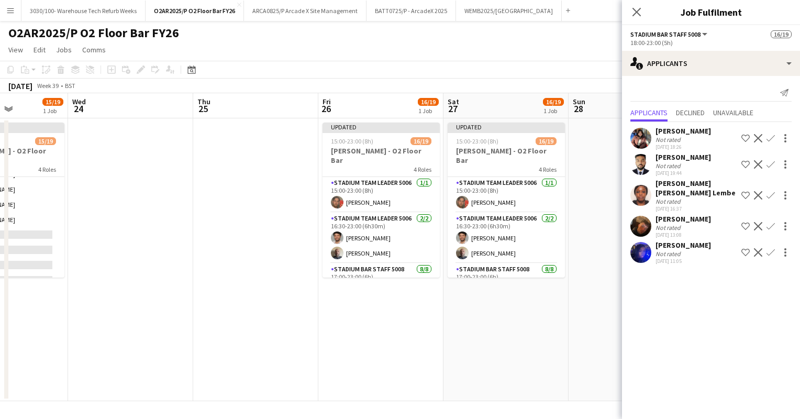
click at [338, 74] on app-toolbar "Copy Paste Paste Ctrl+V Paste with crew Ctrl+Shift+V Paste linked Job [GEOGRAPH…" at bounding box center [400, 70] width 800 height 18
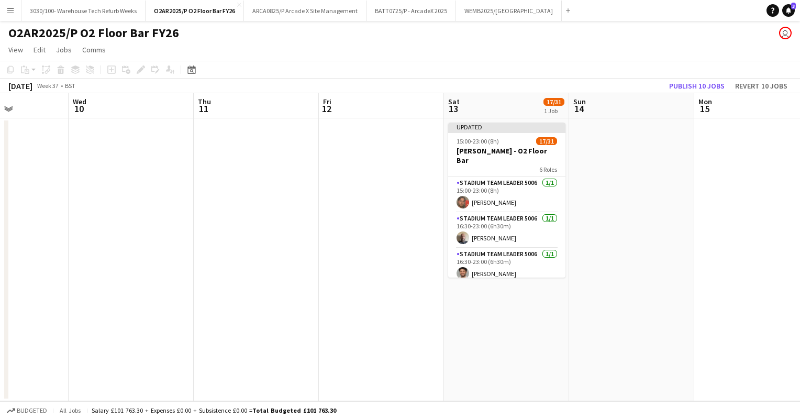
scroll to position [0, 308]
click at [689, 87] on button "Publish 10 jobs" at bounding box center [697, 86] width 64 height 14
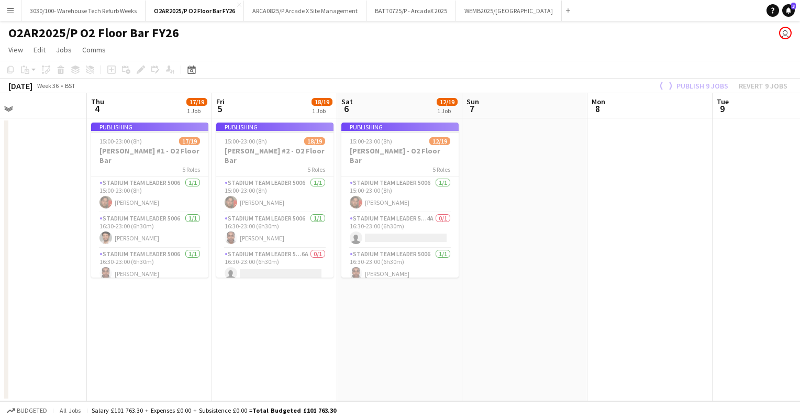
scroll to position [0, 290]
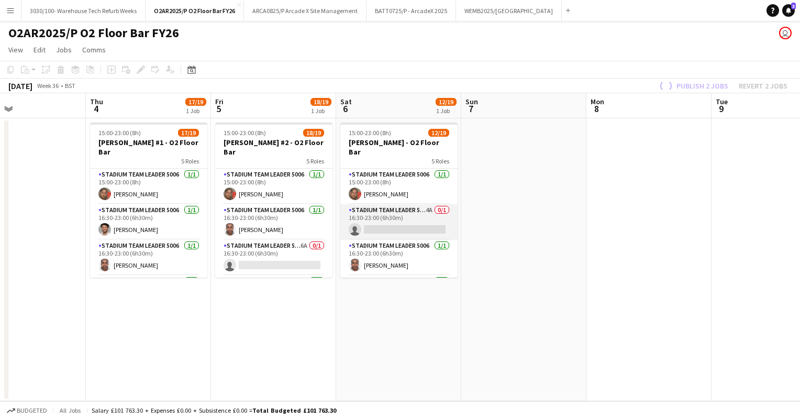
click at [429, 215] on app-card-role "Stadium Team Leader 5006 4A 0/1 16:30-23:00 (6h30m) single-neutral-actions" at bounding box center [398, 222] width 117 height 36
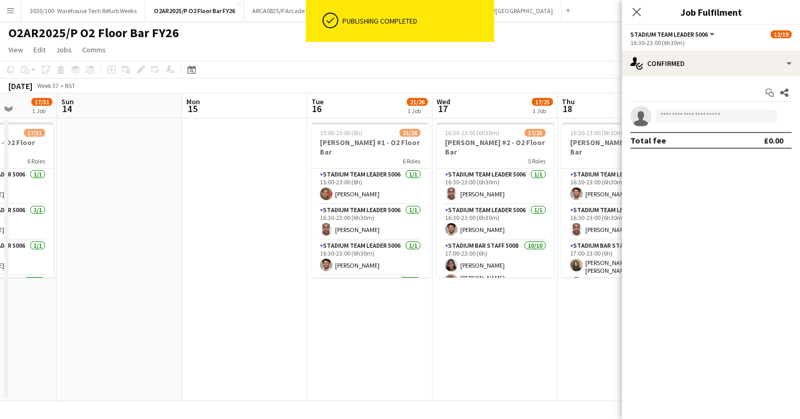
scroll to position [0, 318]
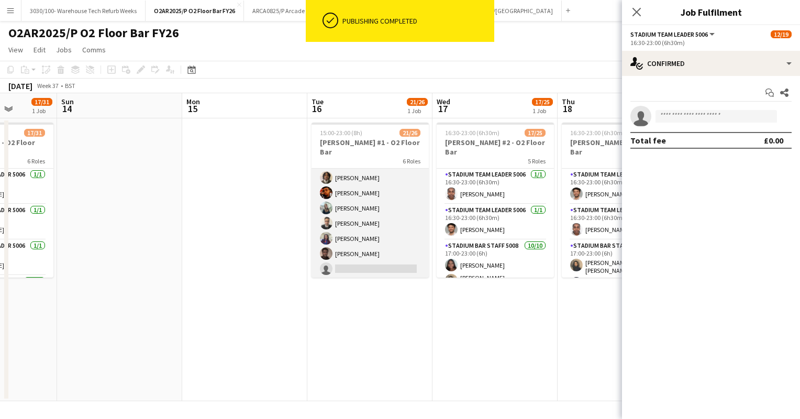
click at [382, 230] on app-card-role "Stadium Bar Staff 5008 3A [DATE] 18:00-23:00 (5h) [PERSON_NAME] [PERSON_NAME] […" at bounding box center [370, 238] width 117 height 203
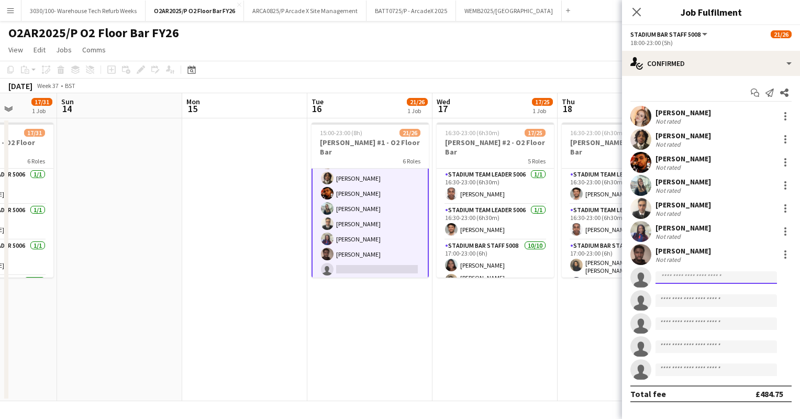
click at [683, 273] on input at bounding box center [716, 277] width 121 height 13
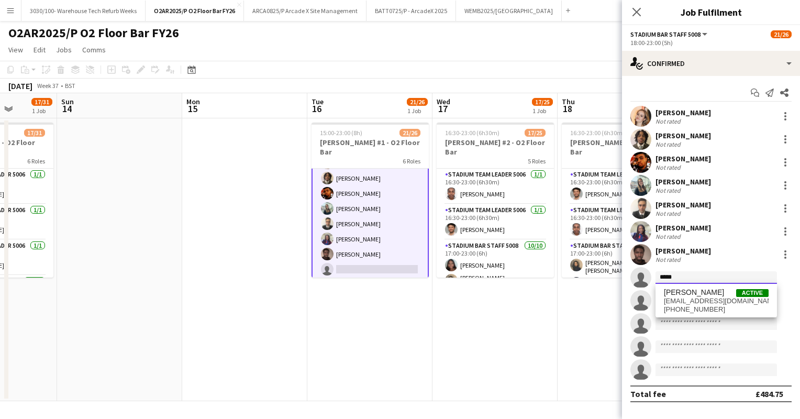
type input "*****"
click at [710, 284] on div "[PERSON_NAME] Active [EMAIL_ADDRESS][DOMAIN_NAME] [PHONE_NUMBER]" at bounding box center [716, 301] width 121 height 34
click at [695, 304] on span "[EMAIL_ADDRESS][DOMAIN_NAME]" at bounding box center [716, 301] width 105 height 8
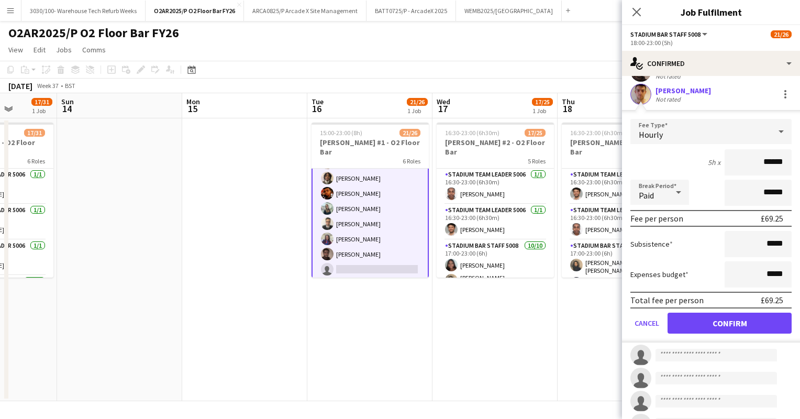
scroll to position [228, 0]
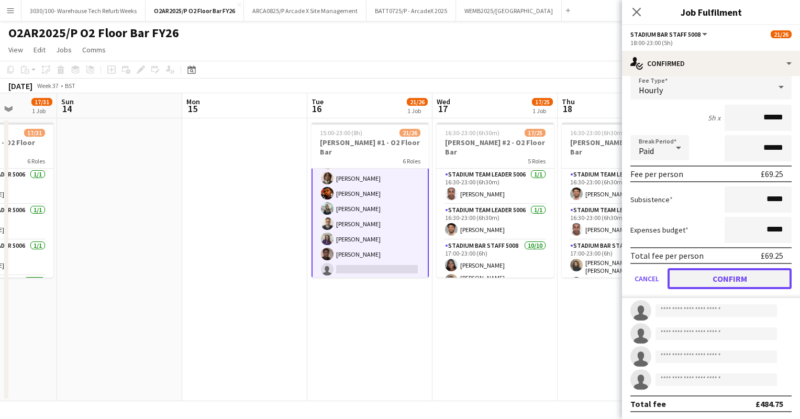
click at [724, 287] on button "Confirm" at bounding box center [730, 278] width 124 height 21
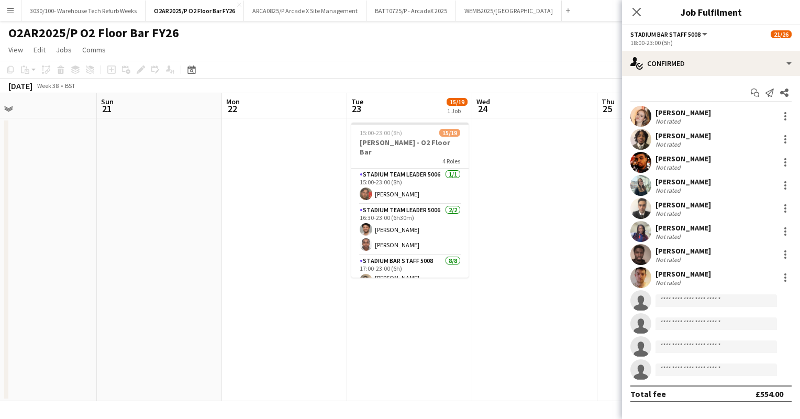
scroll to position [0, 404]
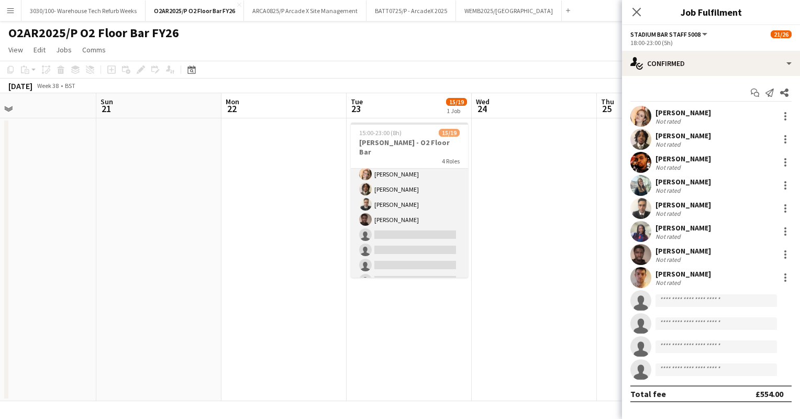
click at [422, 239] on app-card-role "Stadium Bar Staff 5008 6A [DATE] 18:00-23:00 (5h) [PERSON_NAME] [PERSON_NAME] […" at bounding box center [409, 220] width 117 height 142
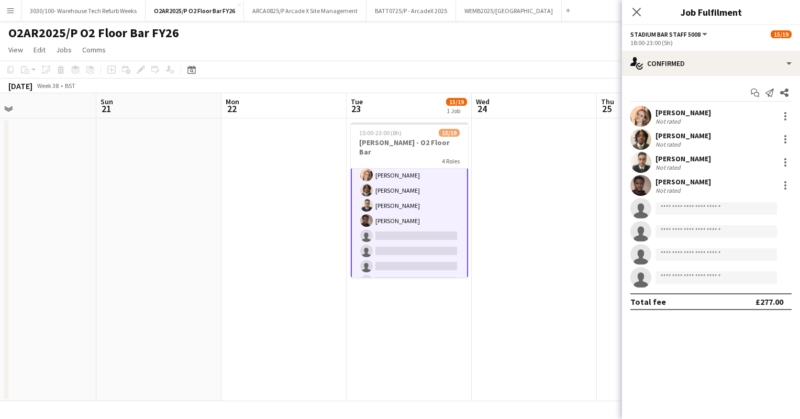
scroll to position [252, 0]
click at [715, 205] on input at bounding box center [716, 208] width 121 height 13
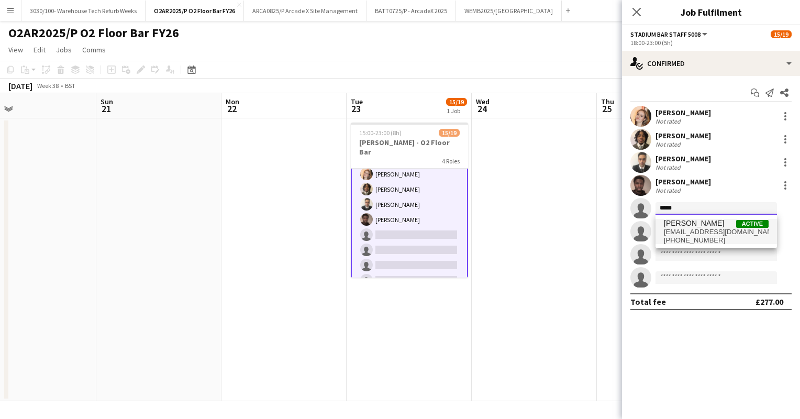
type input "*****"
click at [731, 229] on span "[EMAIL_ADDRESS][DOMAIN_NAME]" at bounding box center [716, 232] width 105 height 8
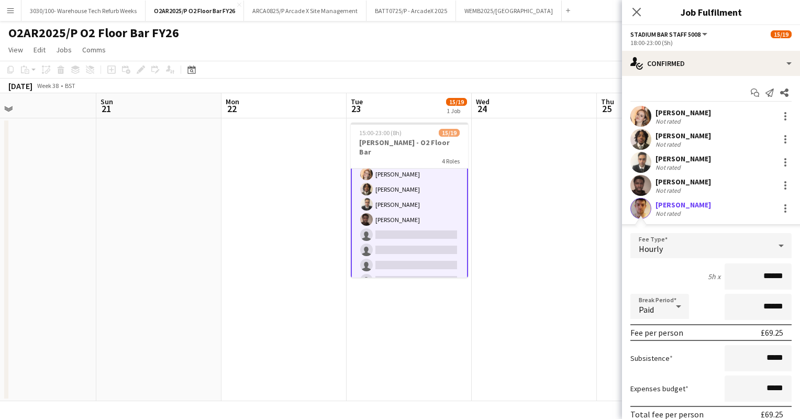
scroll to position [136, 0]
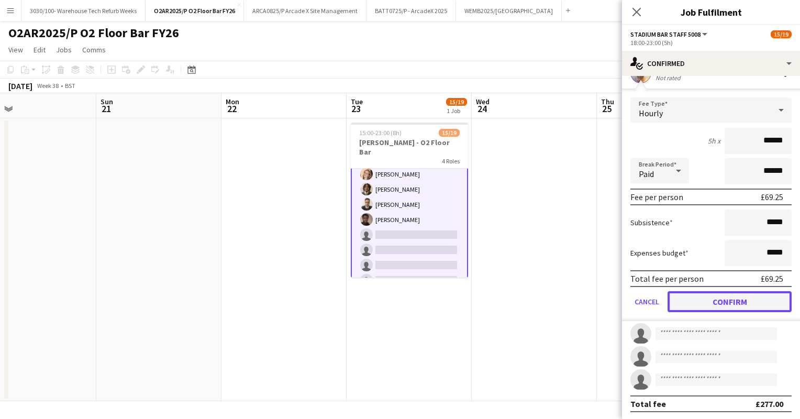
click at [718, 302] on button "Confirm" at bounding box center [730, 301] width 124 height 21
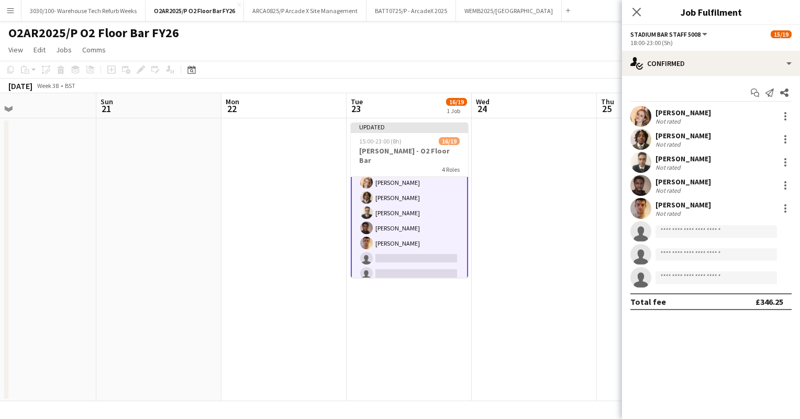
click at [576, 165] on app-date-cell at bounding box center [534, 259] width 125 height 283
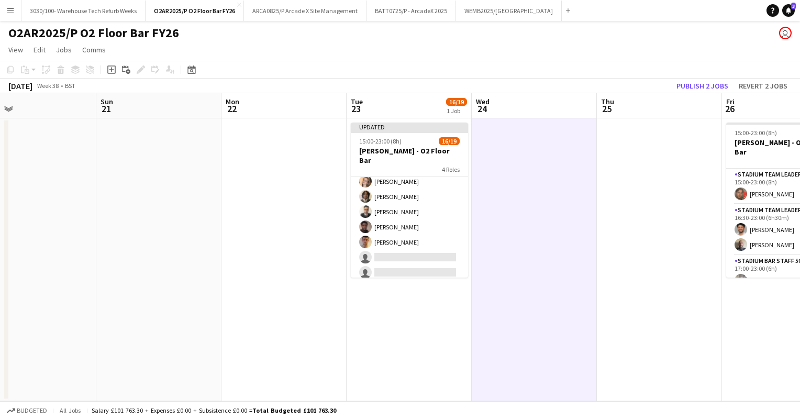
scroll to position [251, 0]
click at [699, 85] on button "Publish 2 jobs" at bounding box center [702, 86] width 60 height 14
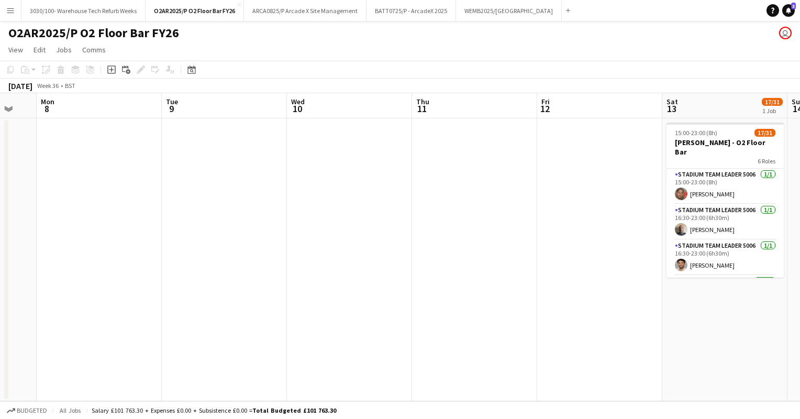
scroll to position [0, 328]
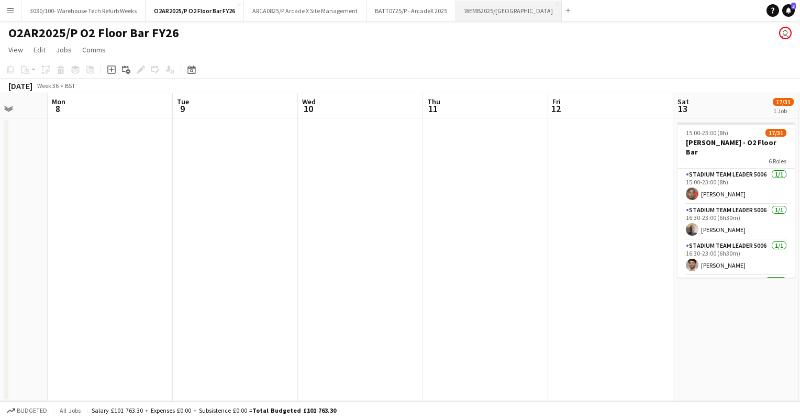
click at [493, 7] on button "WEMB2025/[GEOGRAPHIC_DATA] Close" at bounding box center [509, 11] width 106 height 20
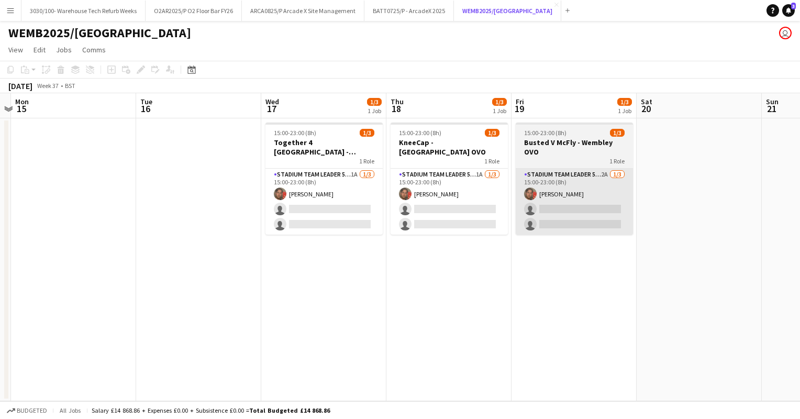
scroll to position [0, 365]
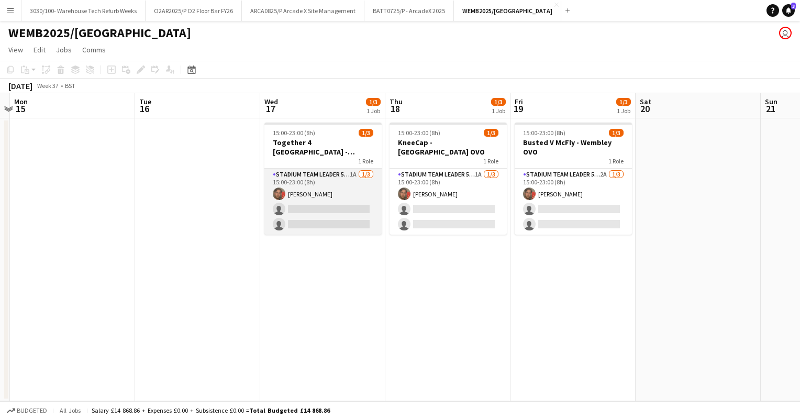
click at [341, 202] on app-card-role "Stadium Team Leader 5006 1A [DATE] 15:00-23:00 (8h) [PERSON_NAME] single-neutra…" at bounding box center [322, 202] width 117 height 66
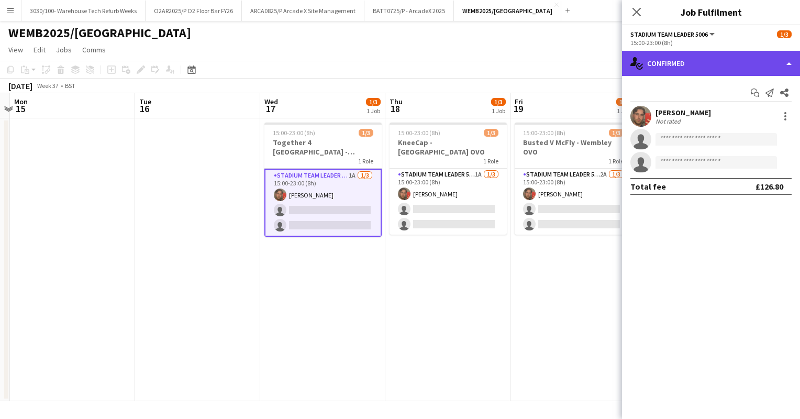
click at [723, 59] on div "single-neutral-actions-check-2 Confirmed" at bounding box center [711, 63] width 178 height 25
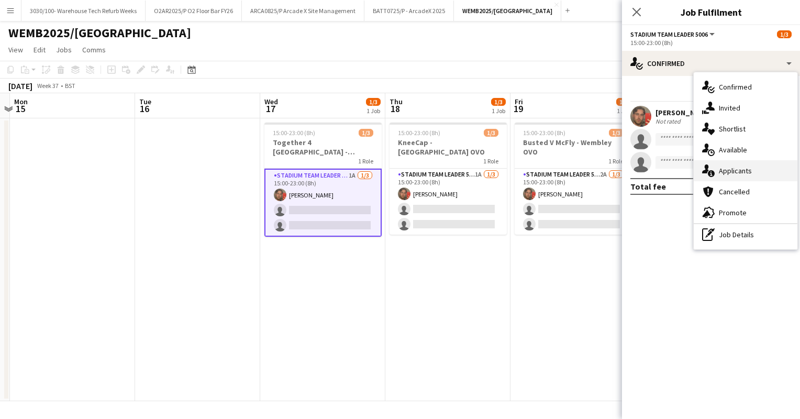
click at [744, 170] on div "single-neutral-actions-information Applicants" at bounding box center [746, 170] width 104 height 21
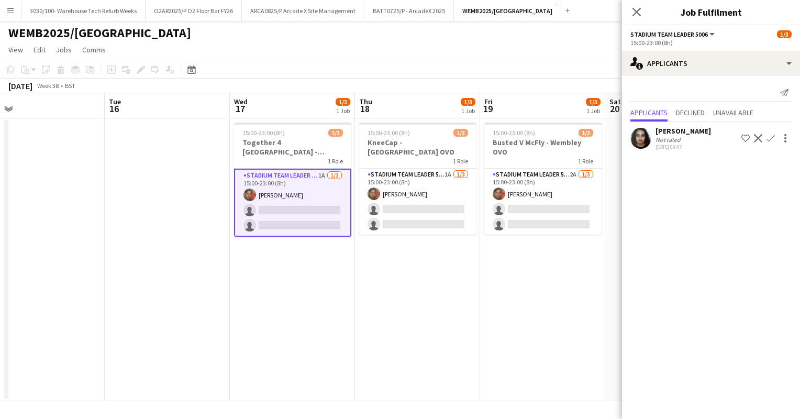
scroll to position [0, 396]
click at [773, 138] on app-icon "Confirm" at bounding box center [771, 138] width 8 height 8
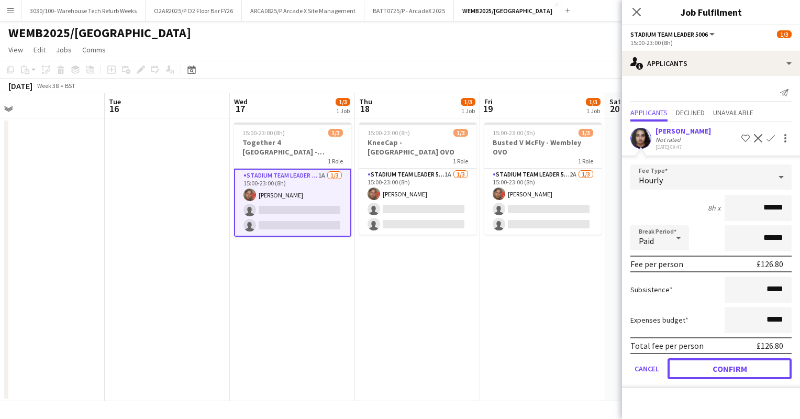
drag, startPoint x: 716, startPoint y: 370, endPoint x: 710, endPoint y: 375, distance: 8.2
click at [710, 375] on button "Confirm" at bounding box center [730, 368] width 124 height 21
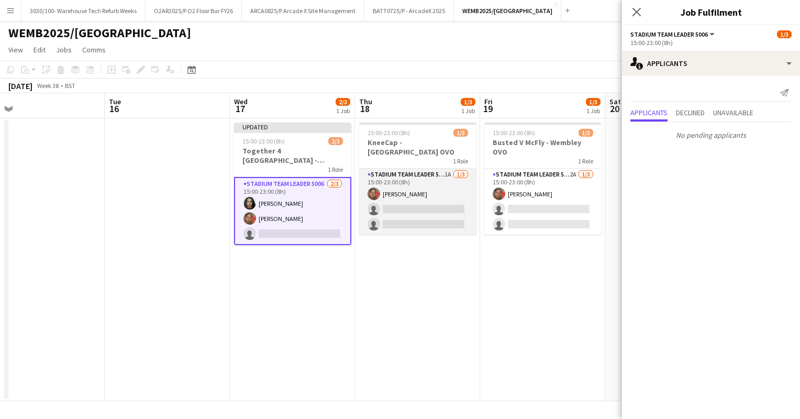
click at [382, 186] on app-card-role "Stadium Team Leader 5006 1A [DATE] 15:00-23:00 (8h) [PERSON_NAME] single-neutra…" at bounding box center [417, 202] width 117 height 66
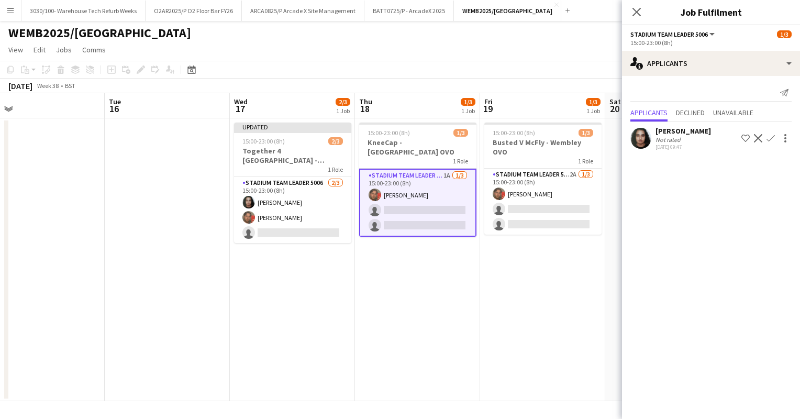
click at [769, 138] on app-icon "Confirm" at bounding box center [771, 138] width 8 height 8
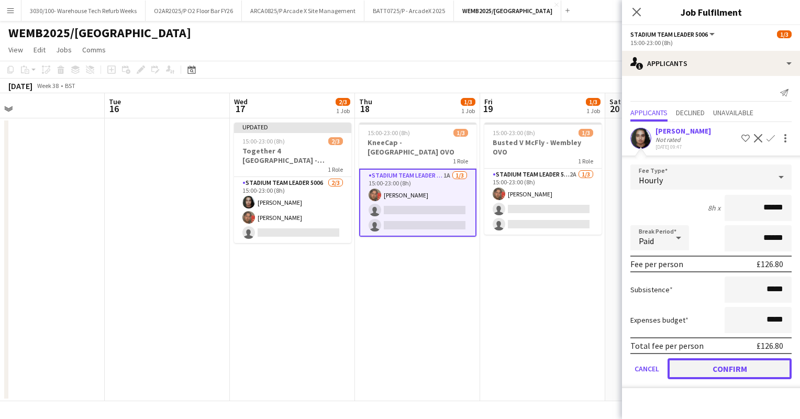
click at [740, 371] on button "Confirm" at bounding box center [730, 368] width 124 height 21
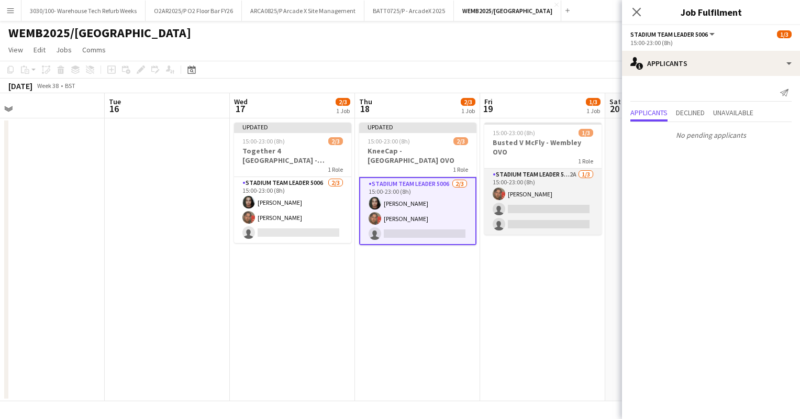
click at [536, 186] on app-card-role "Stadium Team Leader 5006 2A [DATE] 15:00-23:00 (8h) [PERSON_NAME] single-neutra…" at bounding box center [542, 202] width 117 height 66
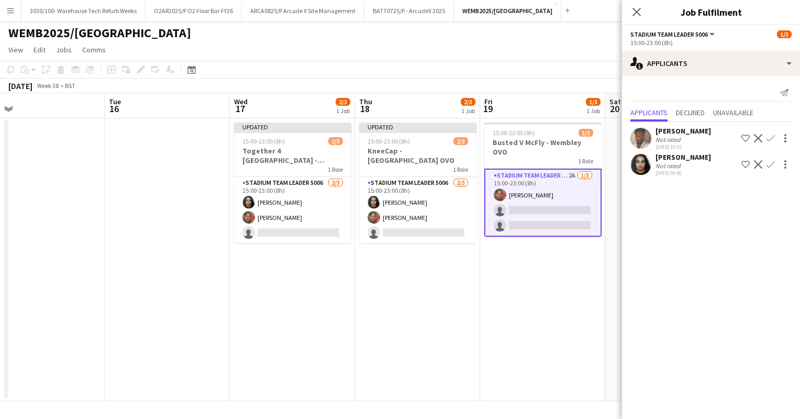
click at [768, 163] on app-icon "Confirm" at bounding box center [771, 164] width 8 height 8
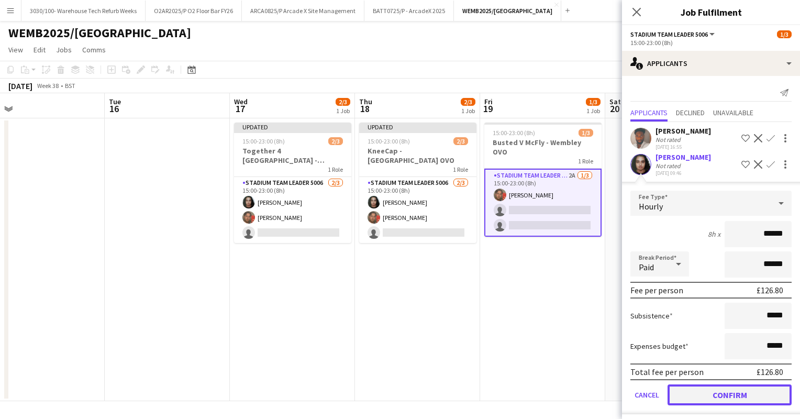
click at [722, 401] on button "Confirm" at bounding box center [730, 394] width 124 height 21
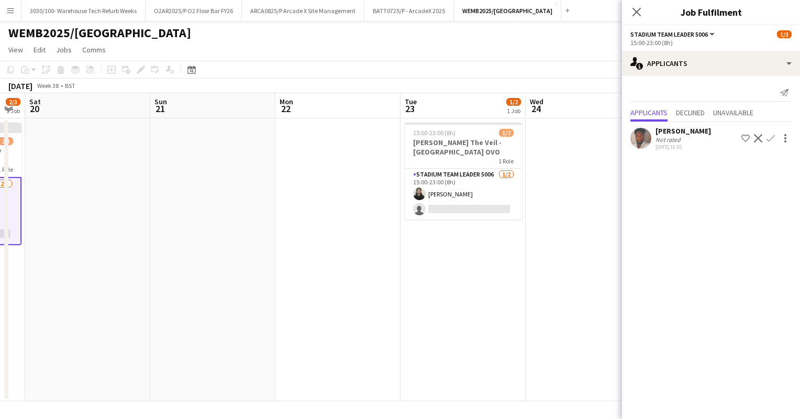
scroll to position [0, 476]
click at [473, 178] on app-card-role "Stadium Team Leader 5006 [DATE] 15:00-23:00 (8h) [PERSON_NAME] single-neutral-a…" at bounding box center [462, 194] width 117 height 51
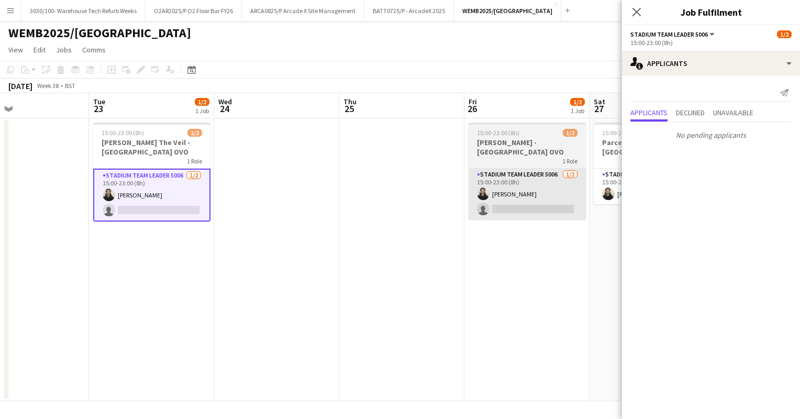
scroll to position [0, 290]
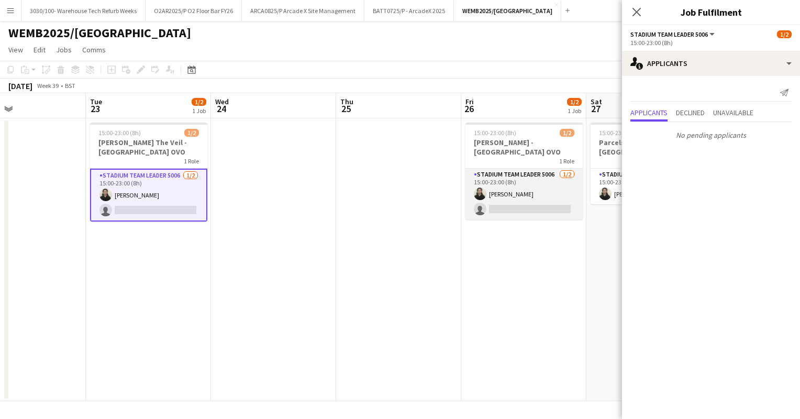
click at [526, 195] on app-card-role "Stadium Team Leader 5006 [DATE] 15:00-23:00 (8h) [PERSON_NAME] single-neutral-a…" at bounding box center [523, 194] width 117 height 51
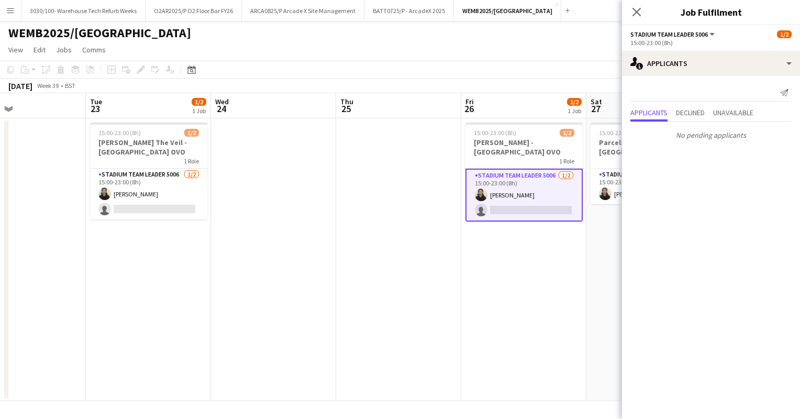
click at [584, 243] on app-date-cell "15:00-23:00 (8h) 1/2 [PERSON_NAME] - [GEOGRAPHIC_DATA] OVO 1 Role Stadium Team …" at bounding box center [523, 259] width 125 height 283
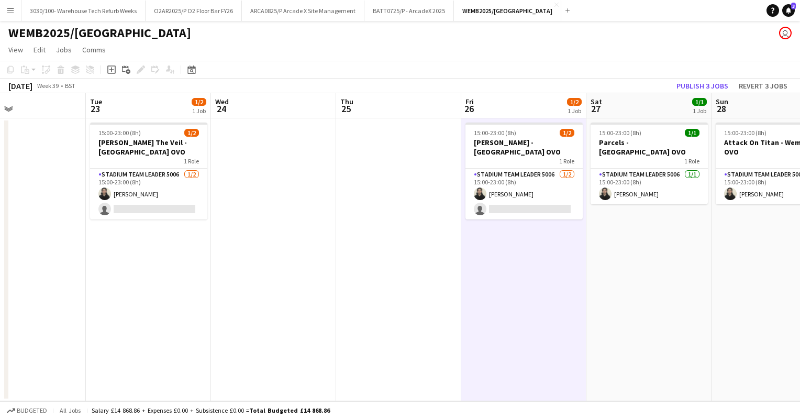
drag, startPoint x: 699, startPoint y: 88, endPoint x: 691, endPoint y: 76, distance: 13.7
click at [691, 76] on app-toolbar "Copy Paste Paste Ctrl+V Paste with crew Ctrl+Shift+V Paste linked Job [GEOGRAPH…" at bounding box center [400, 70] width 800 height 18
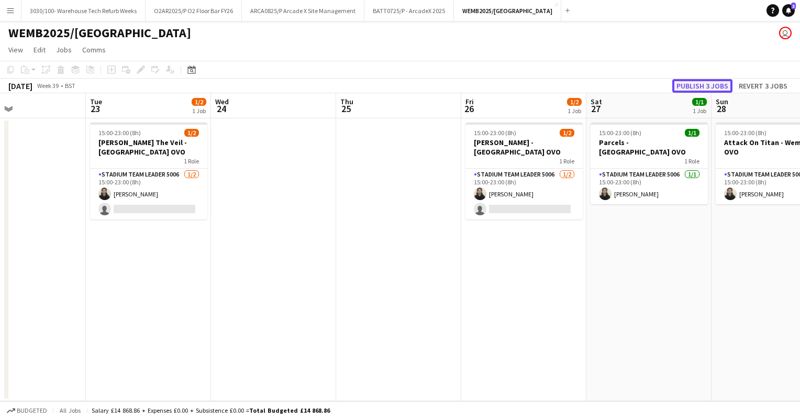
click at [695, 88] on button "Publish 3 jobs" at bounding box center [702, 86] width 60 height 14
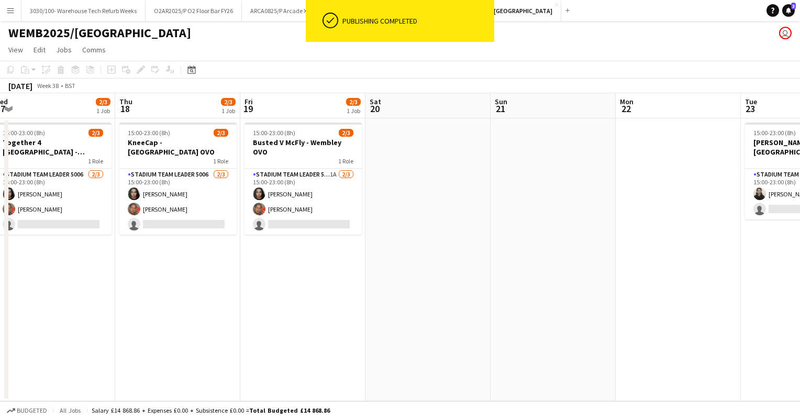
scroll to position [0, 275]
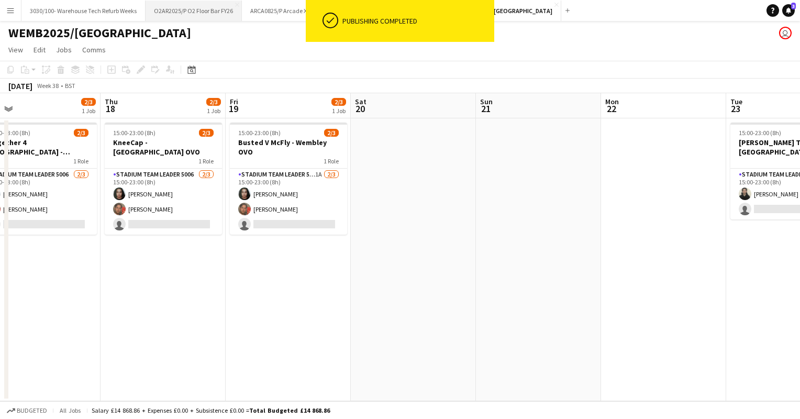
click at [208, 12] on button "O2AR2025/P O2 Floor Bar FY26 Close" at bounding box center [194, 11] width 96 height 20
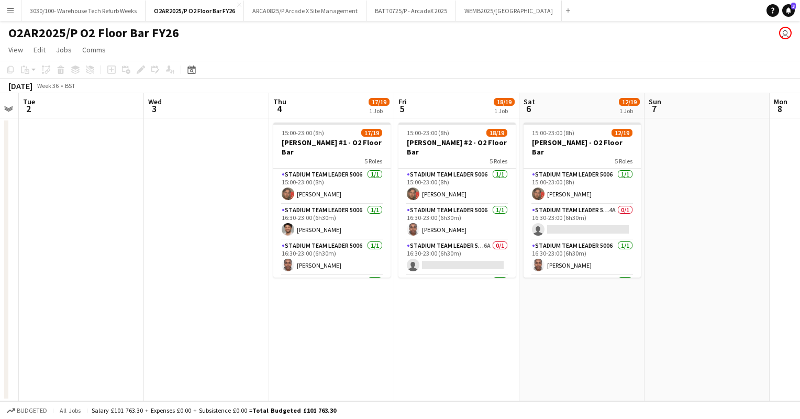
click at [470, 64] on app-toolbar "Copy Paste Paste Ctrl+V Paste with crew Ctrl+Shift+V Paste linked Job [GEOGRAPH…" at bounding box center [400, 70] width 800 height 18
